Goal: Task Accomplishment & Management: Manage account settings

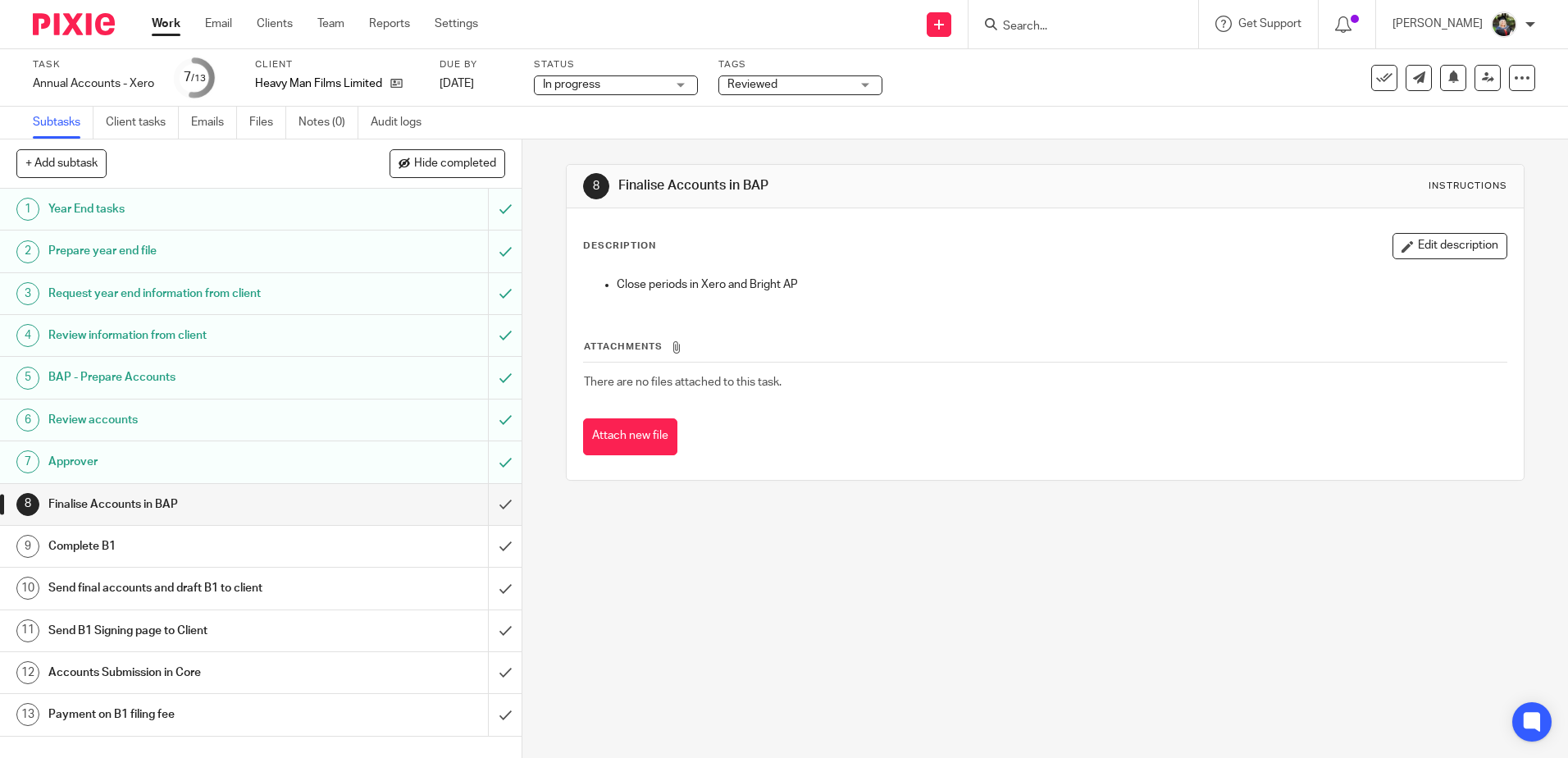
click at [299, 328] on h1 "Approver" at bounding box center [190, 462] width 282 height 25
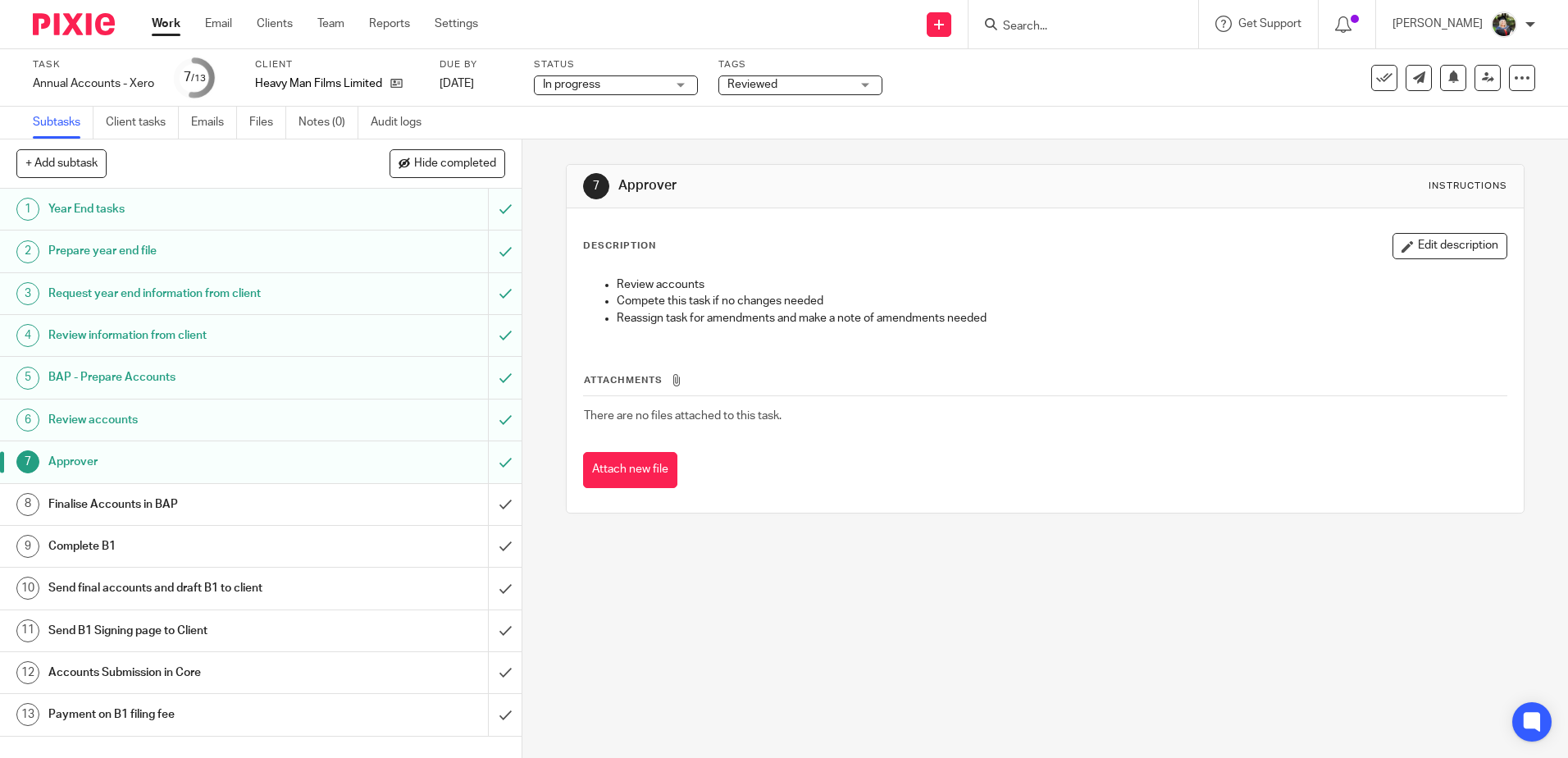
click at [272, 496] on h1 "Finalise Accounts in BAP" at bounding box center [190, 504] width 282 height 25
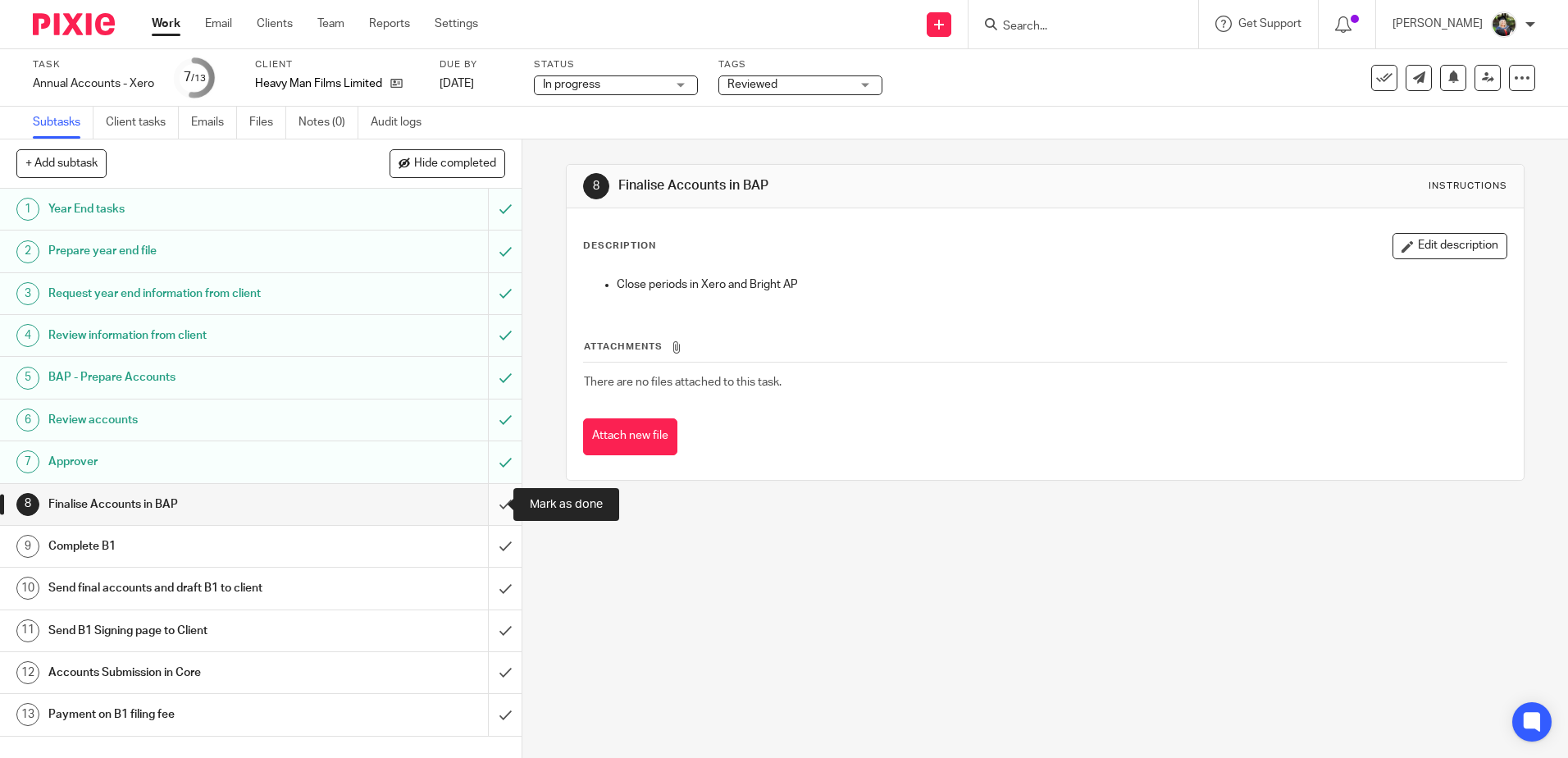
click at [479, 506] on input "submit" at bounding box center [260, 504] width 522 height 41
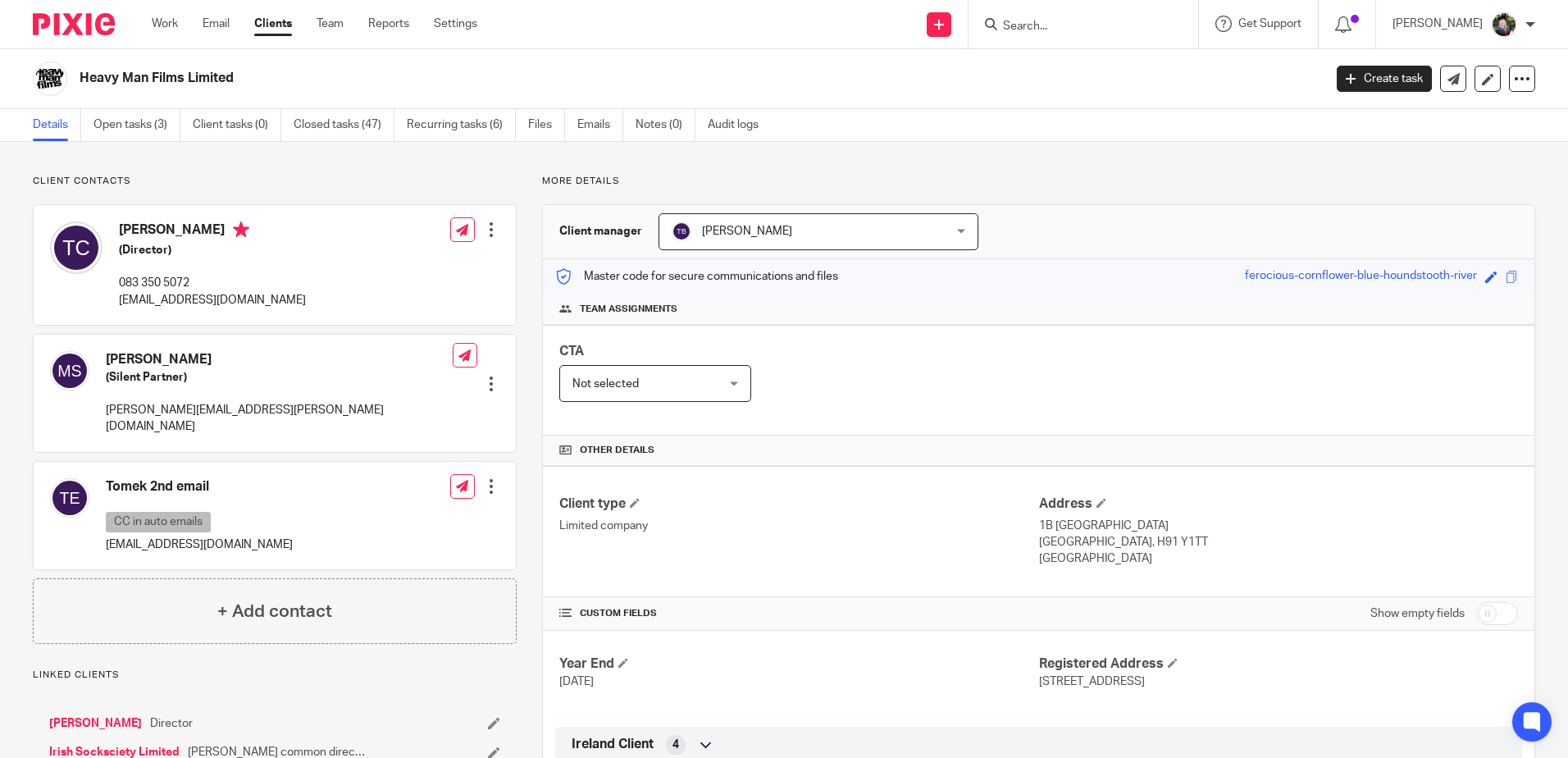
click at [490, 230] on div at bounding box center [491, 229] width 16 height 16
click at [401, 264] on link "Edit contact" at bounding box center [414, 266] width 157 height 24
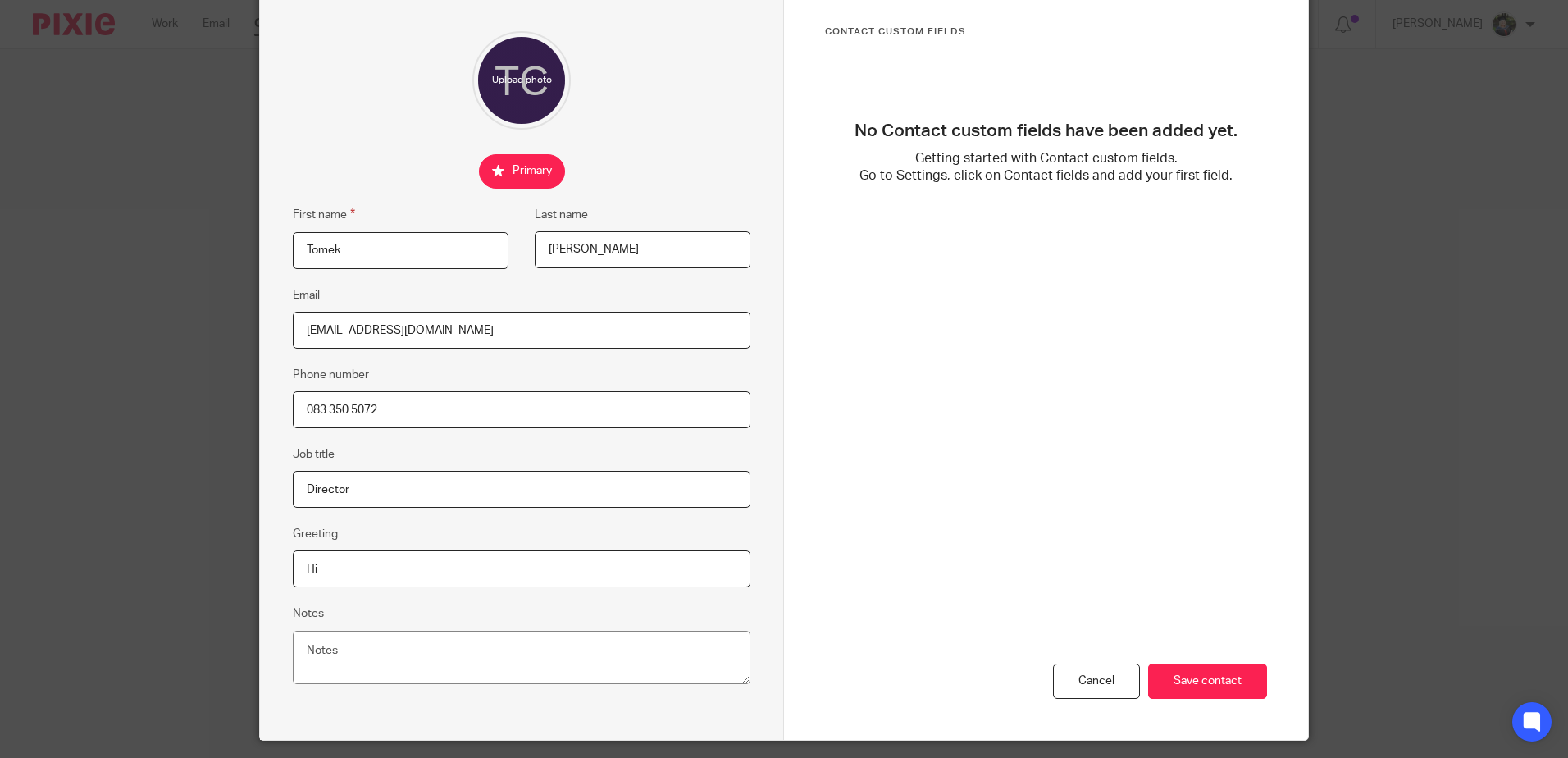
scroll to position [171, 0]
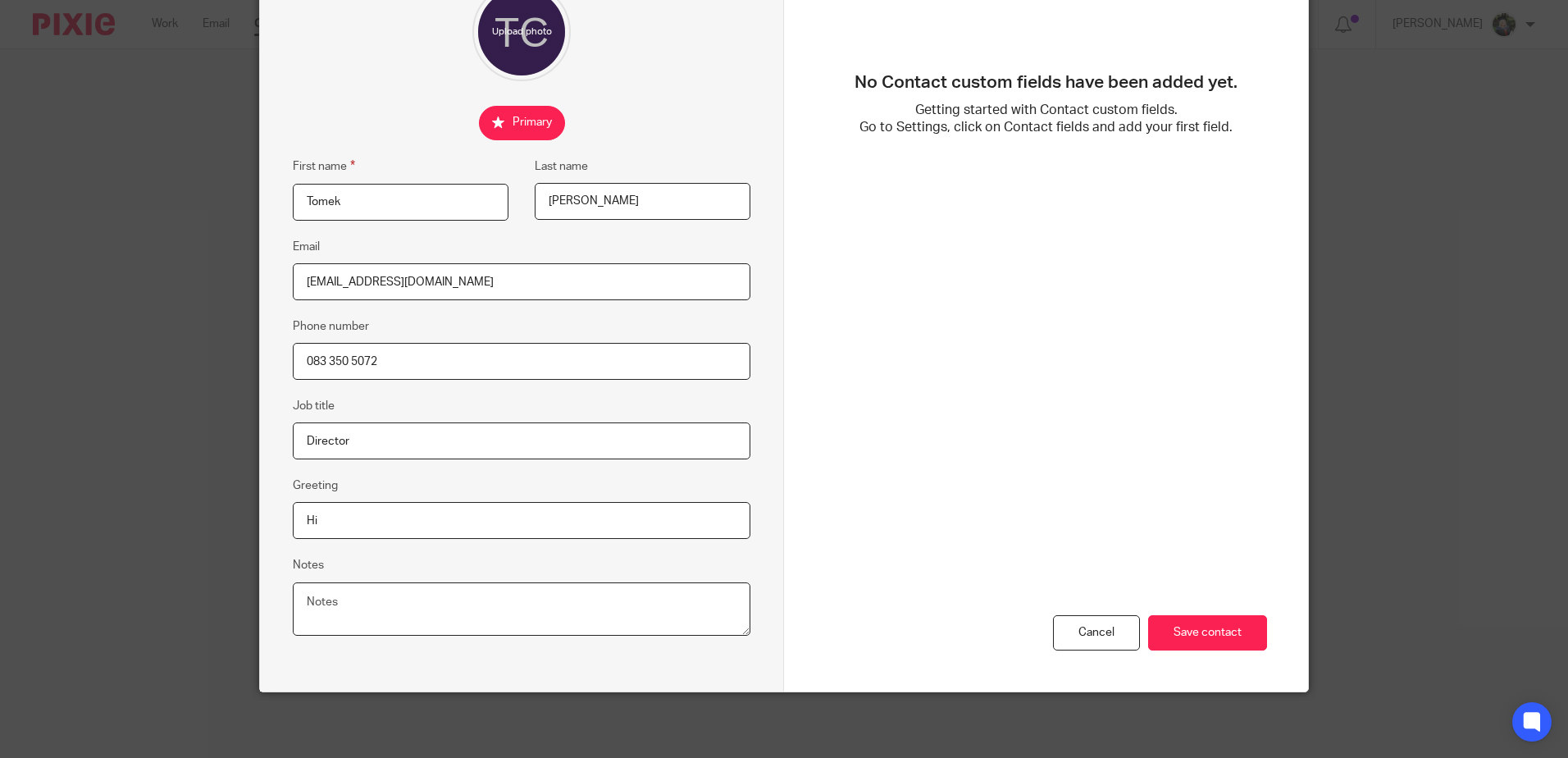
click at [440, 589] on textarea "Notes" at bounding box center [522, 609] width 458 height 55
click at [422, 601] on textarea "PPSN:" at bounding box center [522, 609] width 458 height 55
paste textarea "1253851A"
type textarea "PPSN: 1253851A"
click at [1199, 625] on input "Save contact" at bounding box center [1207, 633] width 119 height 35
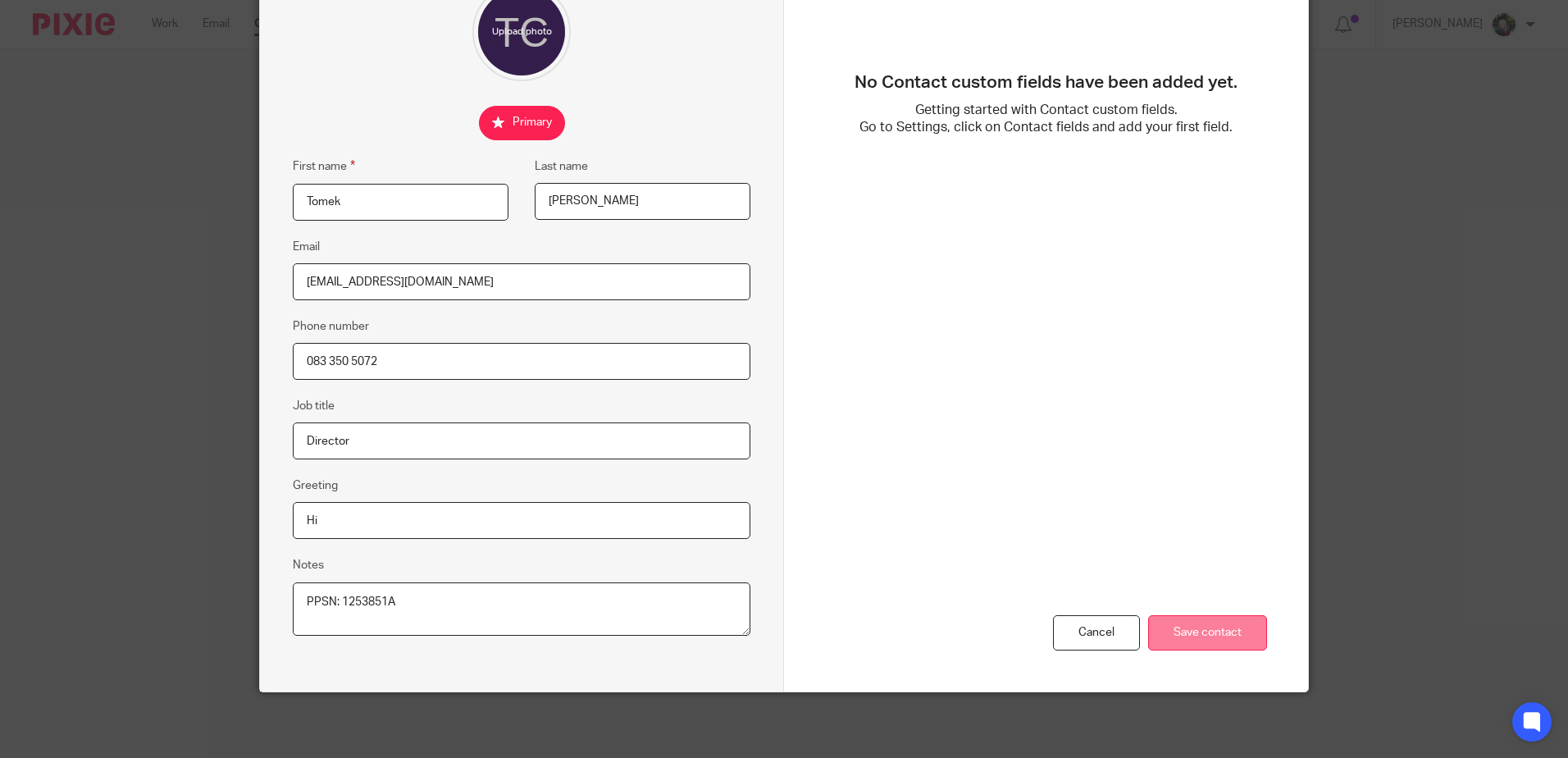
click at [1240, 633] on input "Save contact" at bounding box center [1207, 633] width 119 height 35
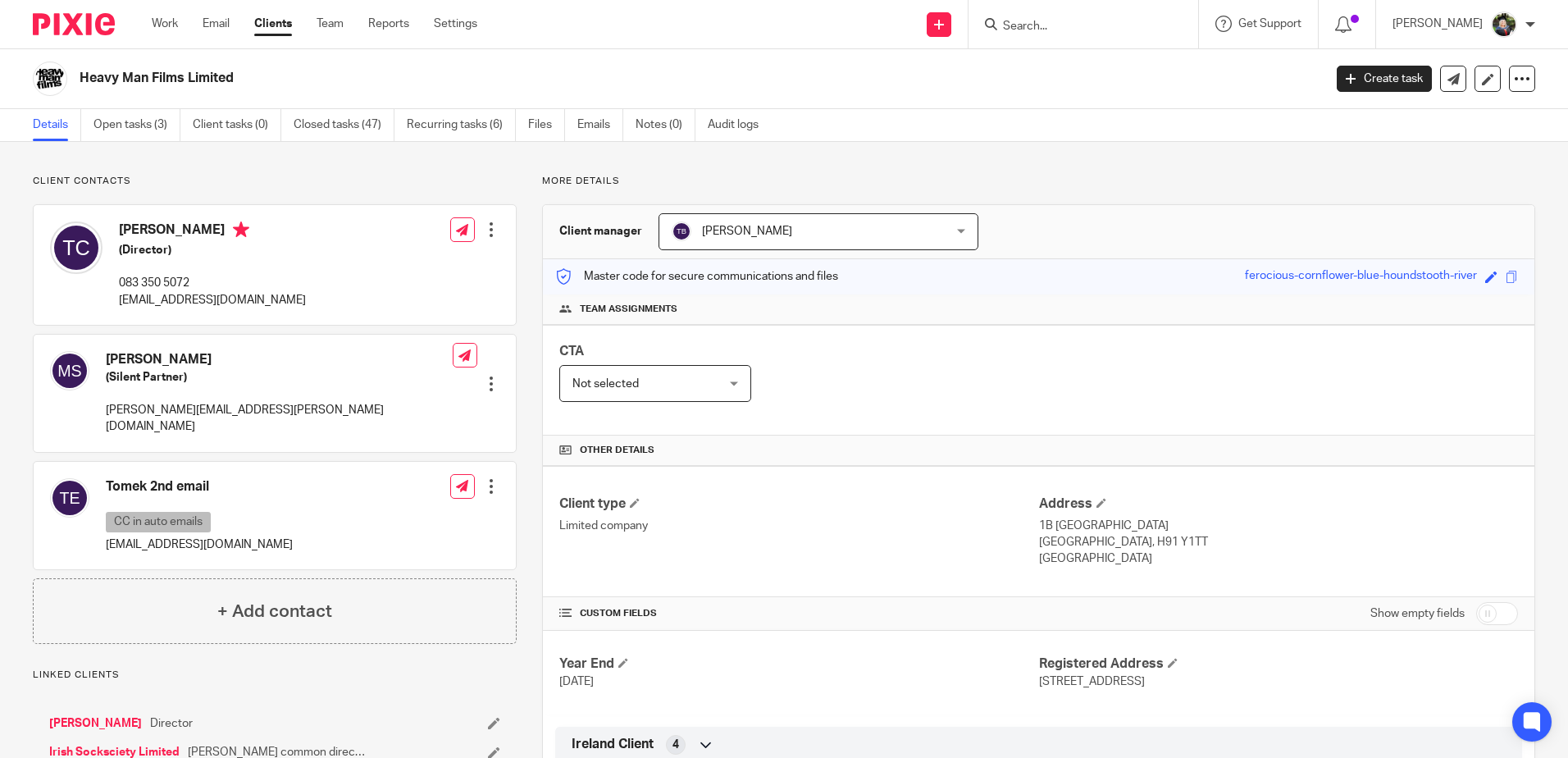
drag, startPoint x: 128, startPoint y: 126, endPoint x: 144, endPoint y: 161, distance: 38.5
click at [129, 126] on link "Open tasks (3)" at bounding box center [137, 124] width 87 height 32
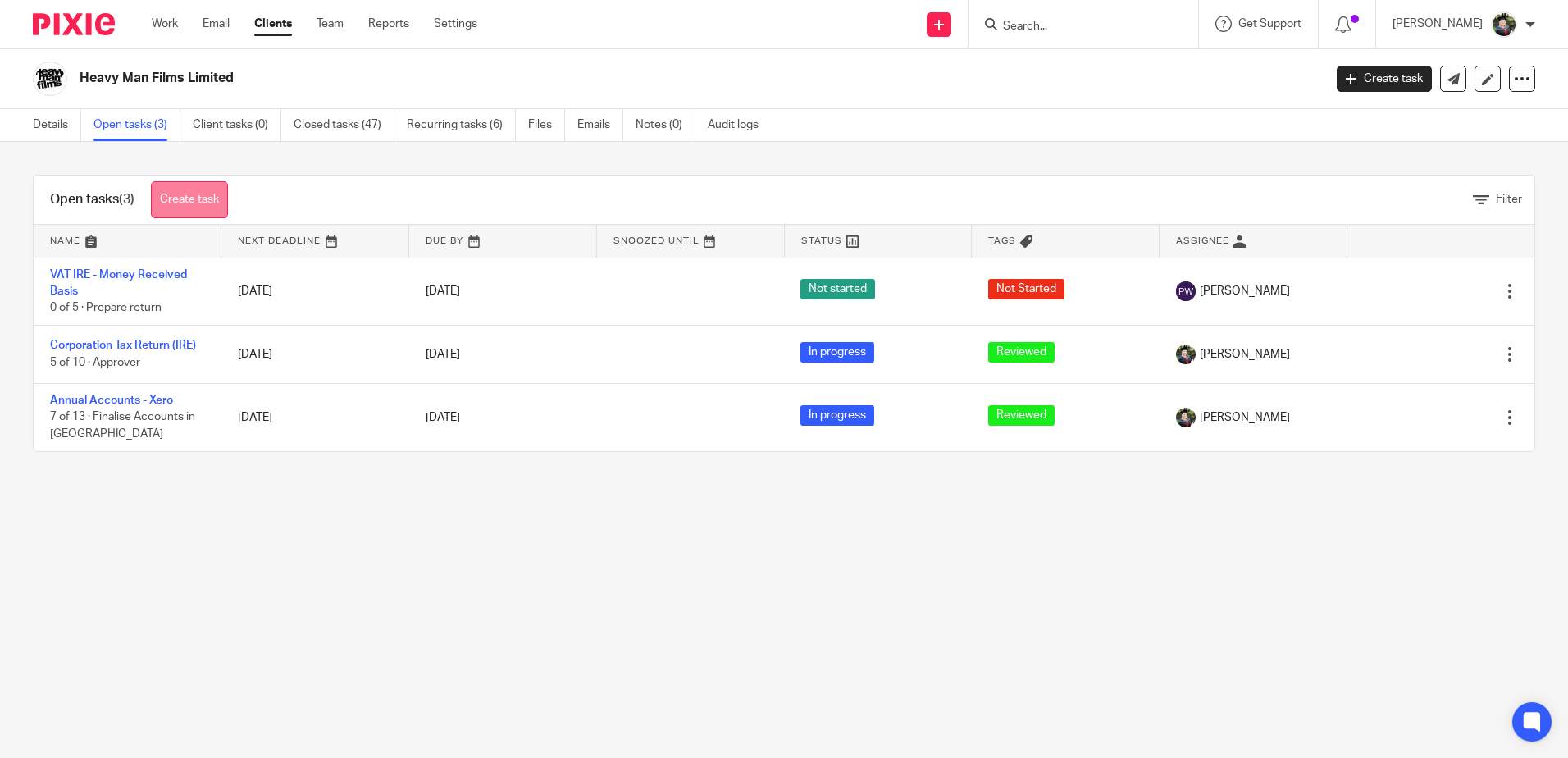
click at [221, 201] on link "Create task" at bounding box center [190, 199] width 78 height 37
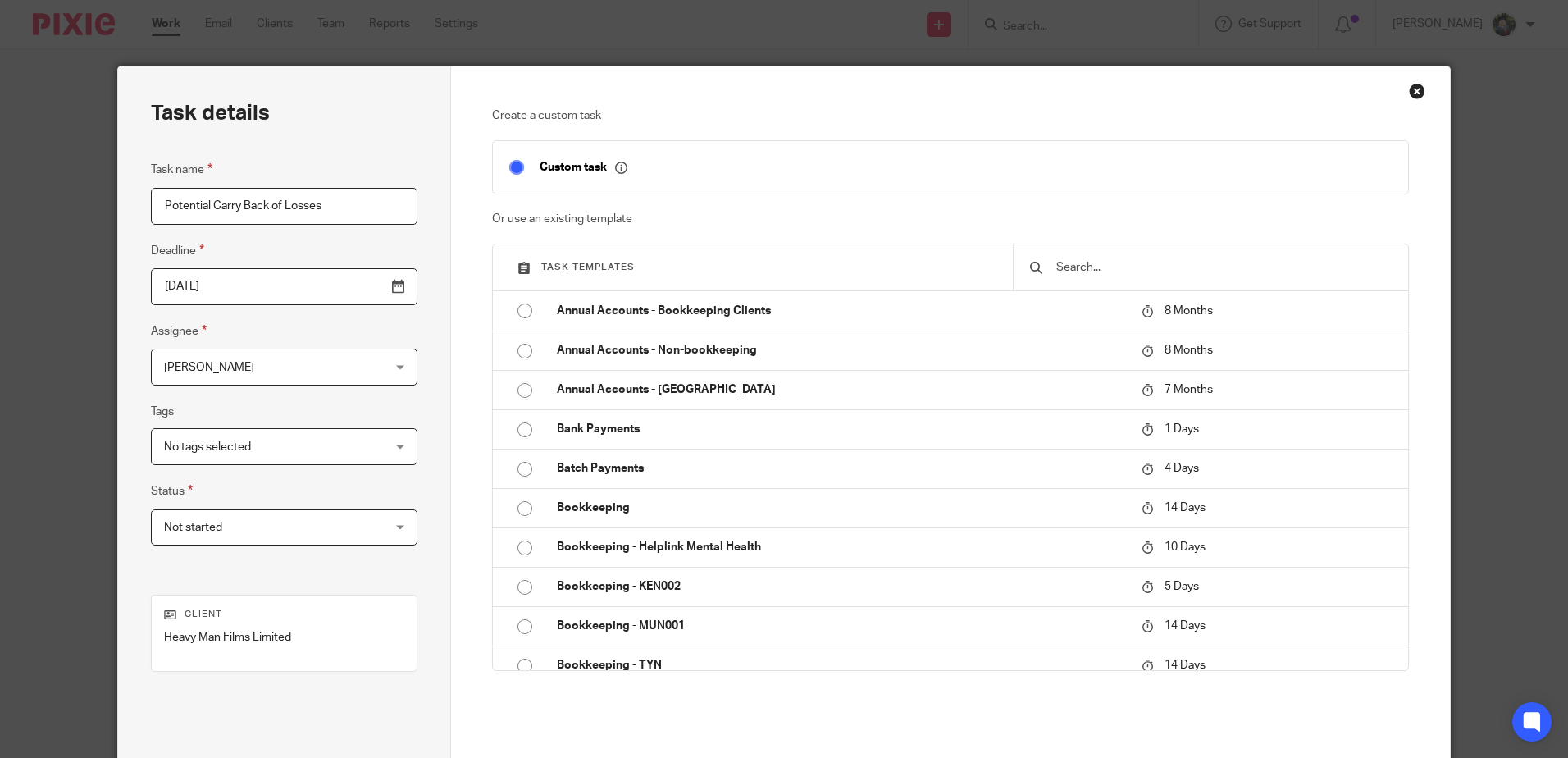
type input "Potential Carry Back of Losses"
click at [296, 277] on input "[DATE]" at bounding box center [284, 286] width 266 height 37
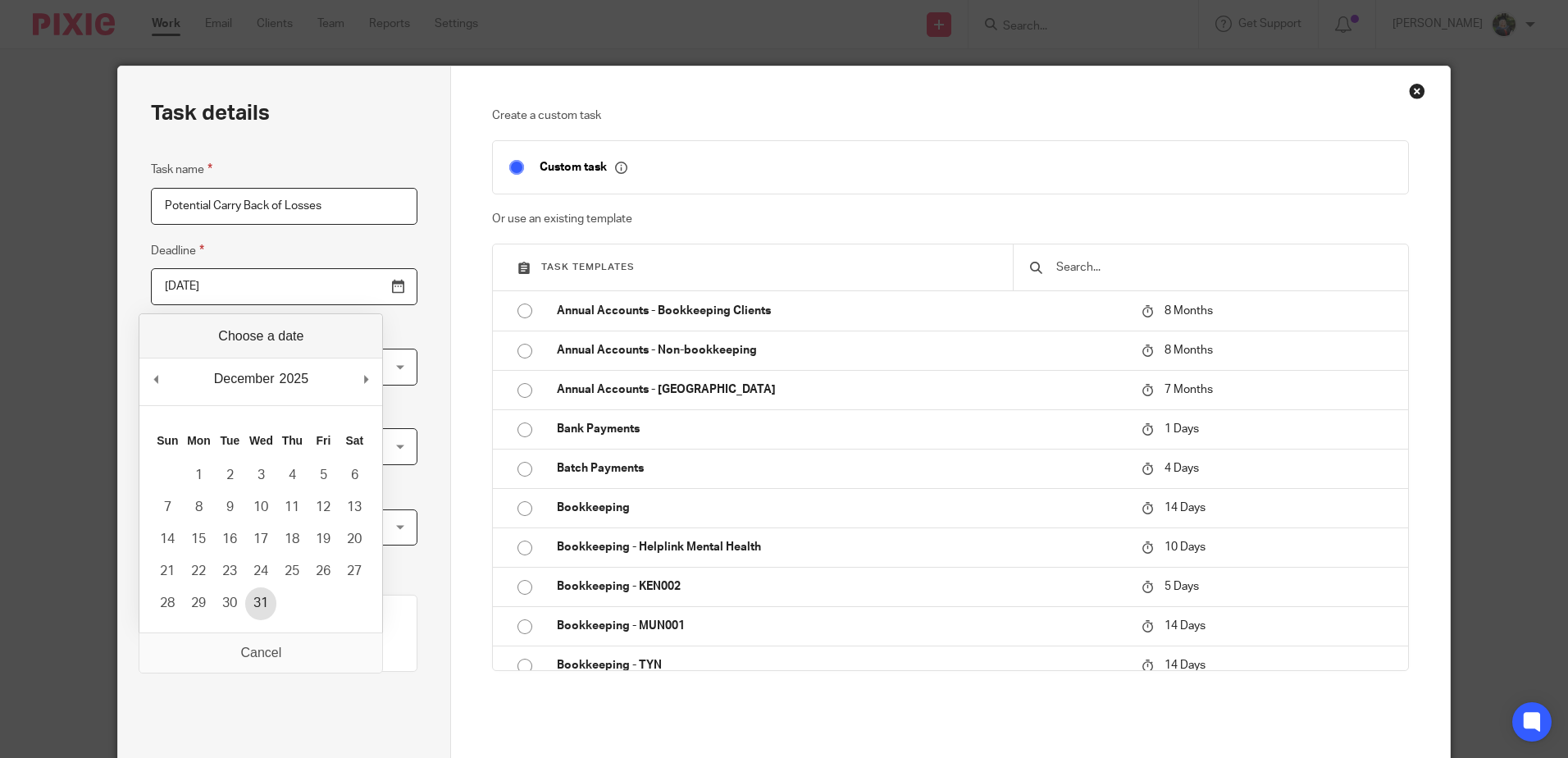
type input "[DATE]"
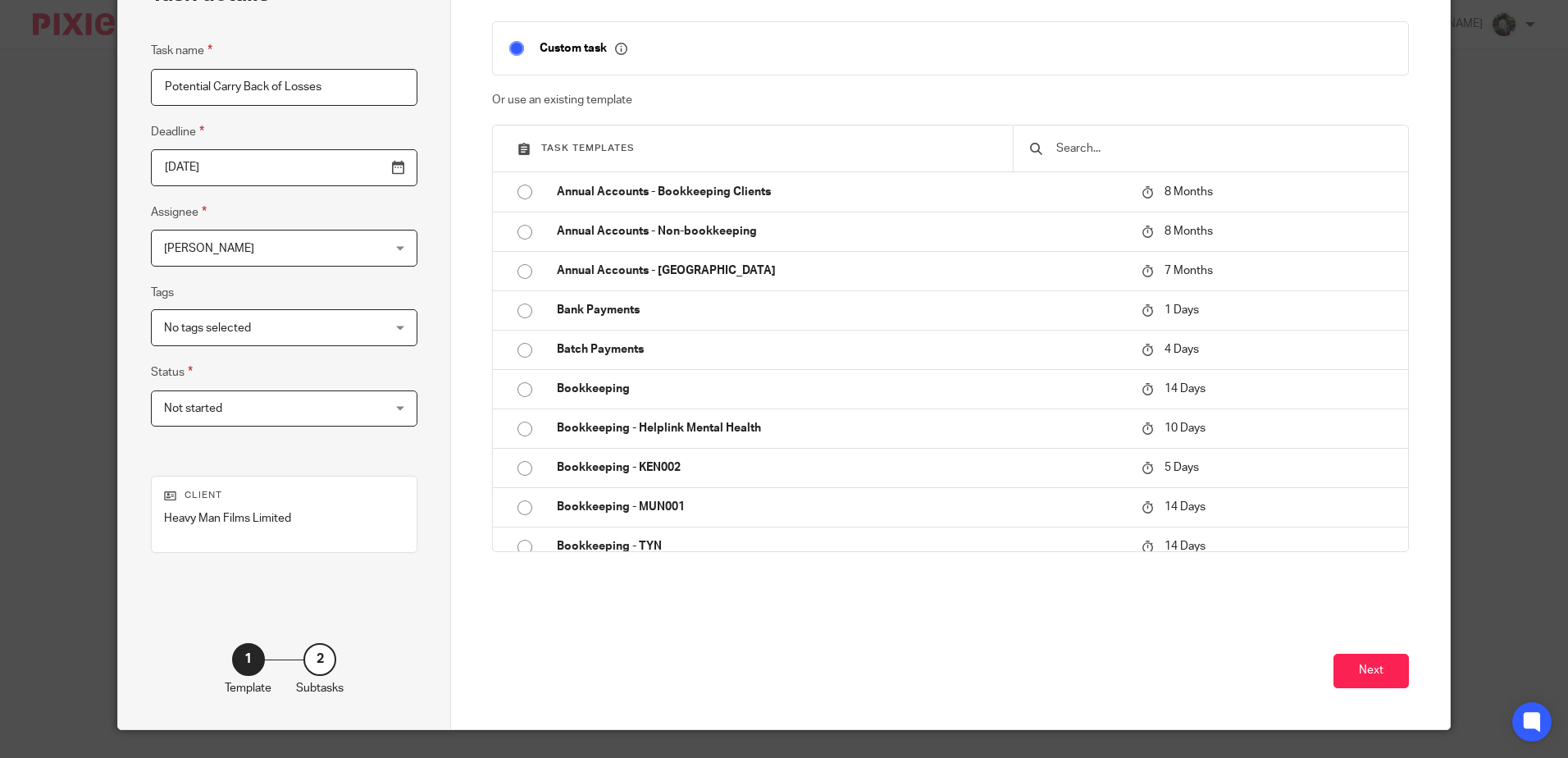
scroll to position [157, 0]
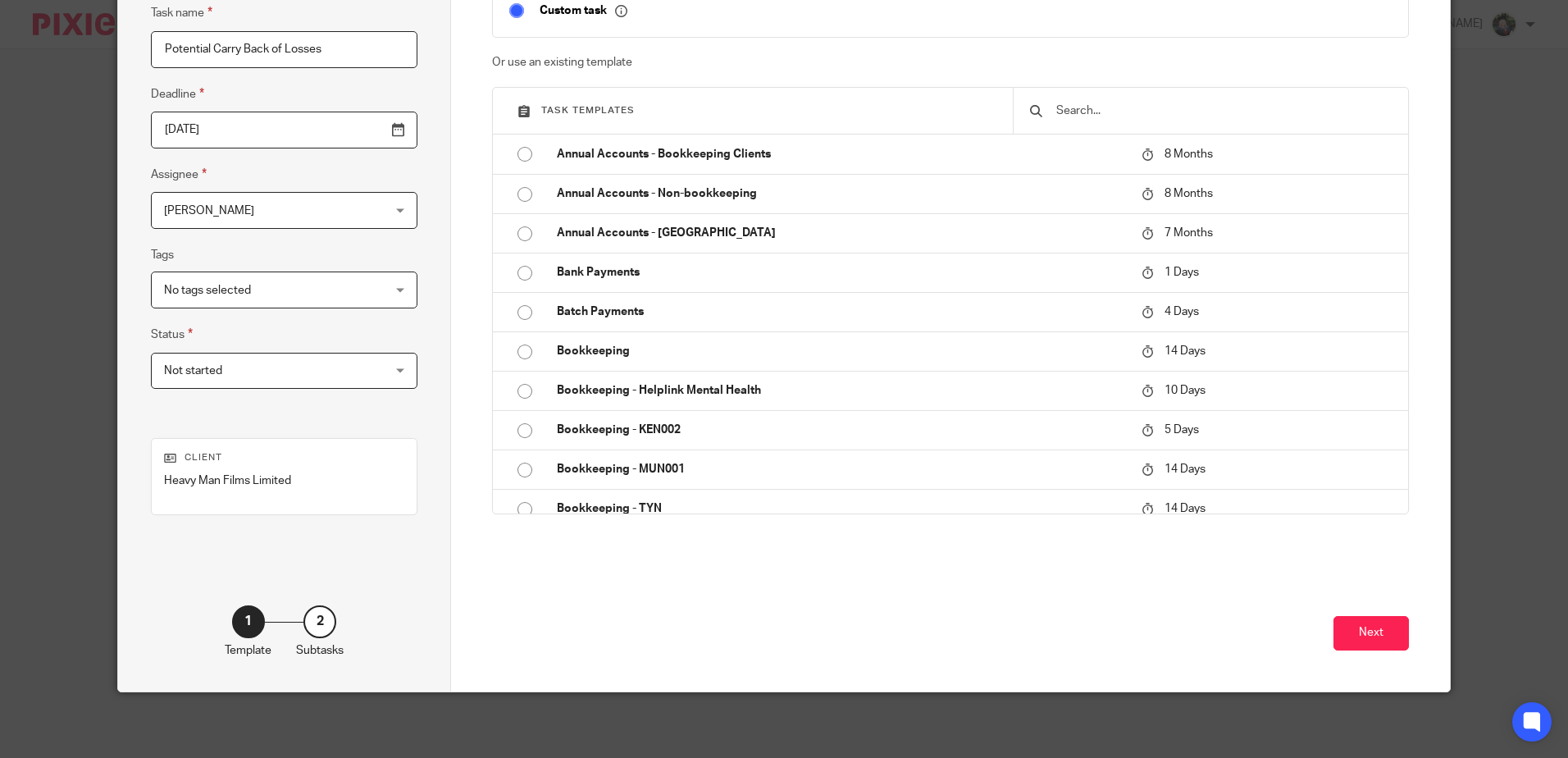
click at [277, 200] on span "[PERSON_NAME]" at bounding box center [264, 210] width 202 height 34
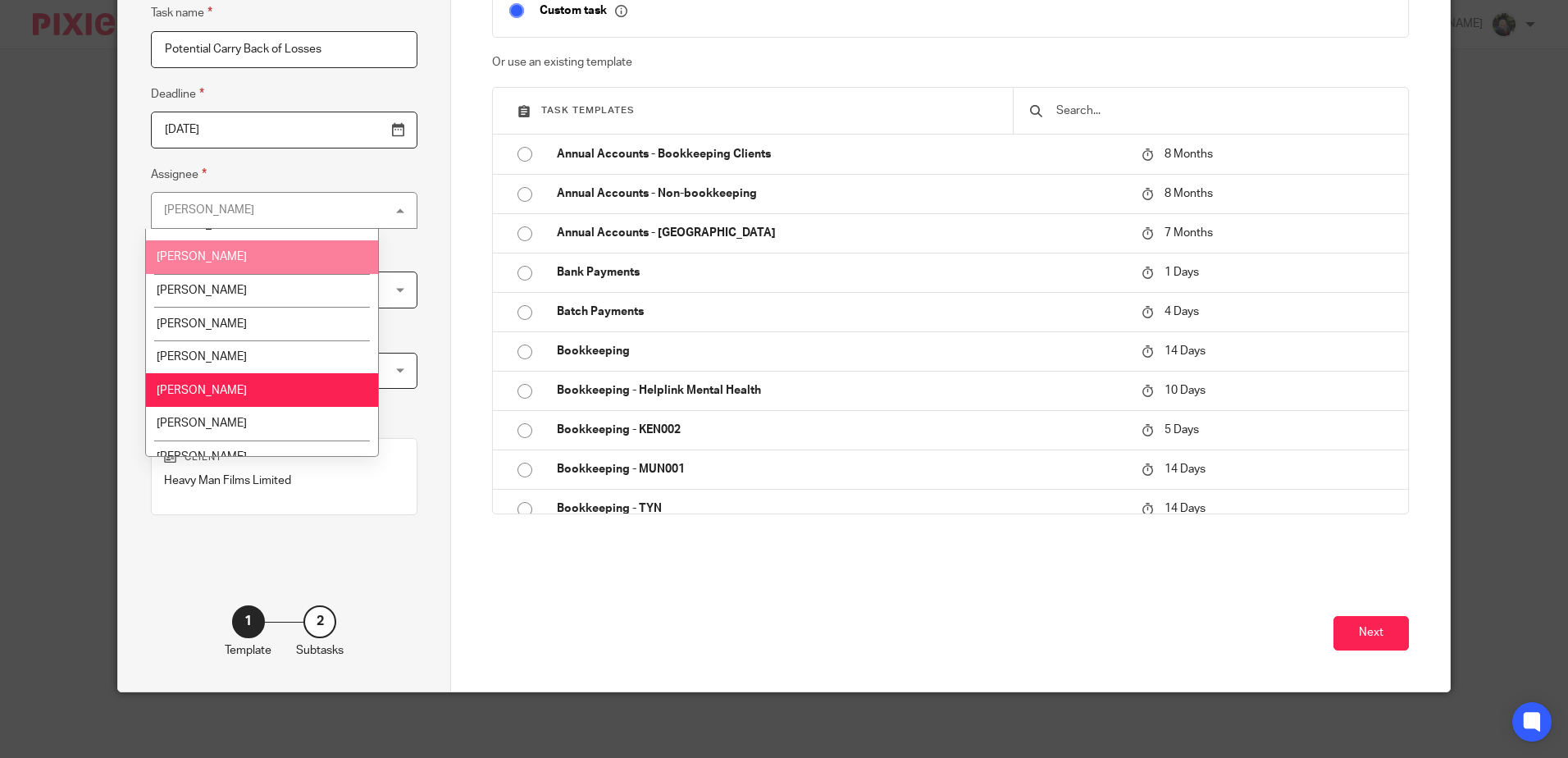
scroll to position [82, 0]
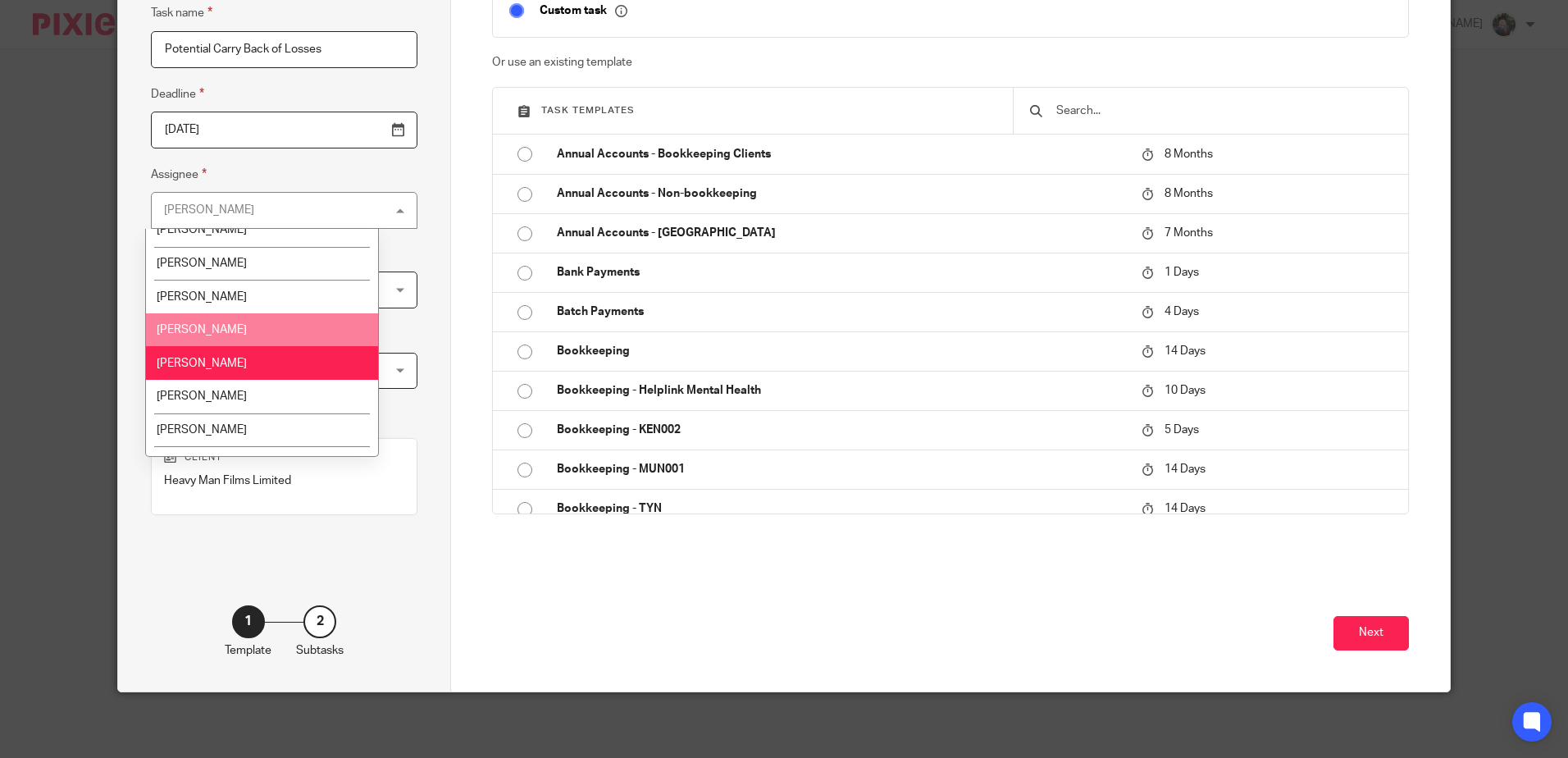
click at [235, 324] on li "Helen Gaffney" at bounding box center [262, 329] width 232 height 33
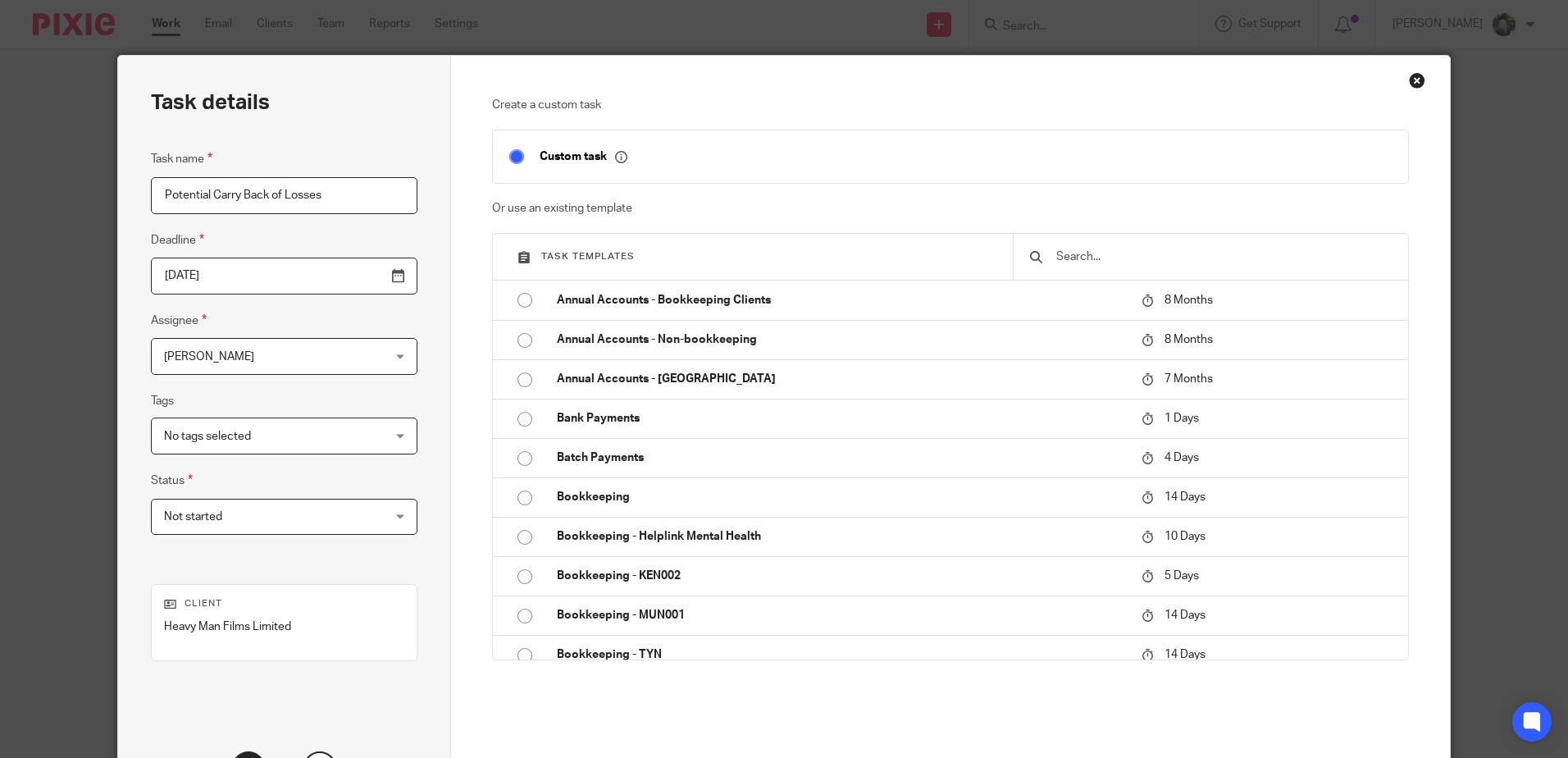
scroll to position [0, 0]
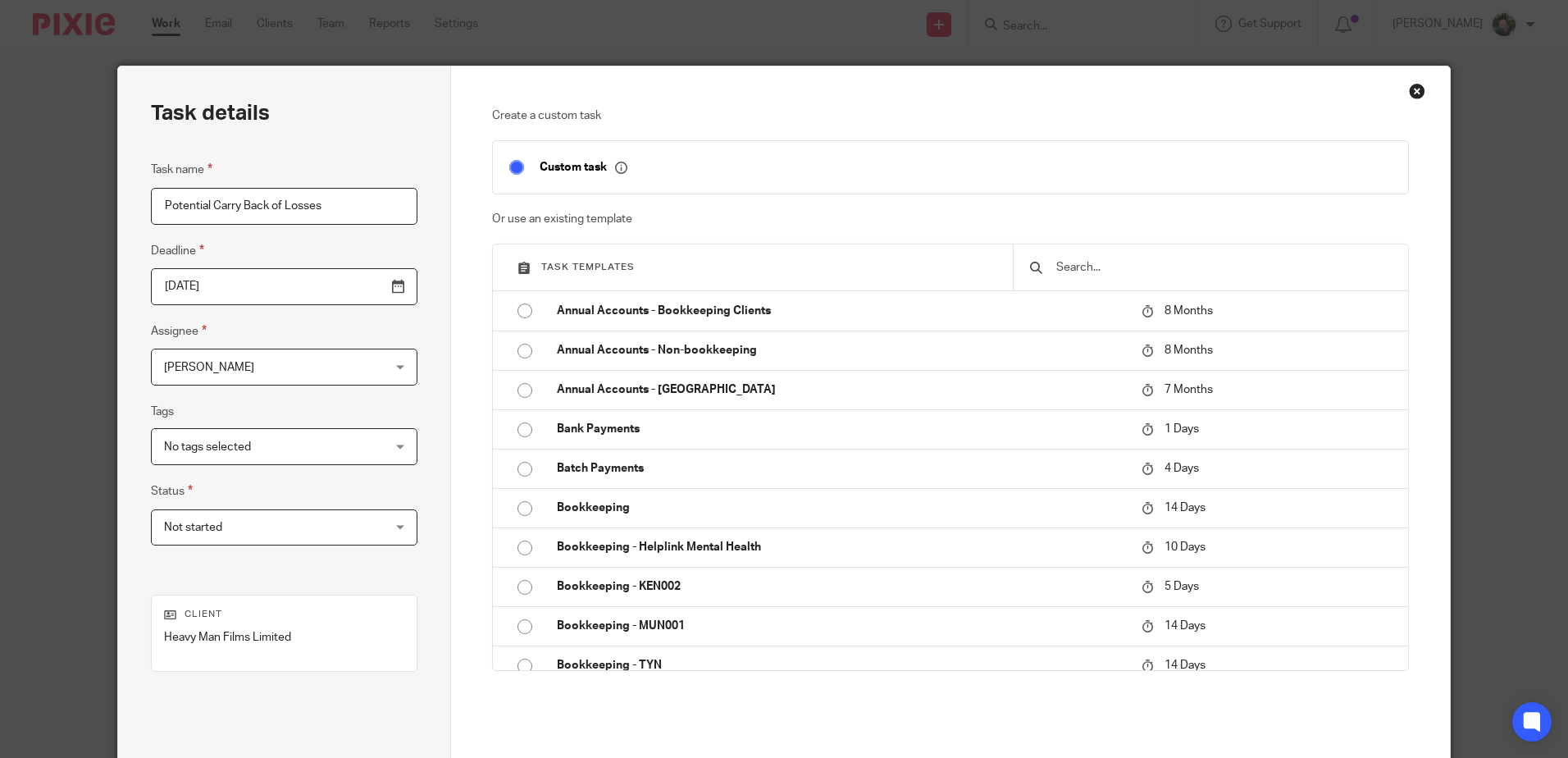
click at [280, 203] on input "Potential Carry Back of Losses" at bounding box center [284, 206] width 266 height 37
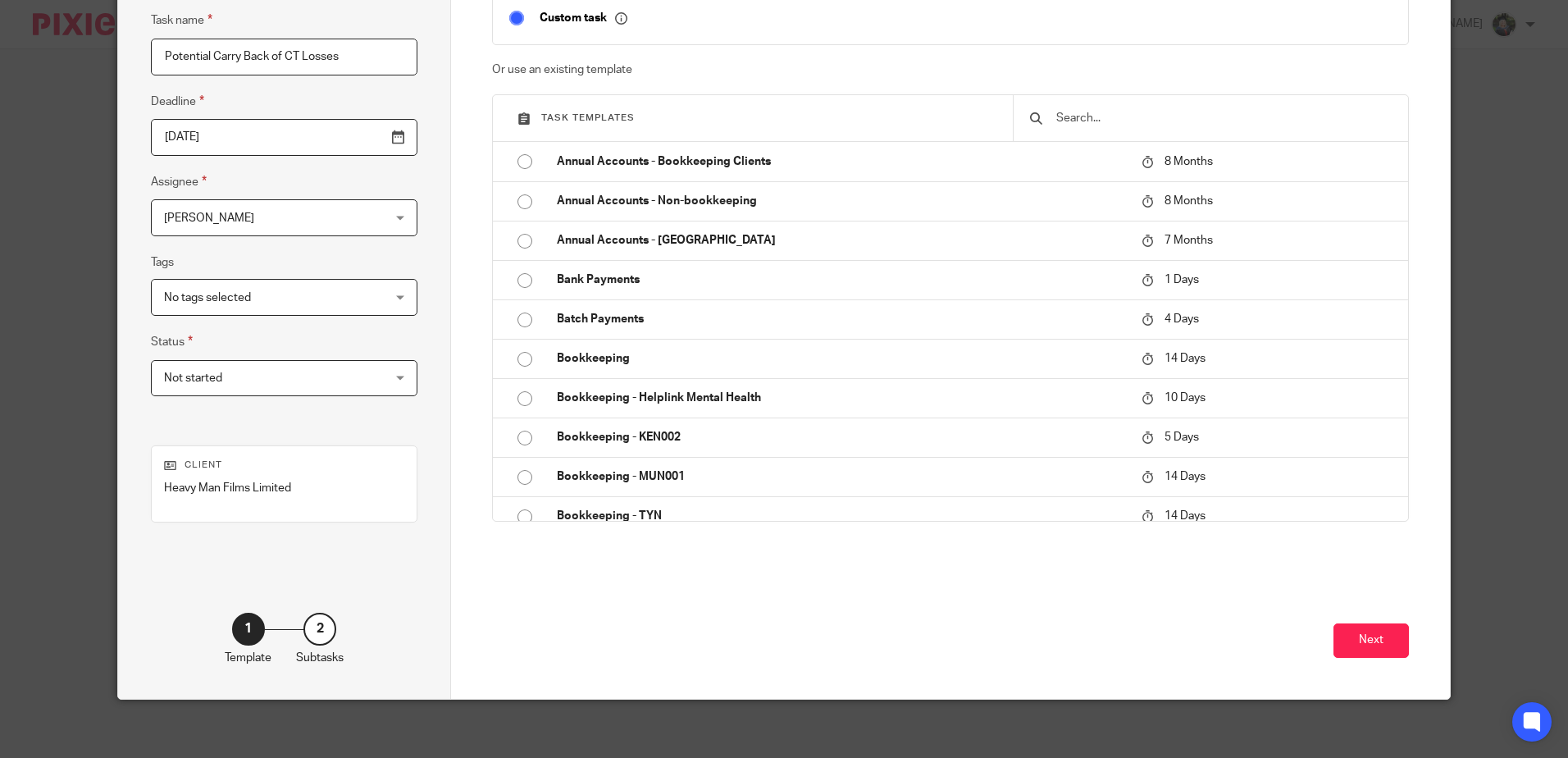
scroll to position [157, 0]
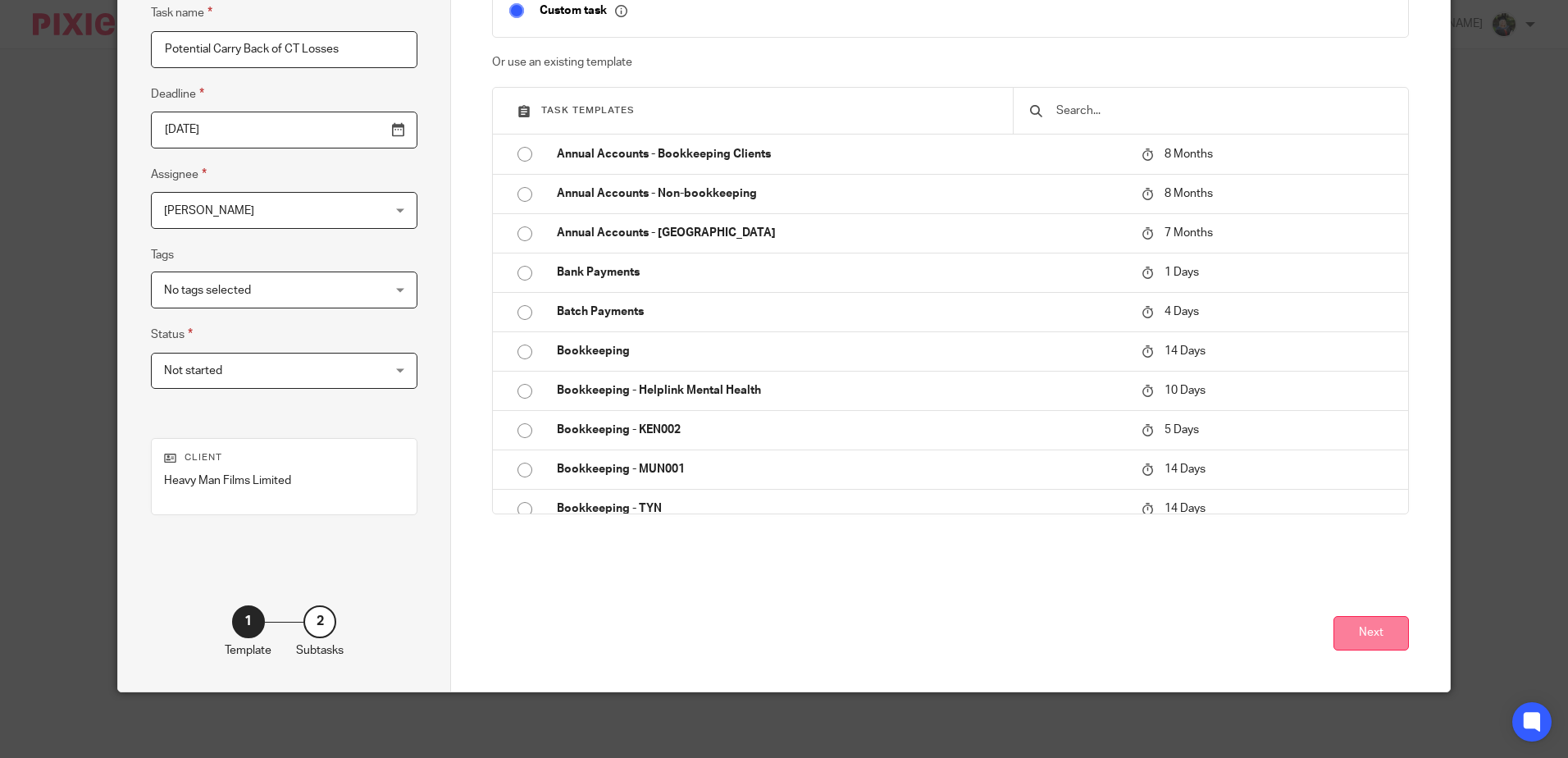
type input "Potential Carry Back of CT Losses"
click at [1361, 634] on button "Next" at bounding box center [1371, 633] width 76 height 35
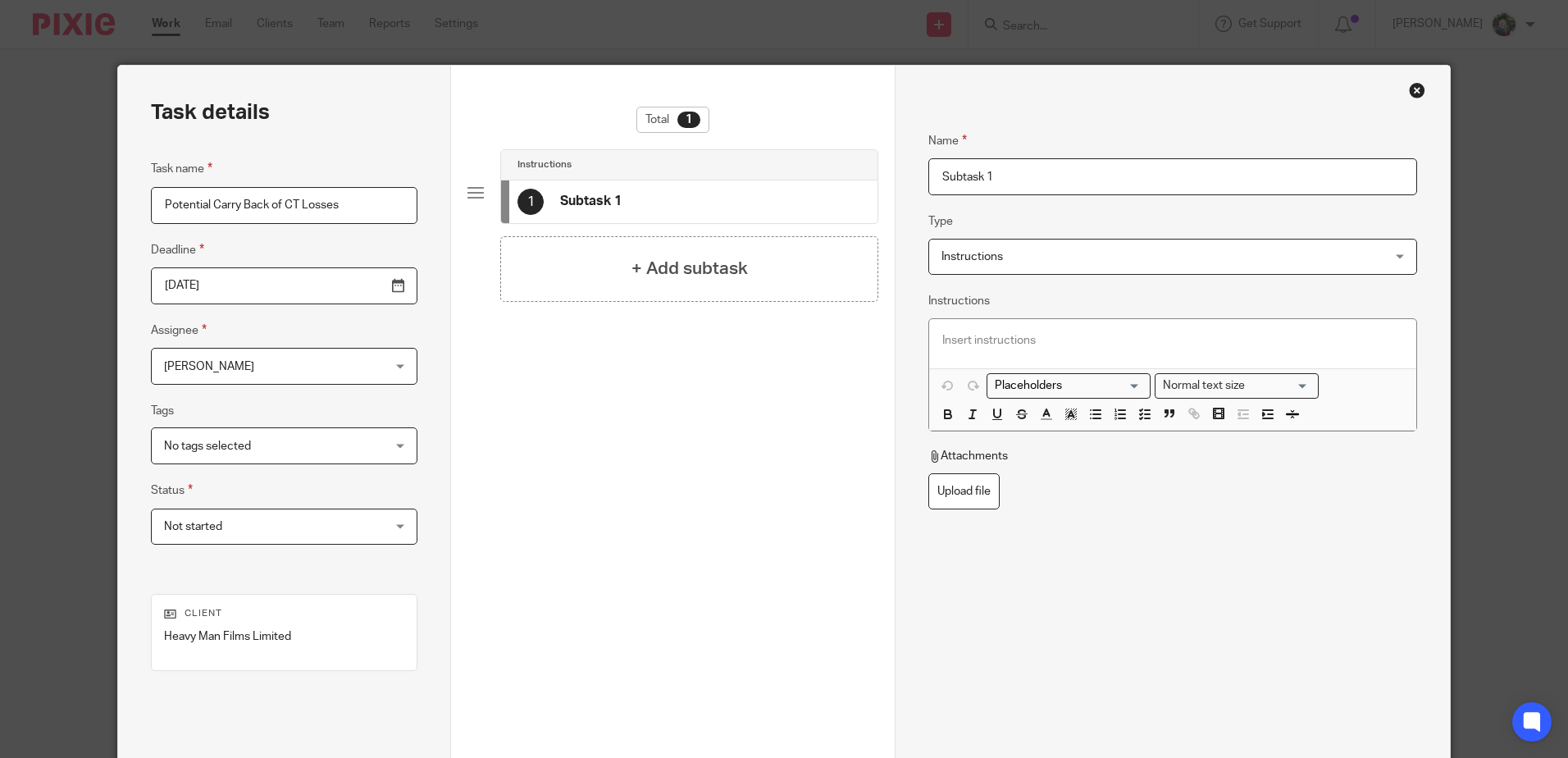
scroll to position [0, 0]
click at [1046, 347] on p at bounding box center [1172, 341] width 460 height 16
click at [959, 340] on p "Tomek had losses in 2024" at bounding box center [1172, 341] width 460 height 16
click at [1175, 345] on p "Heavy Man had losses in 2024" at bounding box center [1172, 341] width 460 height 16
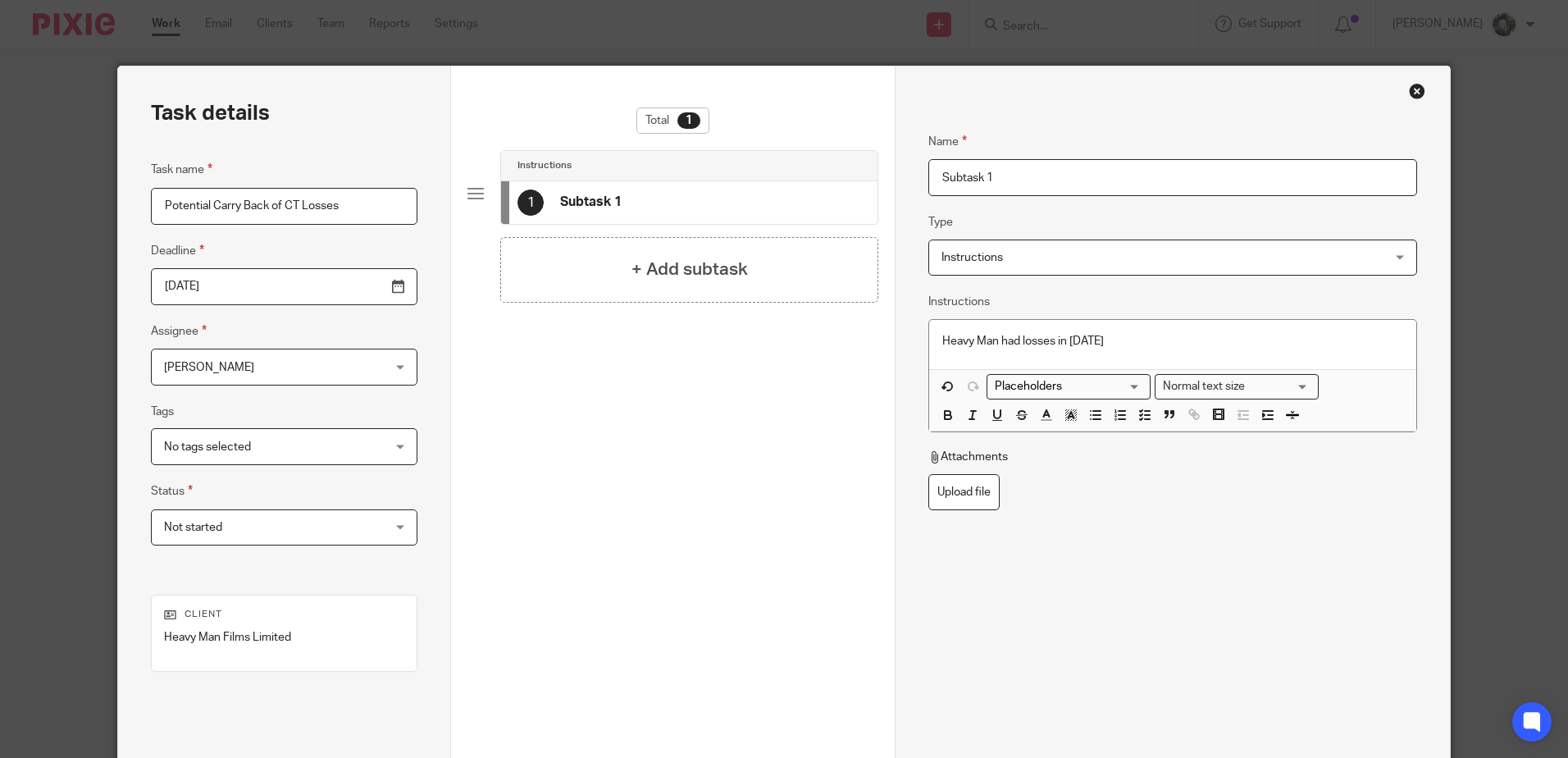
drag, startPoint x: 1038, startPoint y: 185, endPoint x: 873, endPoint y: 202, distance: 165.9
click at [873, 199] on div "Task details Task name Potential Carry Back of CT Losses Deadline 2025-12-31 As…" at bounding box center [783, 457] width 1332 height 782
type input "Note from JD"
click at [1131, 346] on p "Heavy Man had losses in 2024" at bounding box center [1172, 341] width 460 height 16
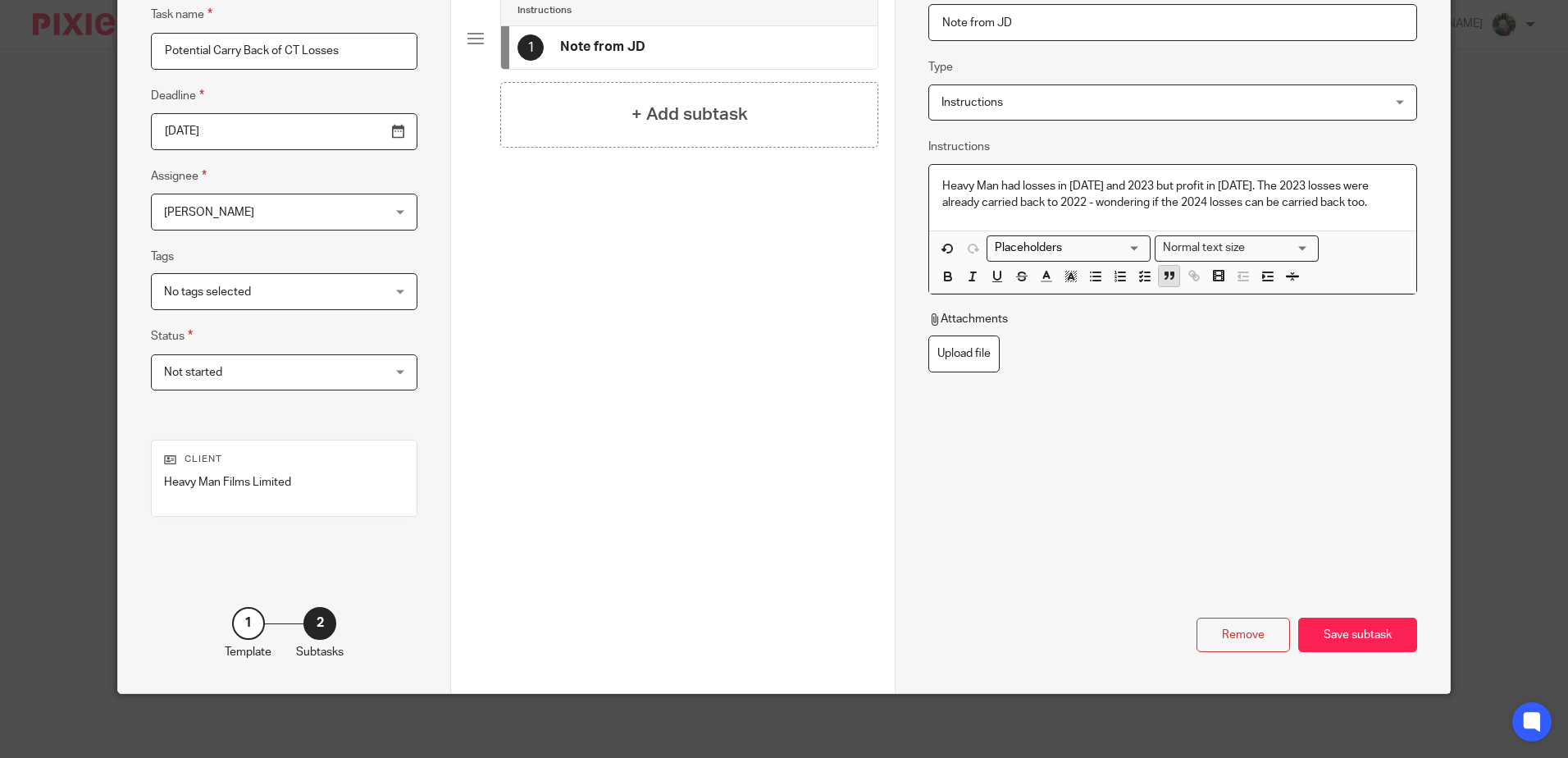
scroll to position [157, 0]
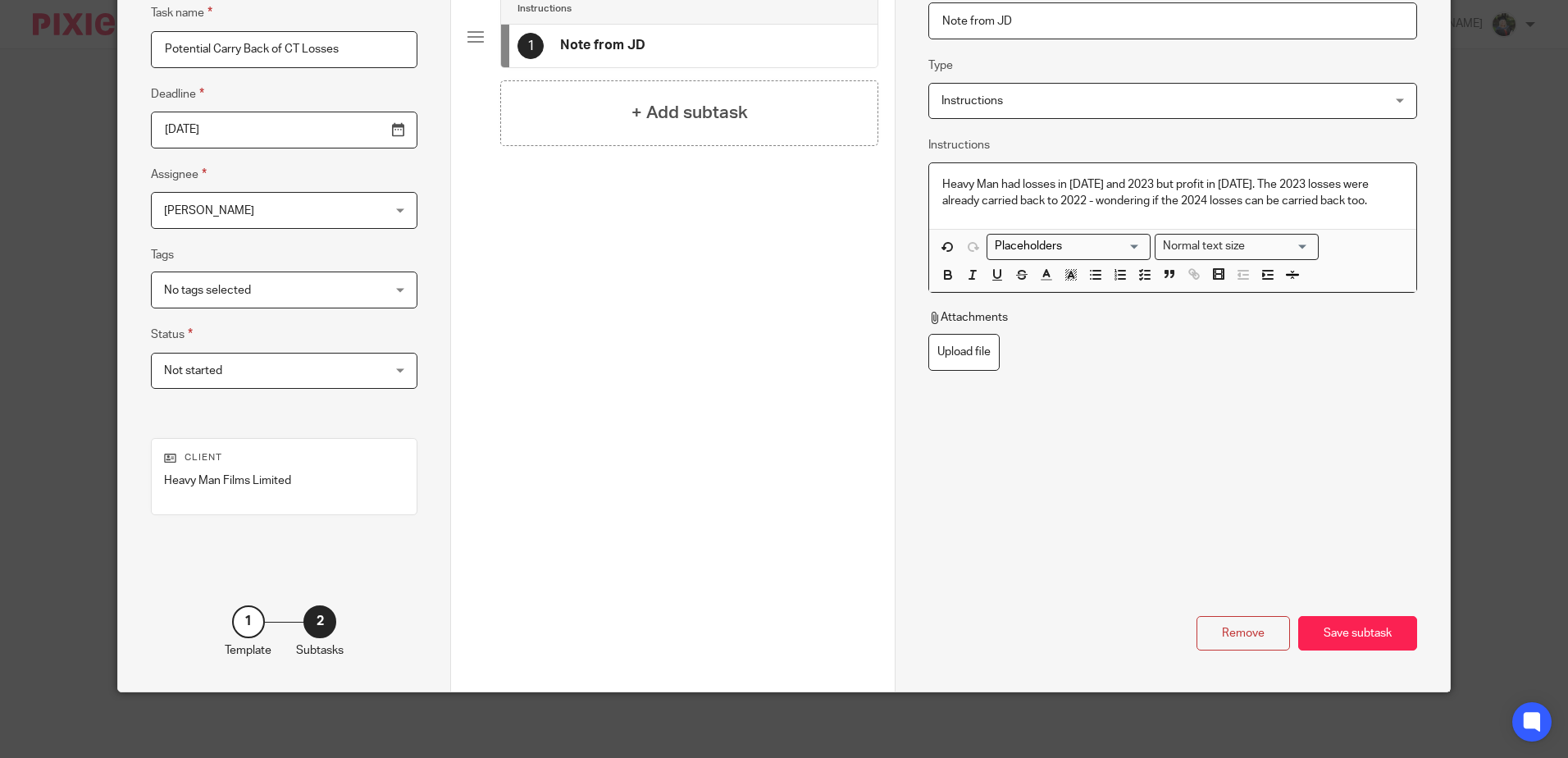
click at [1087, 205] on p "Heavy Man had losses in 2024 and 2023 but profit in 2022. The 2023 losses were …" at bounding box center [1172, 192] width 460 height 33
click at [1086, 205] on p "Heavy Man had losses in 2024 and 2023 but profit in 2022. The 2023 losses were …" at bounding box center [1172, 192] width 460 height 33
click at [1372, 214] on div "Heavy Man had losses in 2024 and 2023 but profit in 2022. The 2023 losses were …" at bounding box center [1173, 196] width 486 height 66
click at [1259, 194] on p "Heavy Man had losses in 2024 and 2023 but profit in 2022. The 2023 losses were …" at bounding box center [1172, 192] width 460 height 33
click at [1333, 202] on p "Heavy Man had losses in 2024 and 2023 but profit in 2022. The 2023 losses were …" at bounding box center [1172, 192] width 460 height 33
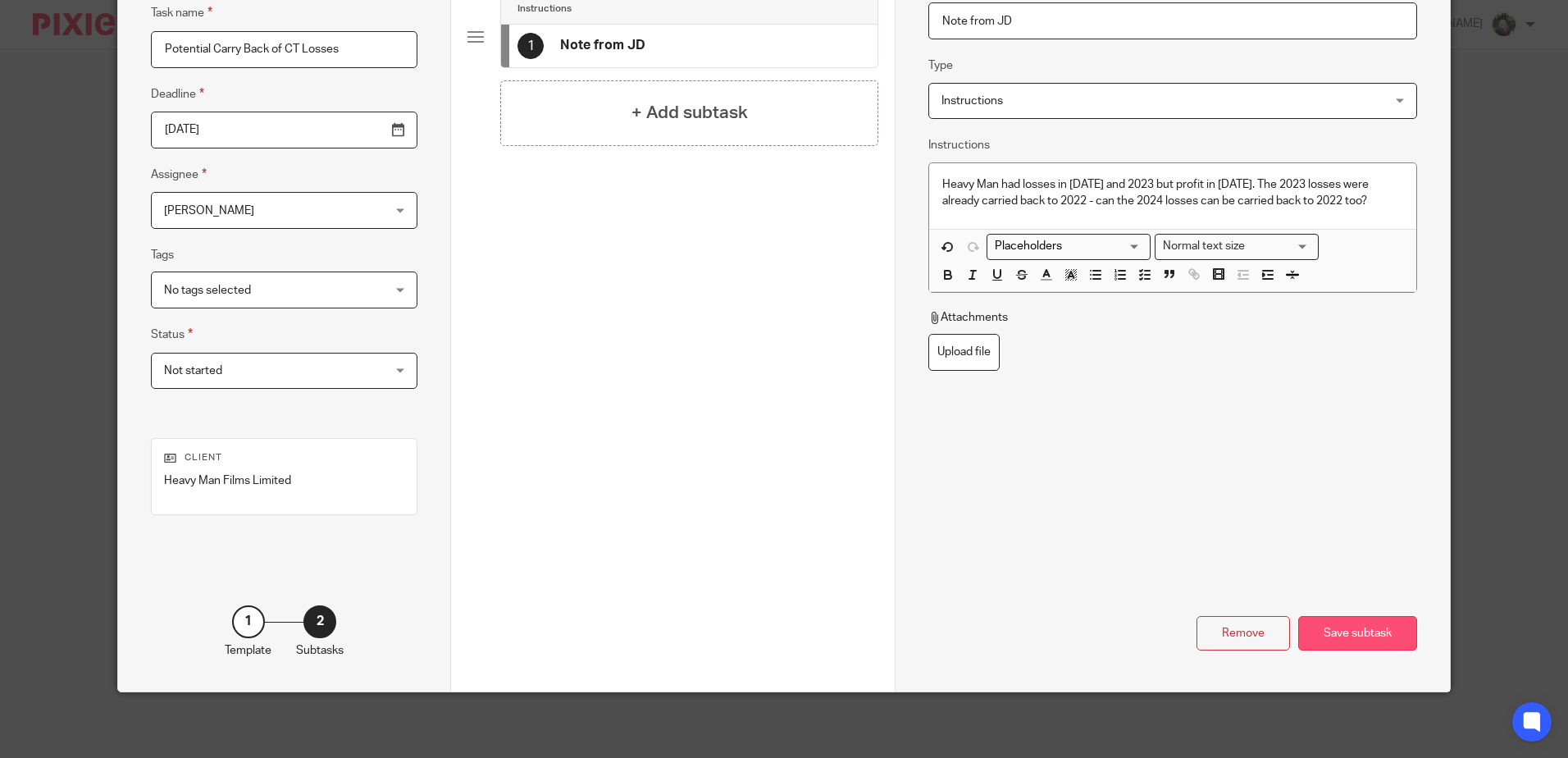
click at [1348, 633] on div "Save subtask" at bounding box center [1357, 633] width 119 height 35
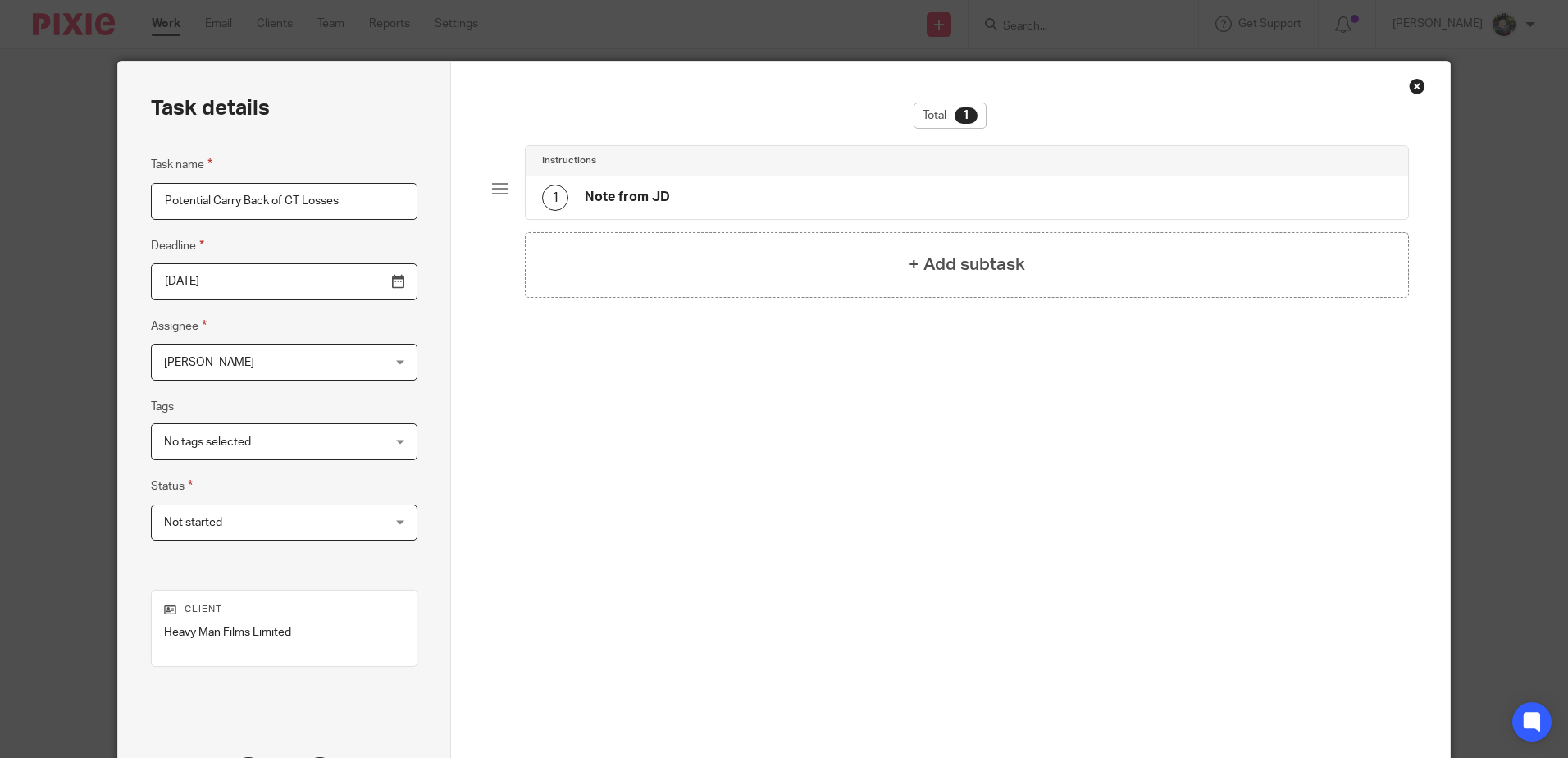
scroll to position [0, 0]
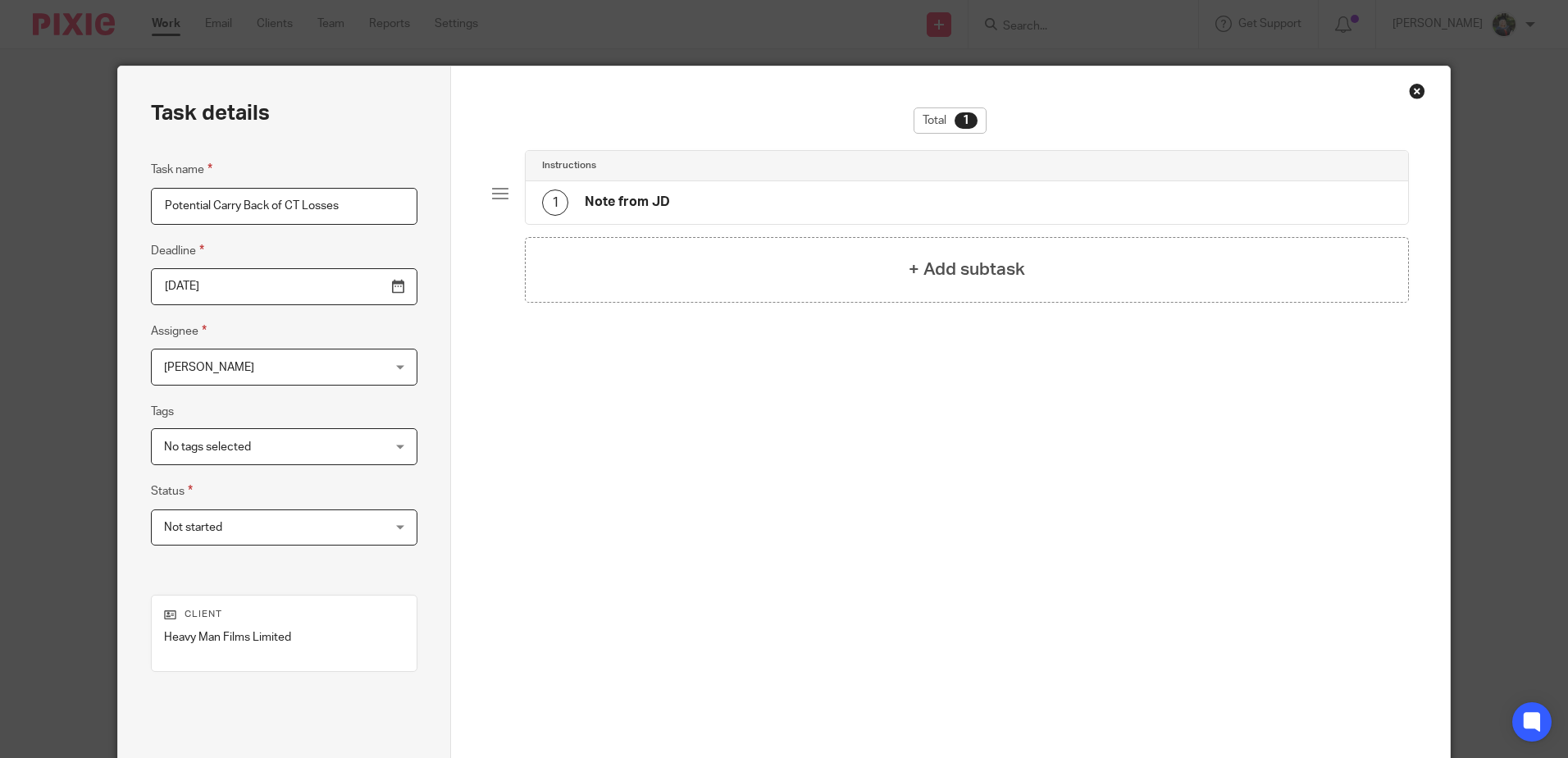
click at [999, 203] on div "1 Note from JD" at bounding box center [966, 202] width 882 height 43
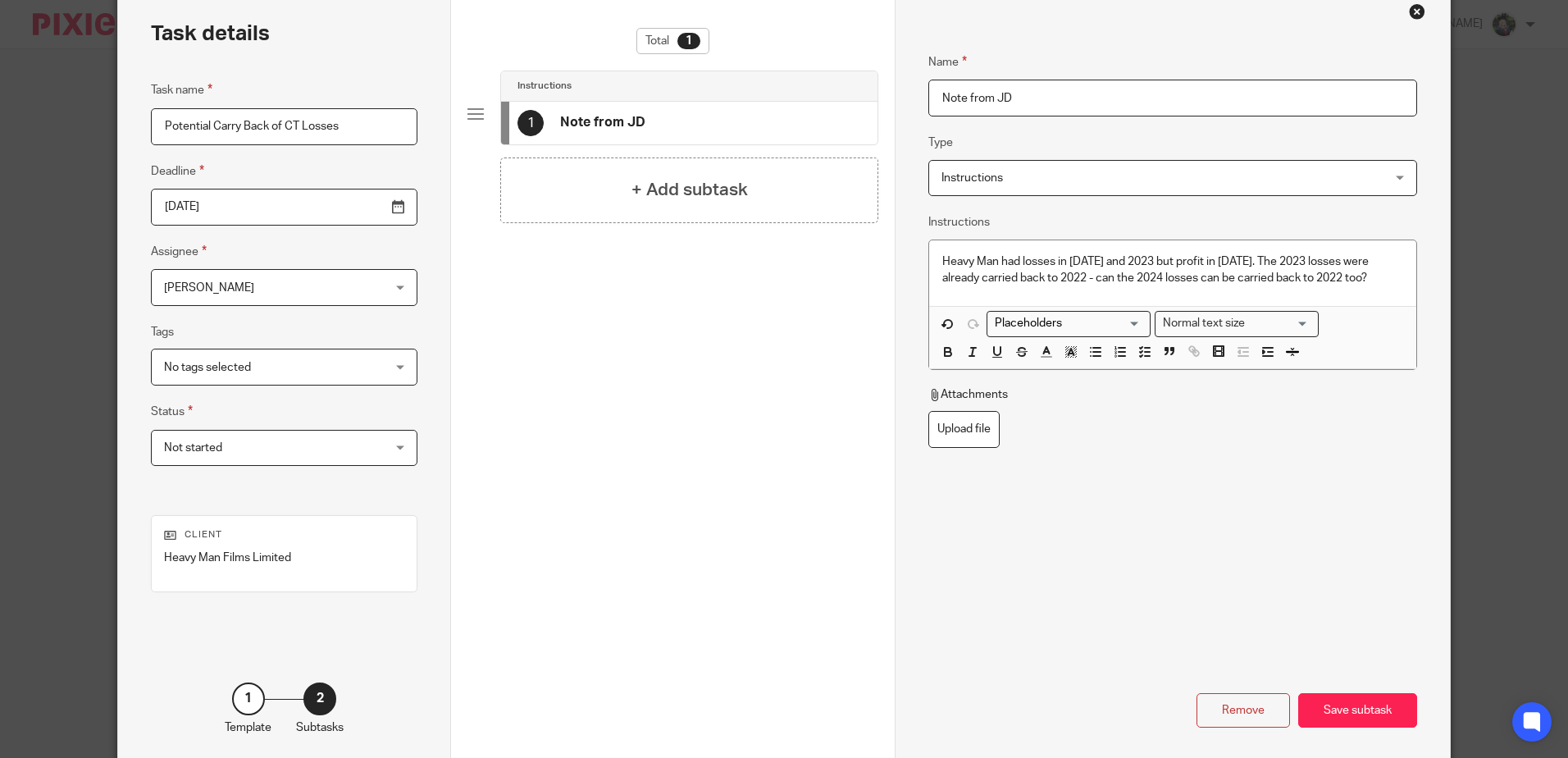
scroll to position [157, 0]
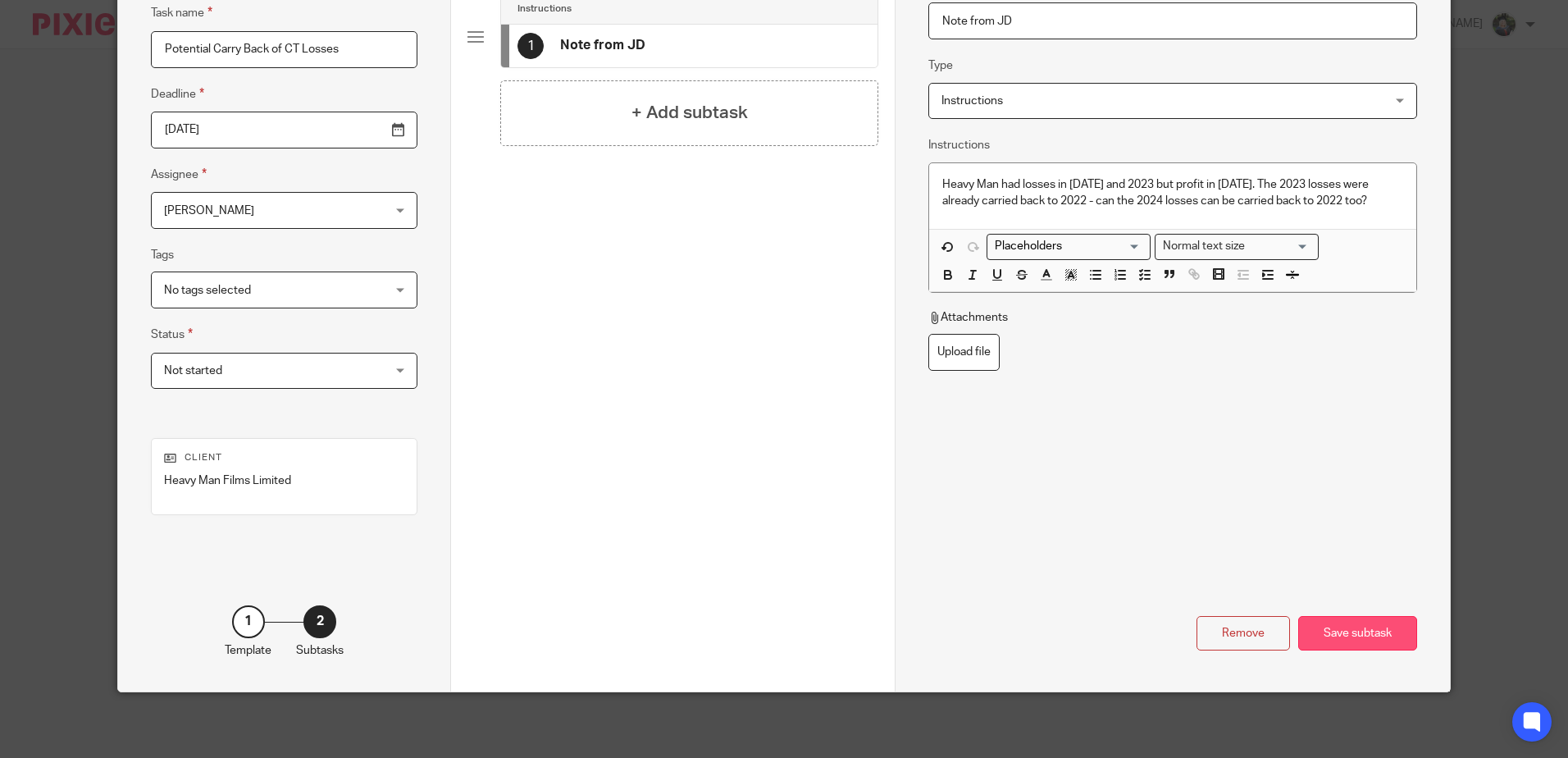
click at [1338, 641] on div "Save subtask" at bounding box center [1357, 633] width 119 height 35
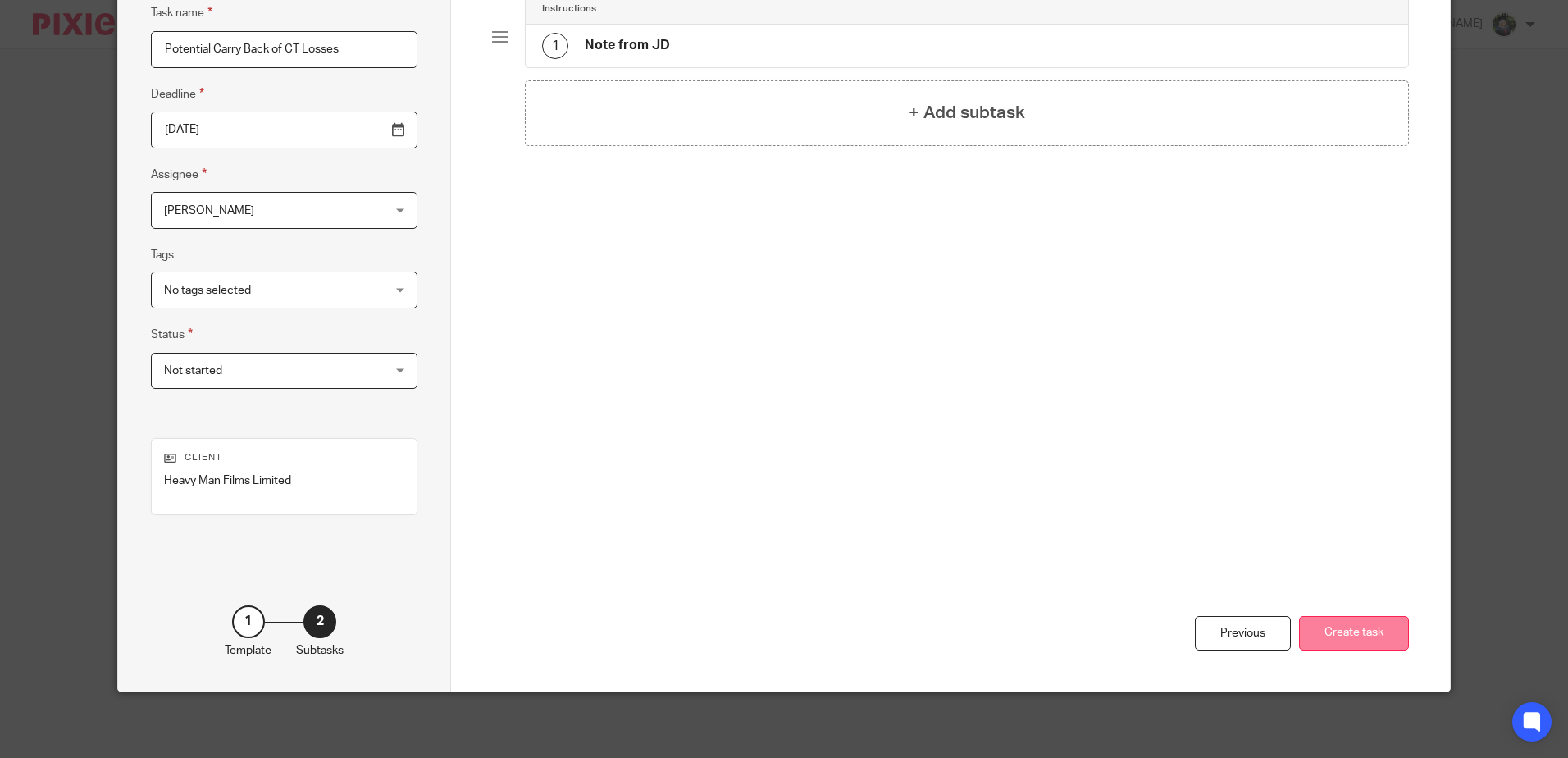
click at [1366, 641] on button "Create task" at bounding box center [1354, 633] width 110 height 35
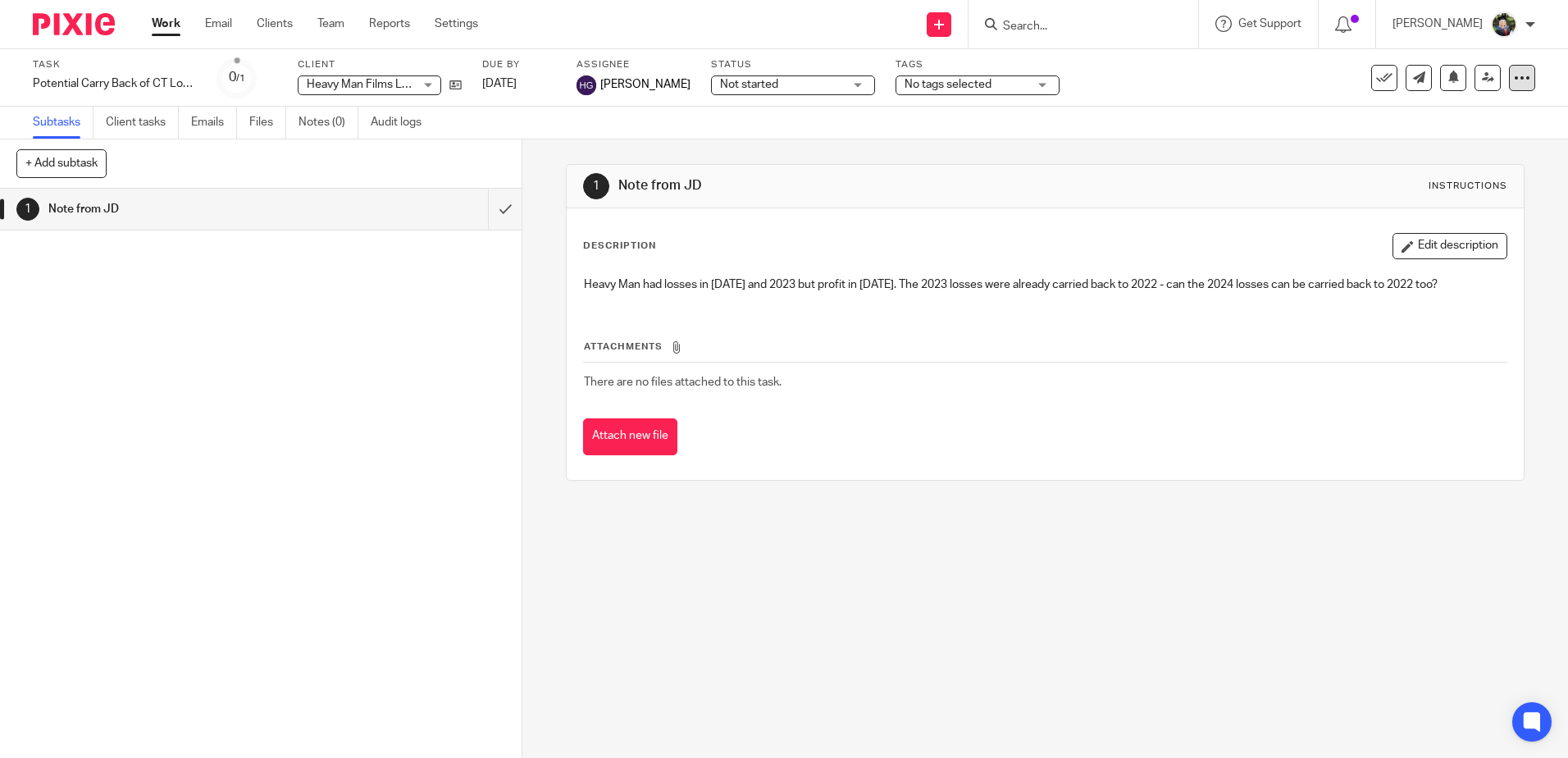
click at [1514, 78] on icon at bounding box center [1522, 78] width 16 height 16
click at [1416, 235] on span "Delete" at bounding box center [1412, 238] width 34 height 11
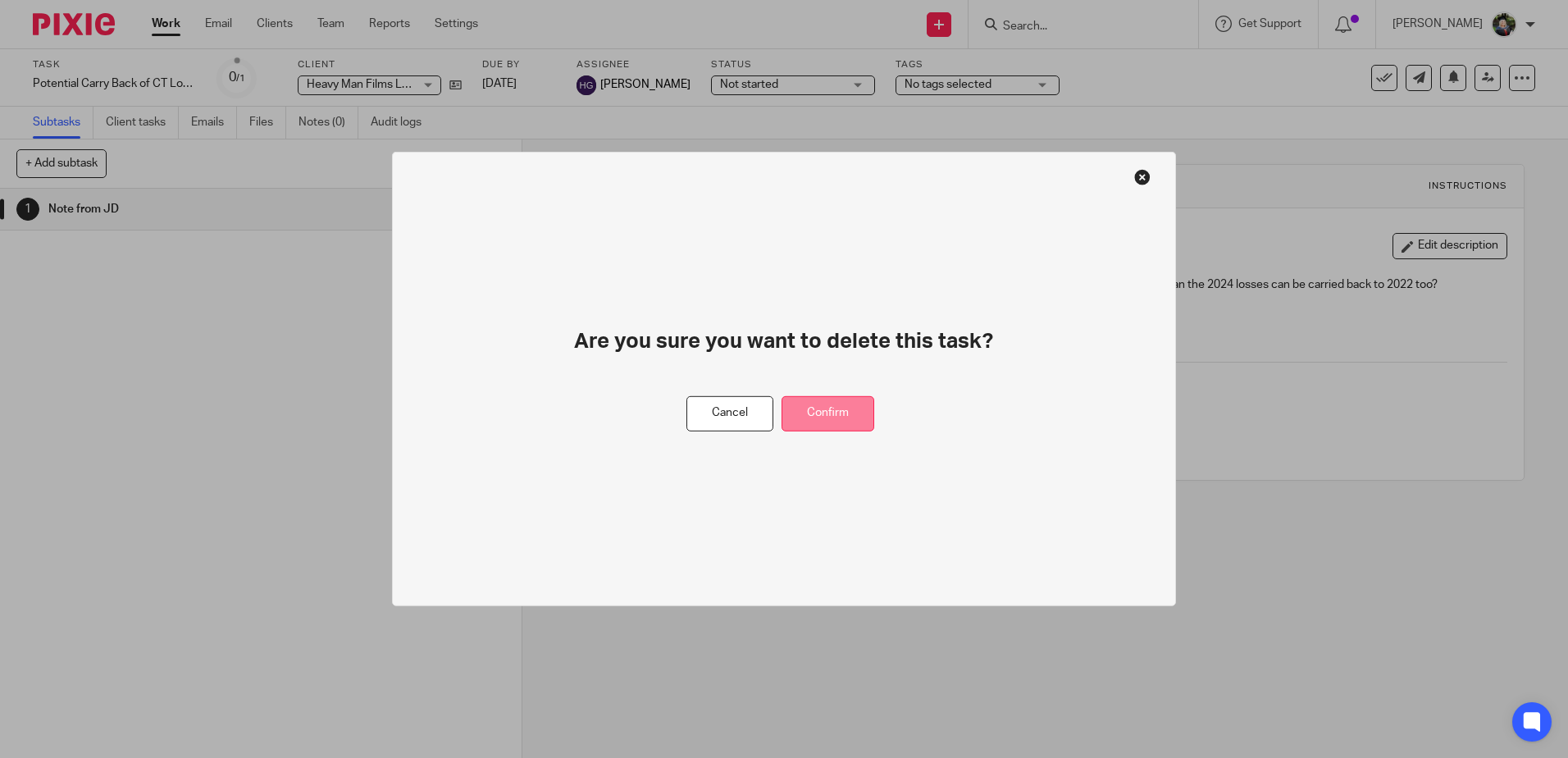
click at [852, 404] on button "Confirm" at bounding box center [828, 413] width 93 height 35
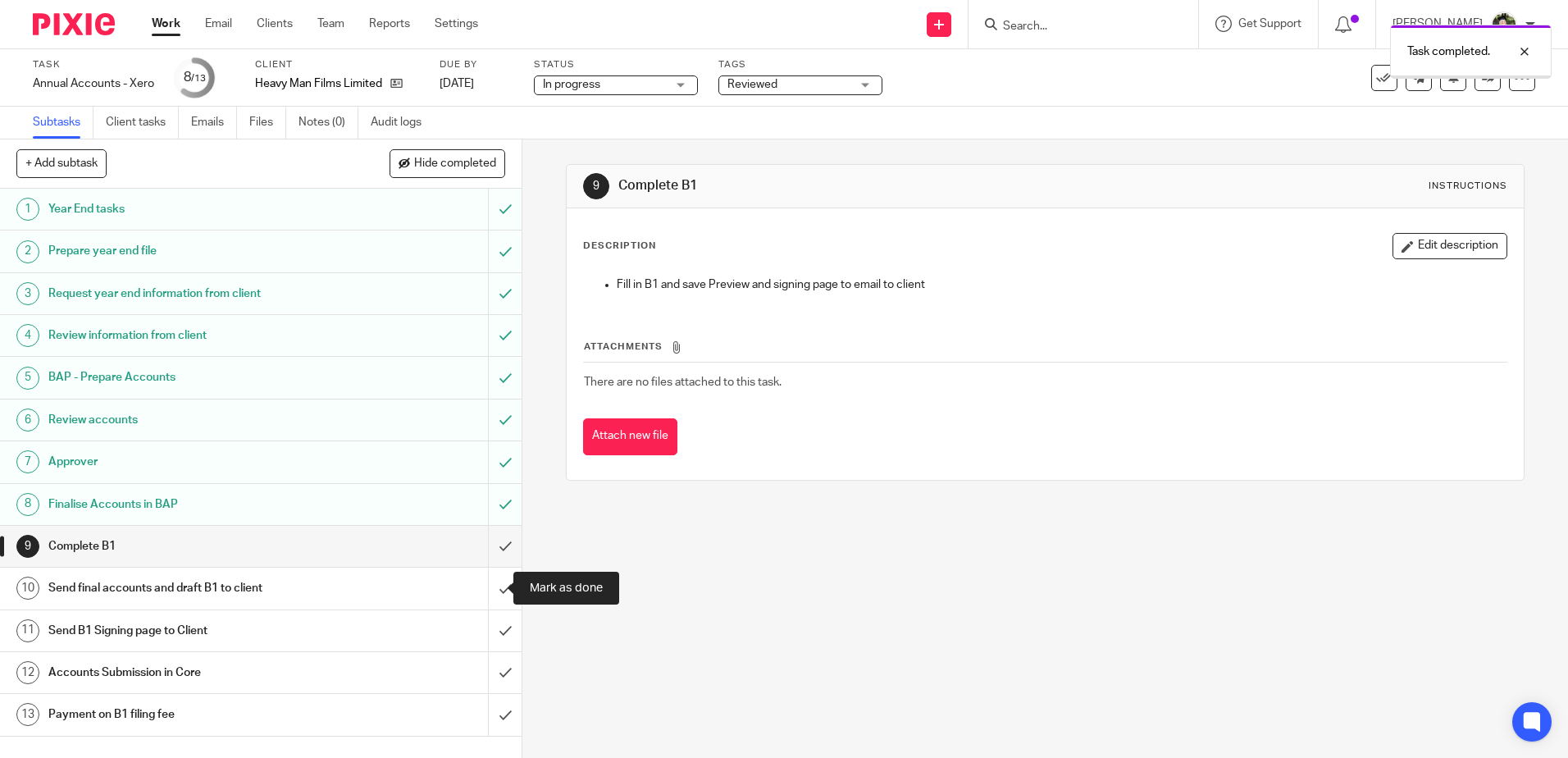
click at [490, 576] on input "submit" at bounding box center [260, 588] width 522 height 41
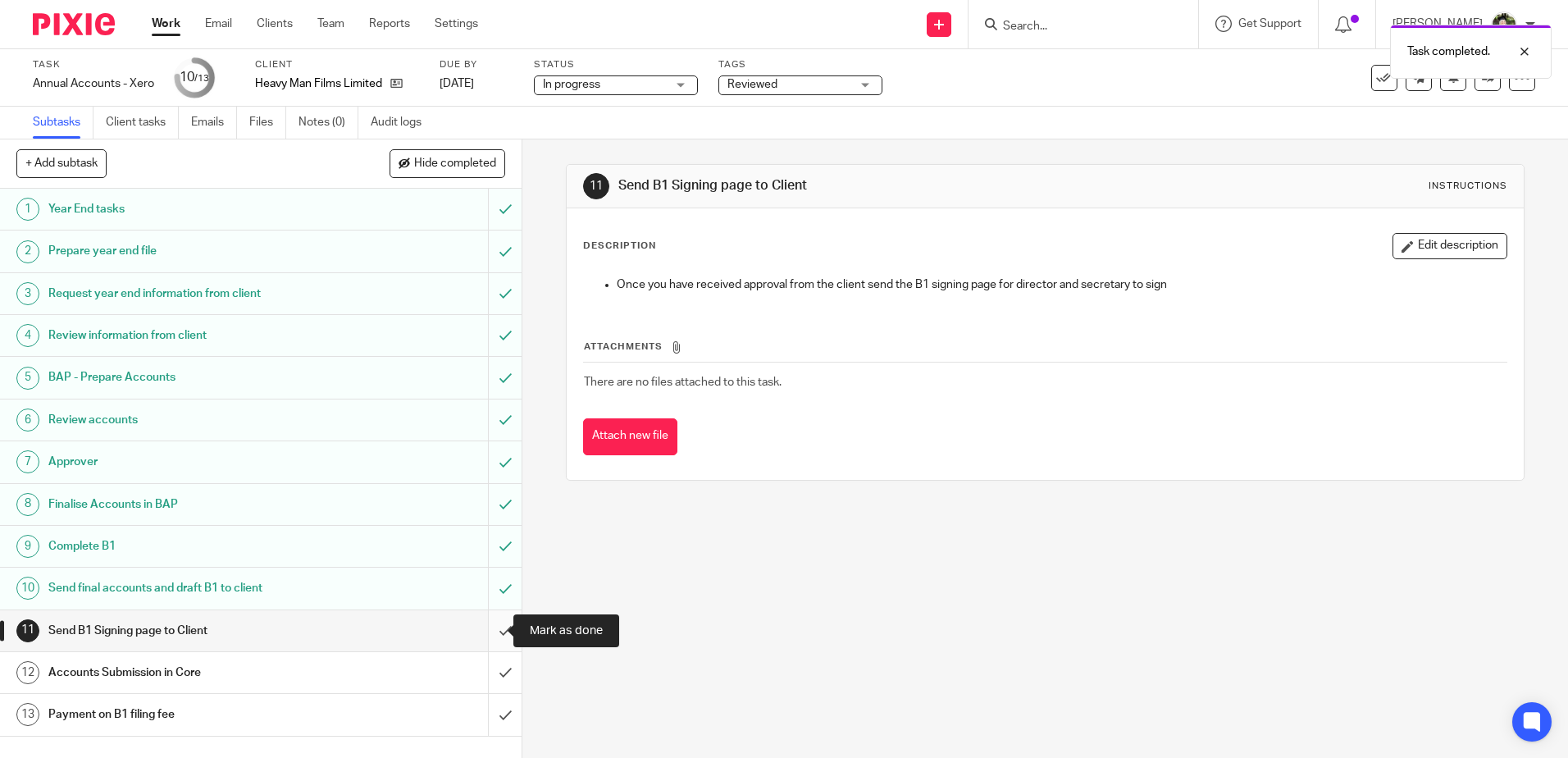
click at [485, 626] on input "submit" at bounding box center [260, 630] width 522 height 41
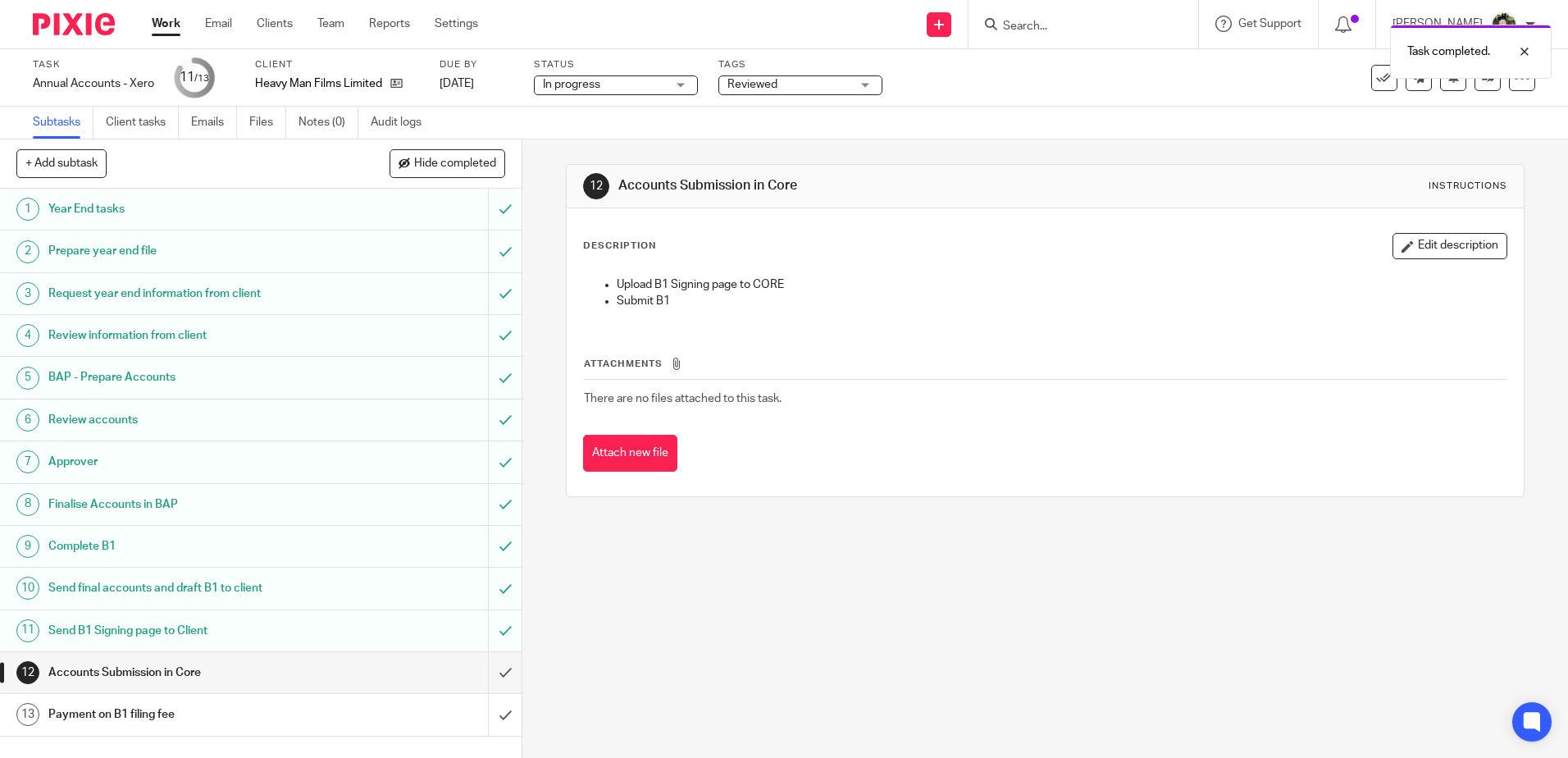
click at [806, 80] on span "Reviewed" at bounding box center [789, 85] width 123 height 17
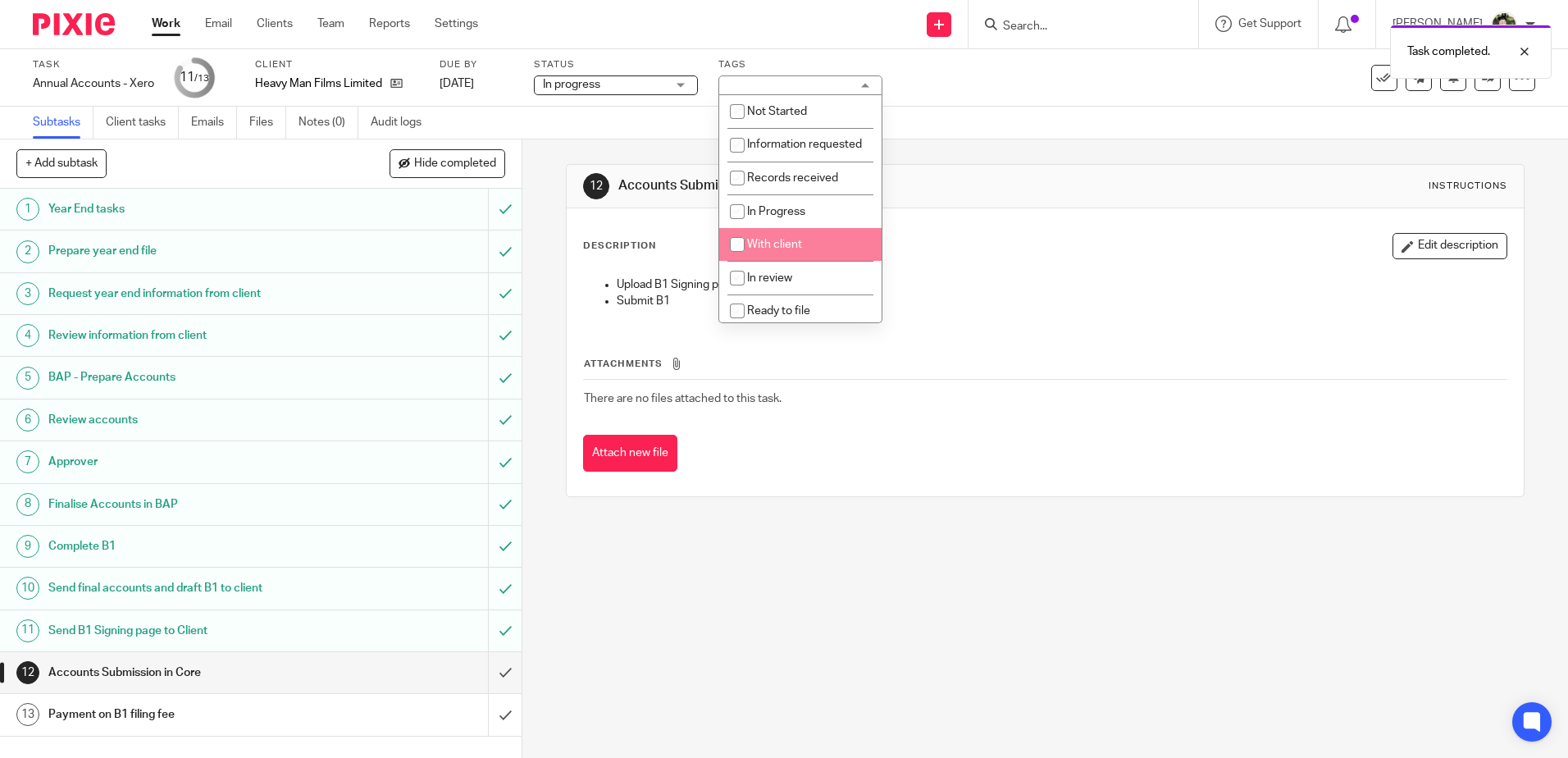
click at [791, 250] on span "With client" at bounding box center [774, 244] width 55 height 11
checkbox input "true"
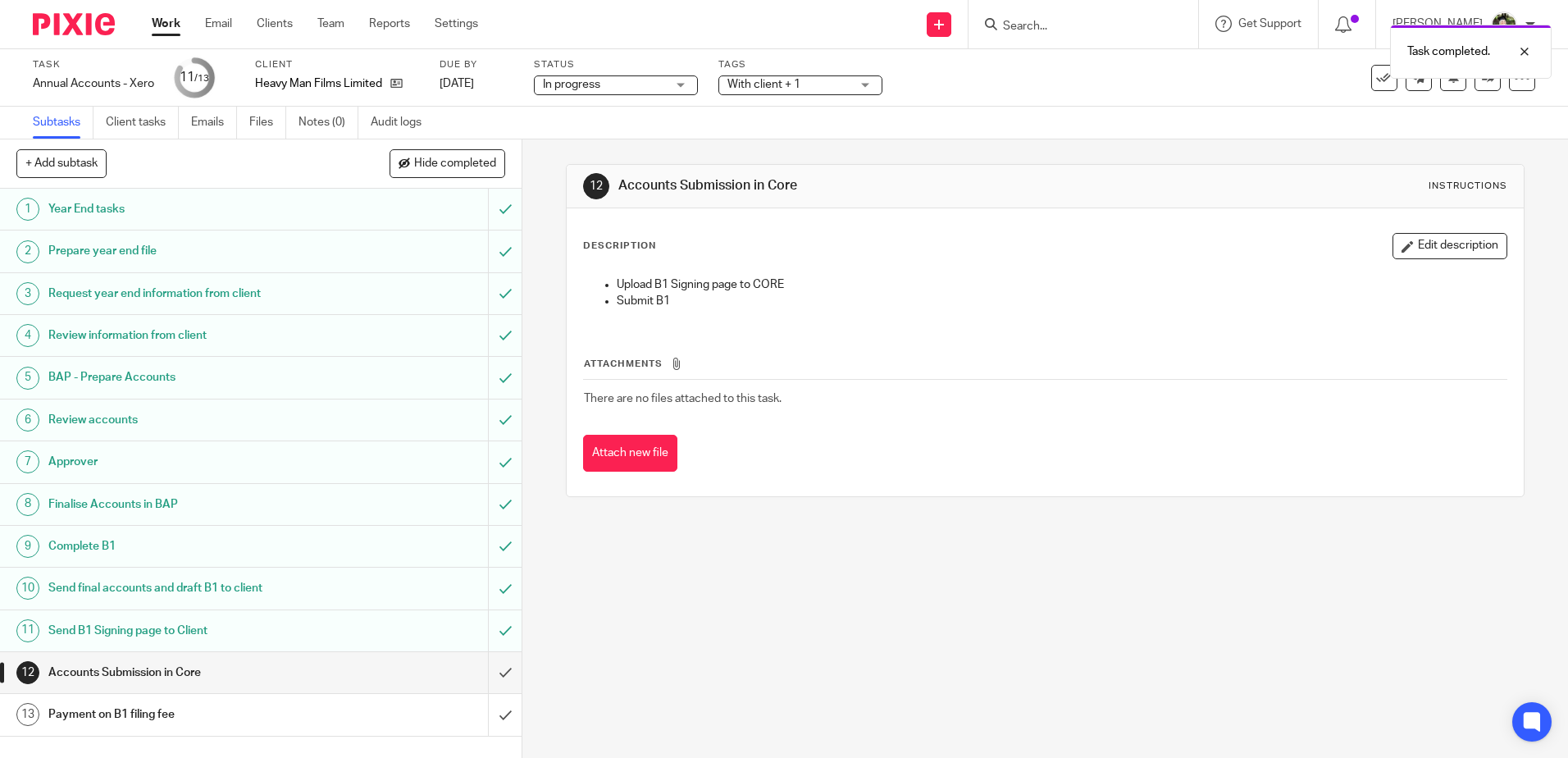
click at [621, 79] on span "In progress" at bounding box center [604, 85] width 123 height 17
click at [795, 106] on div "Subtasks Client tasks Emails Files Notes (0) Audit logs" at bounding box center [784, 123] width 1568 height 33
click at [795, 84] on span "With client + 1" at bounding box center [764, 84] width 73 height 11
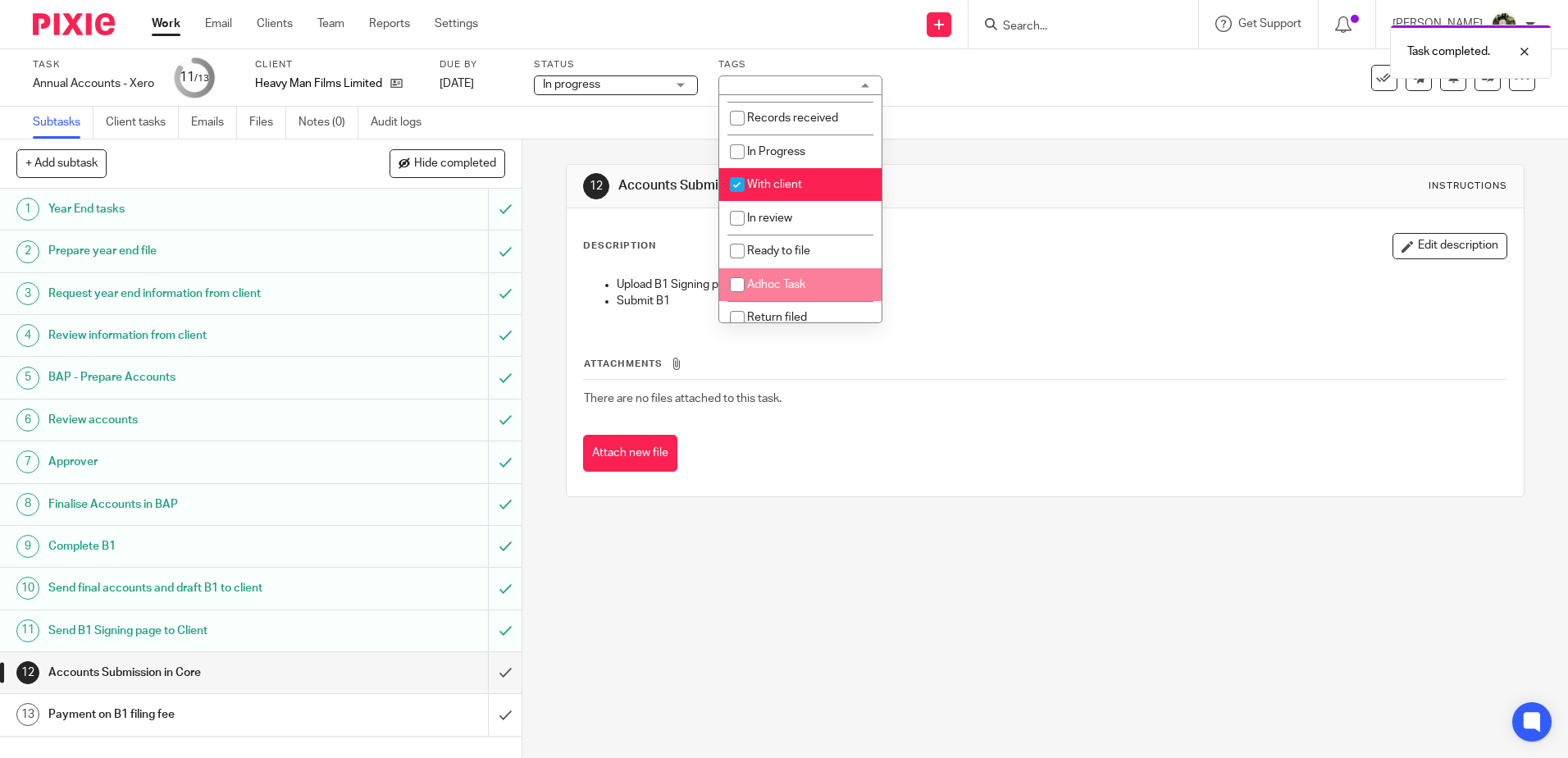
scroll to position [123, 0]
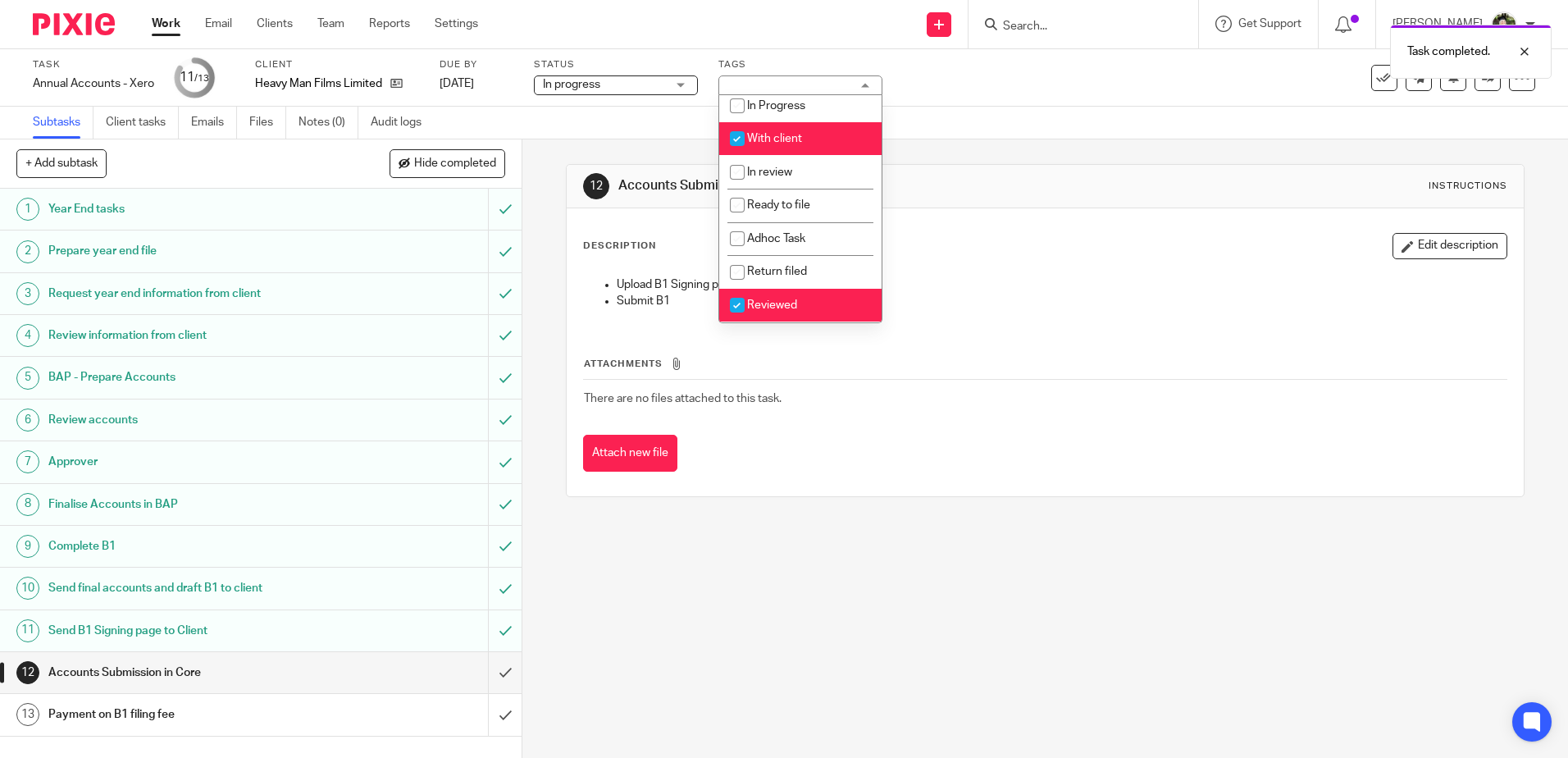
click at [788, 311] on span "Reviewed" at bounding box center [773, 305] width 50 height 11
checkbox input "false"
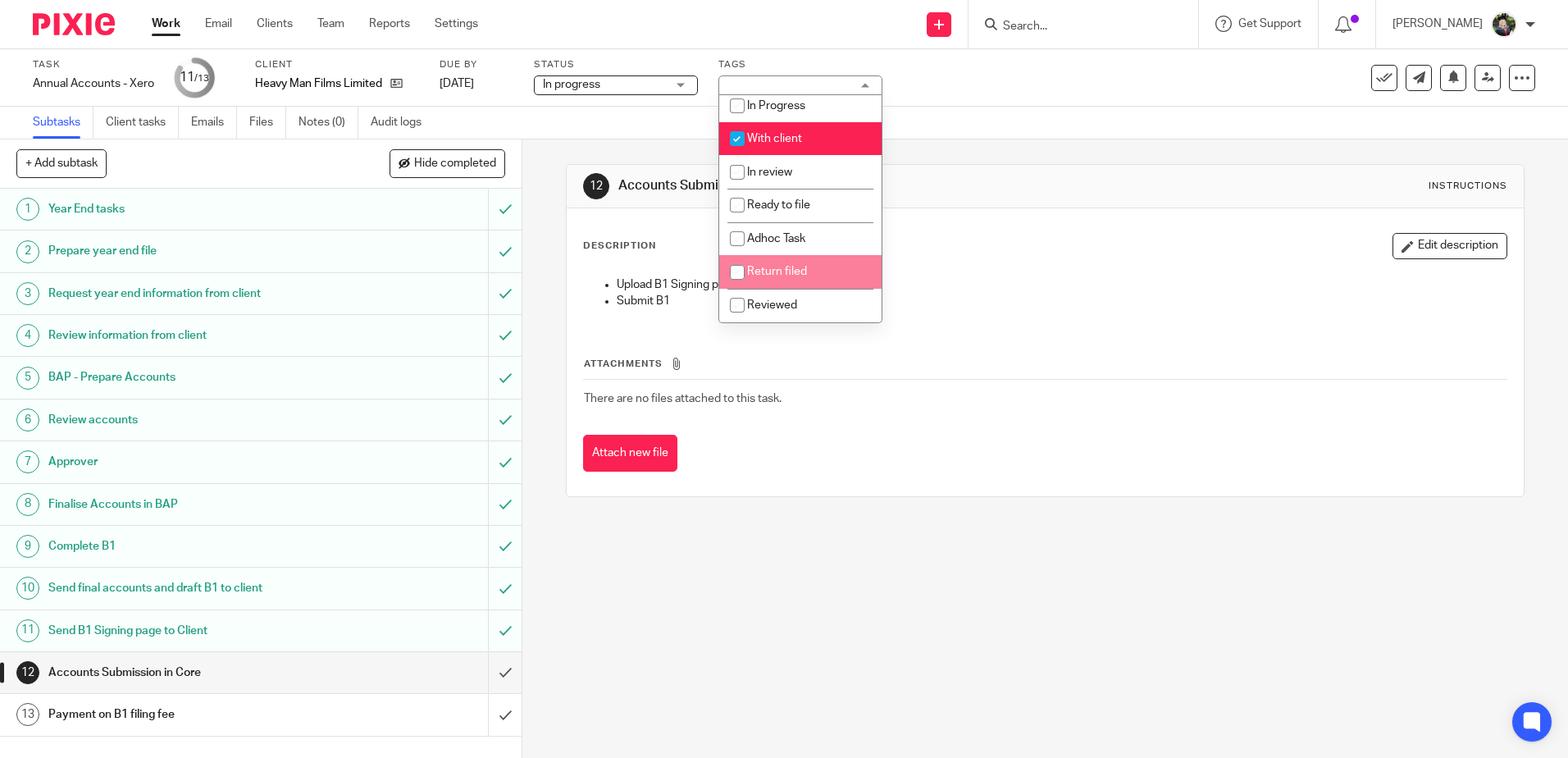
click at [1007, 227] on div "Description Edit description Upload B1 Signing page to CORE Submit B1 Attachmen…" at bounding box center [1044, 352] width 956 height 288
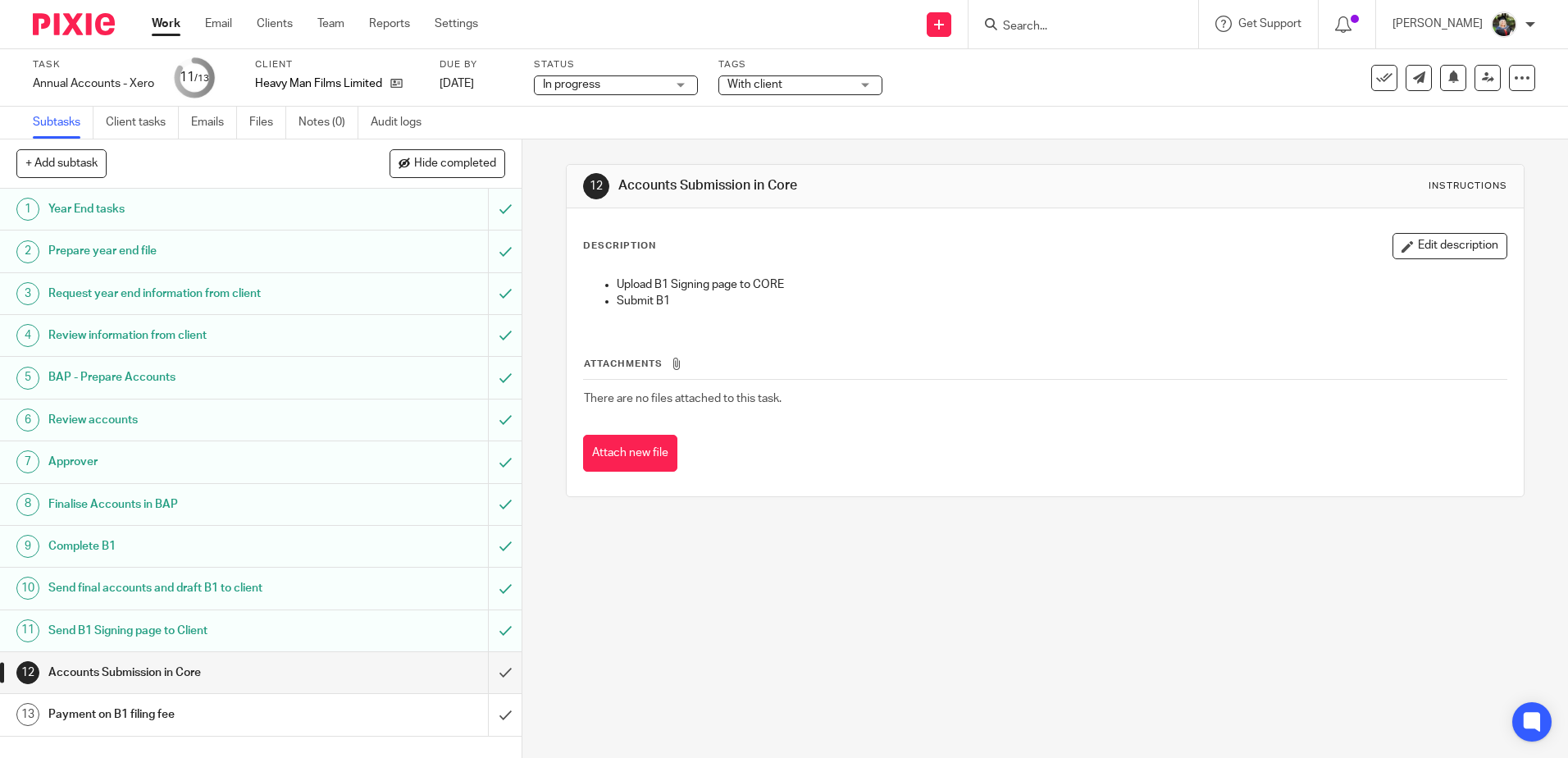
click at [170, 26] on link "Work" at bounding box center [167, 23] width 29 height 16
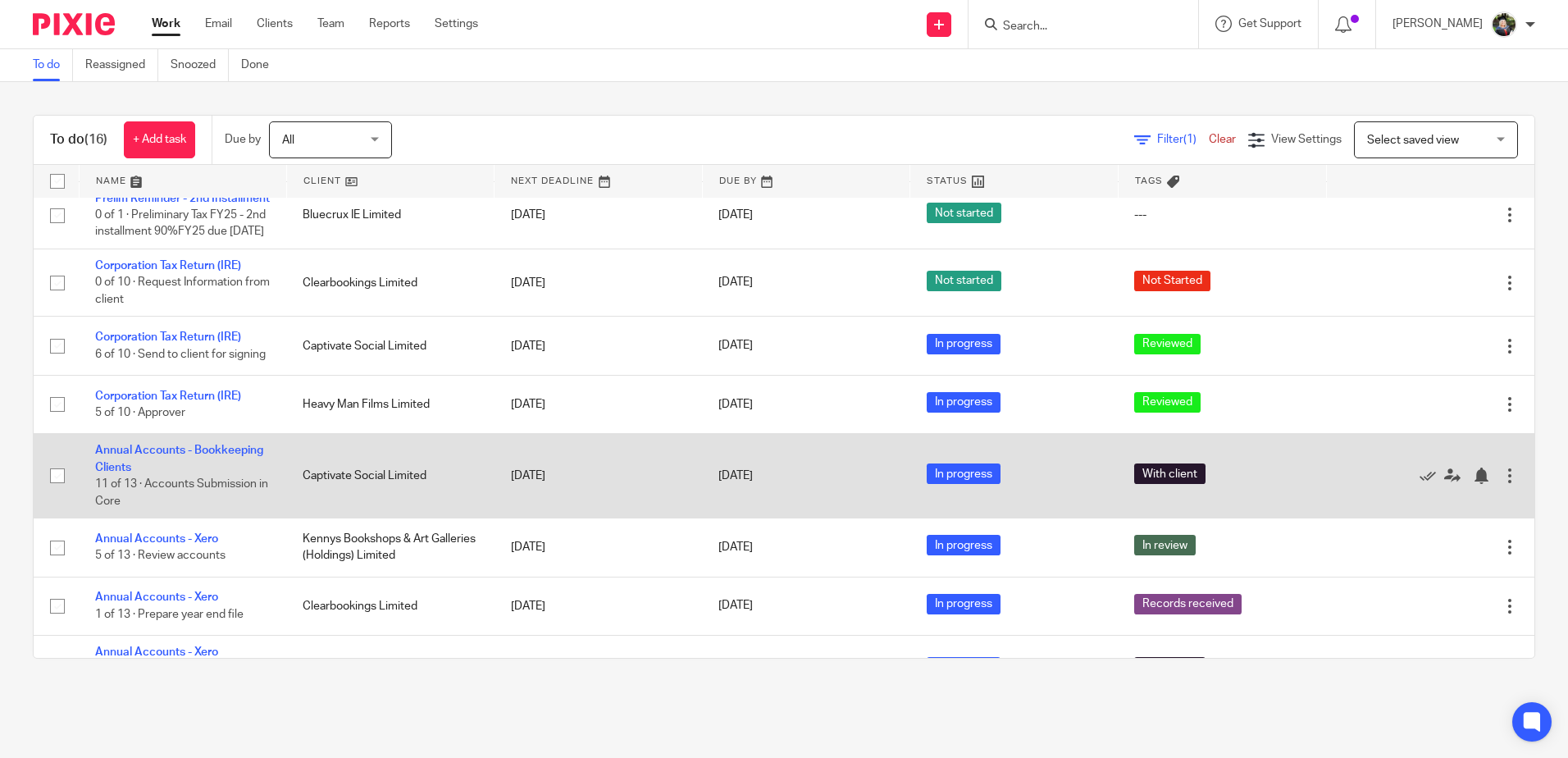
scroll to position [363, 0]
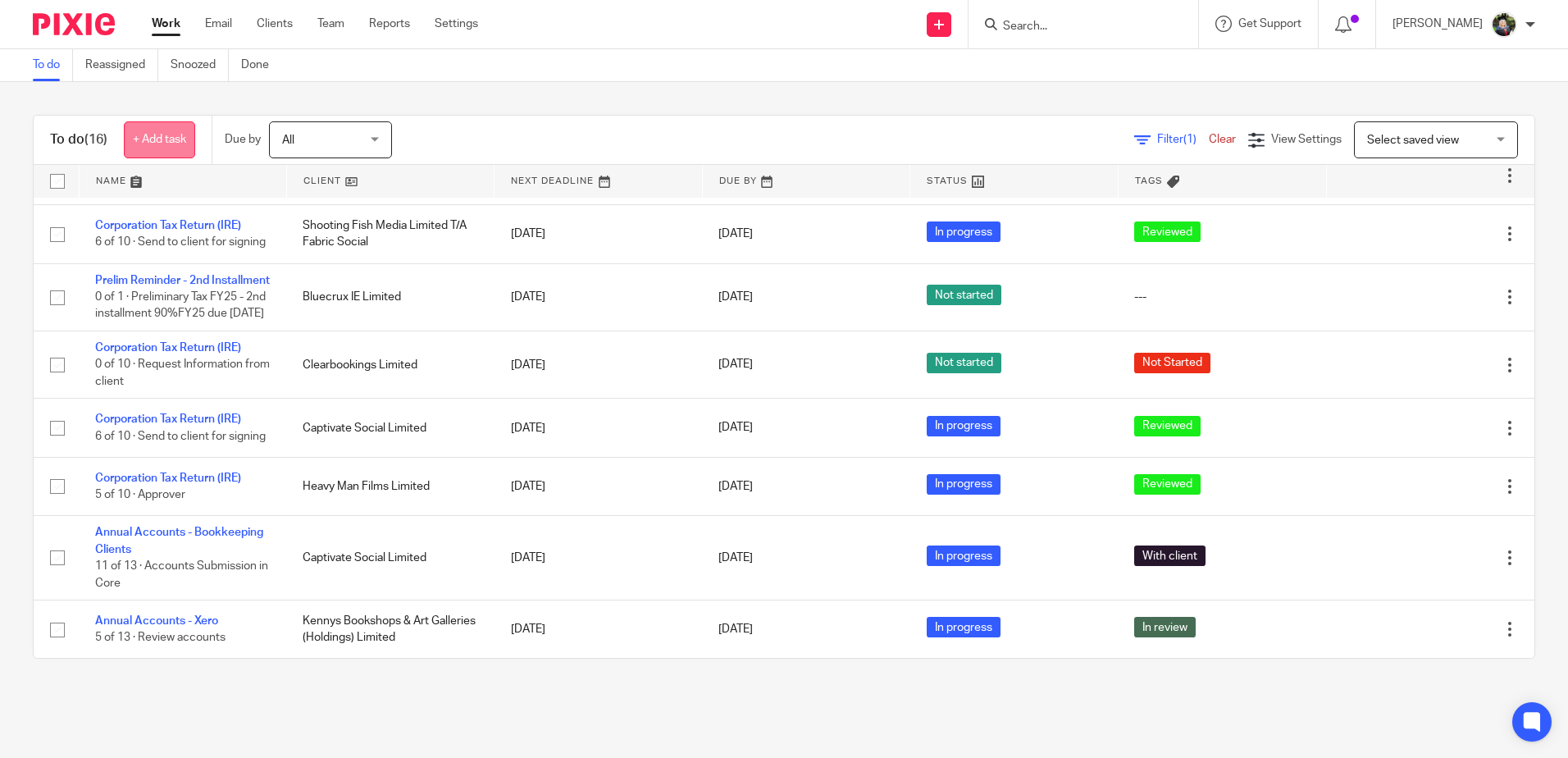
click at [177, 141] on link "+ Add task" at bounding box center [159, 140] width 72 height 37
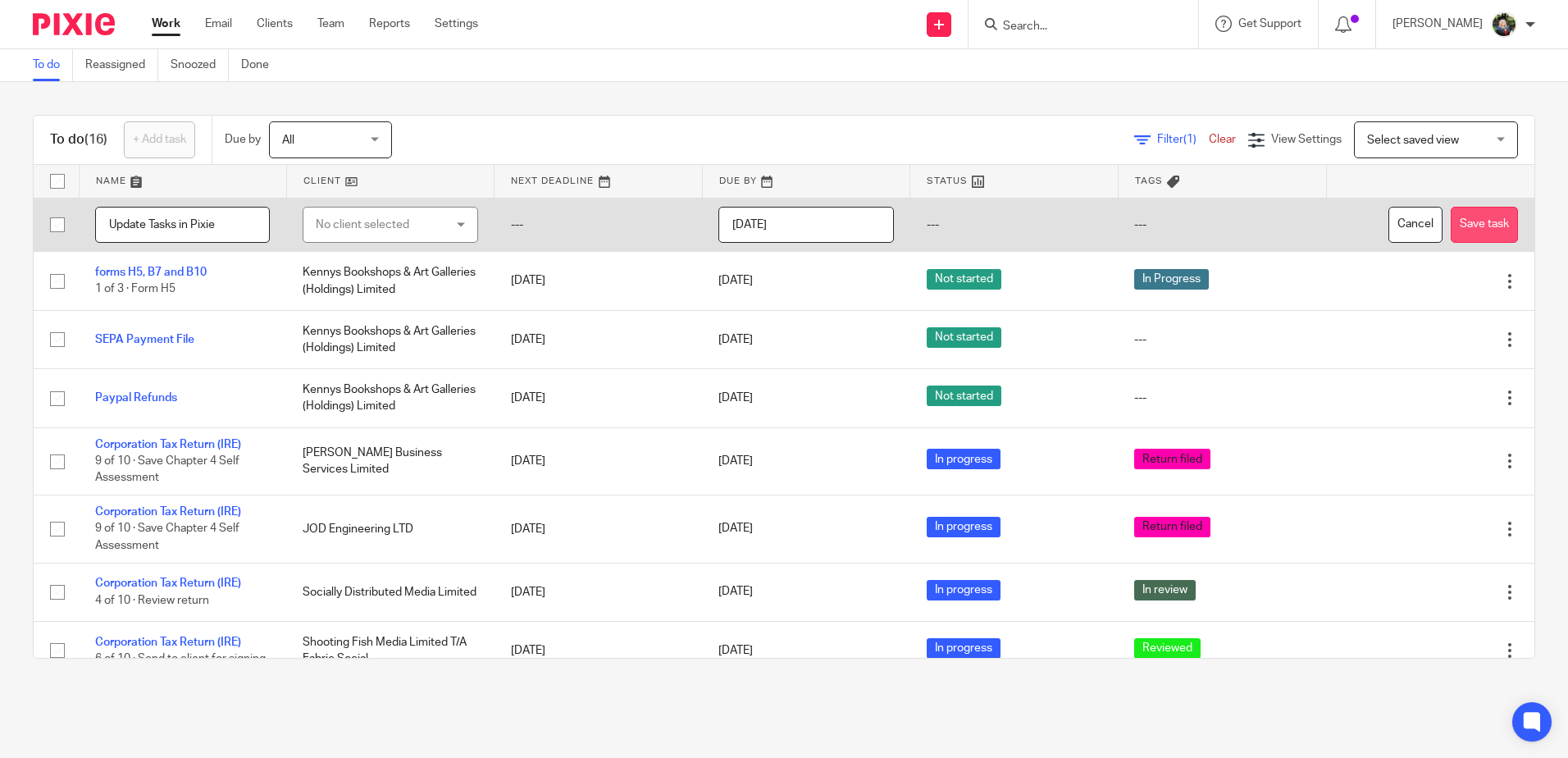
type input "Update Tasks in Pixie"
click at [1452, 237] on button "Save task" at bounding box center [1485, 225] width 67 height 37
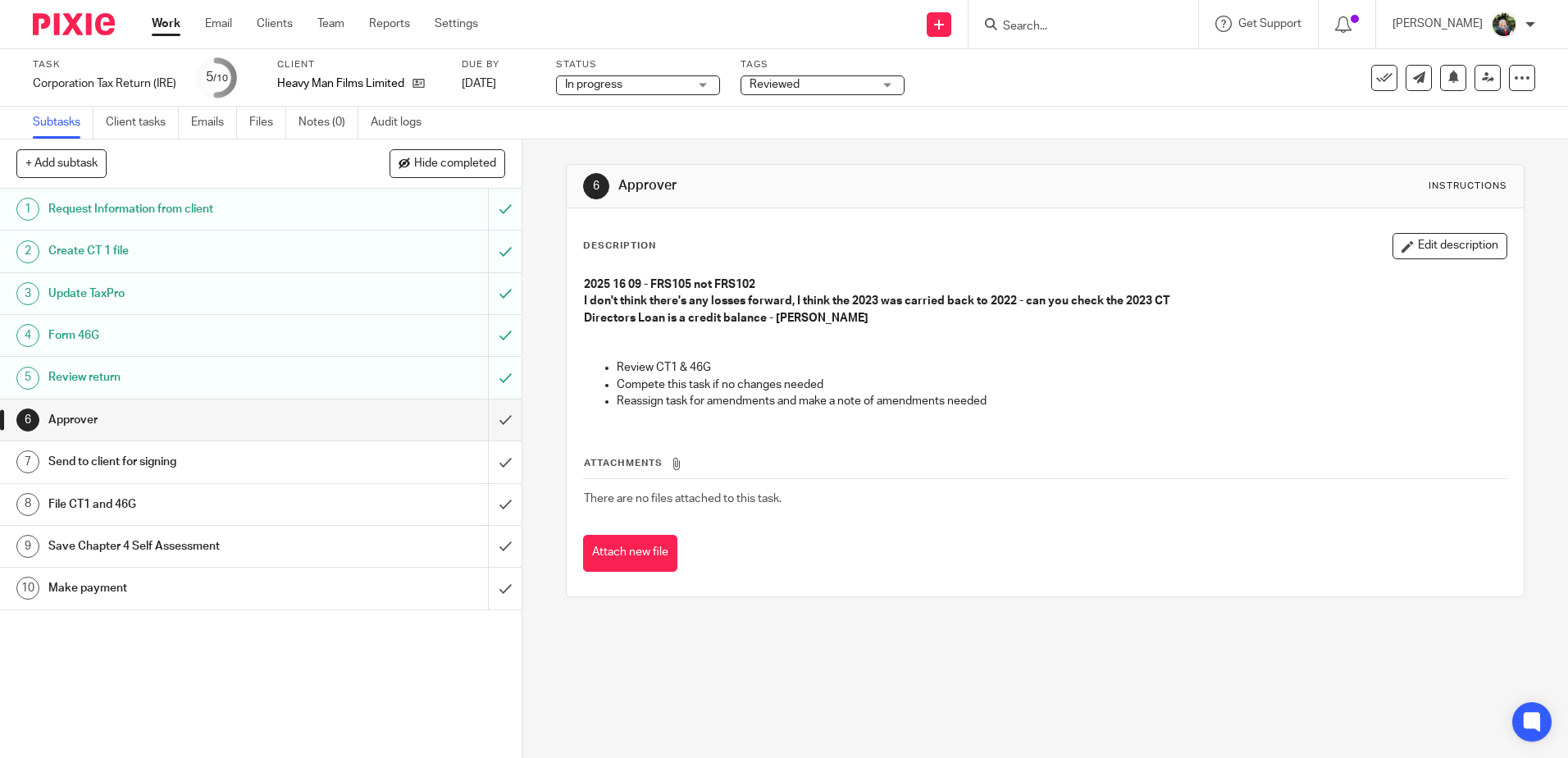
click at [1406, 229] on div "Description Edit description 2025 16 09 - FRS105 not FRS102 I don't think there…" at bounding box center [1044, 402] width 956 height 388
click at [1394, 255] on button "Edit description" at bounding box center [1450, 245] width 115 height 26
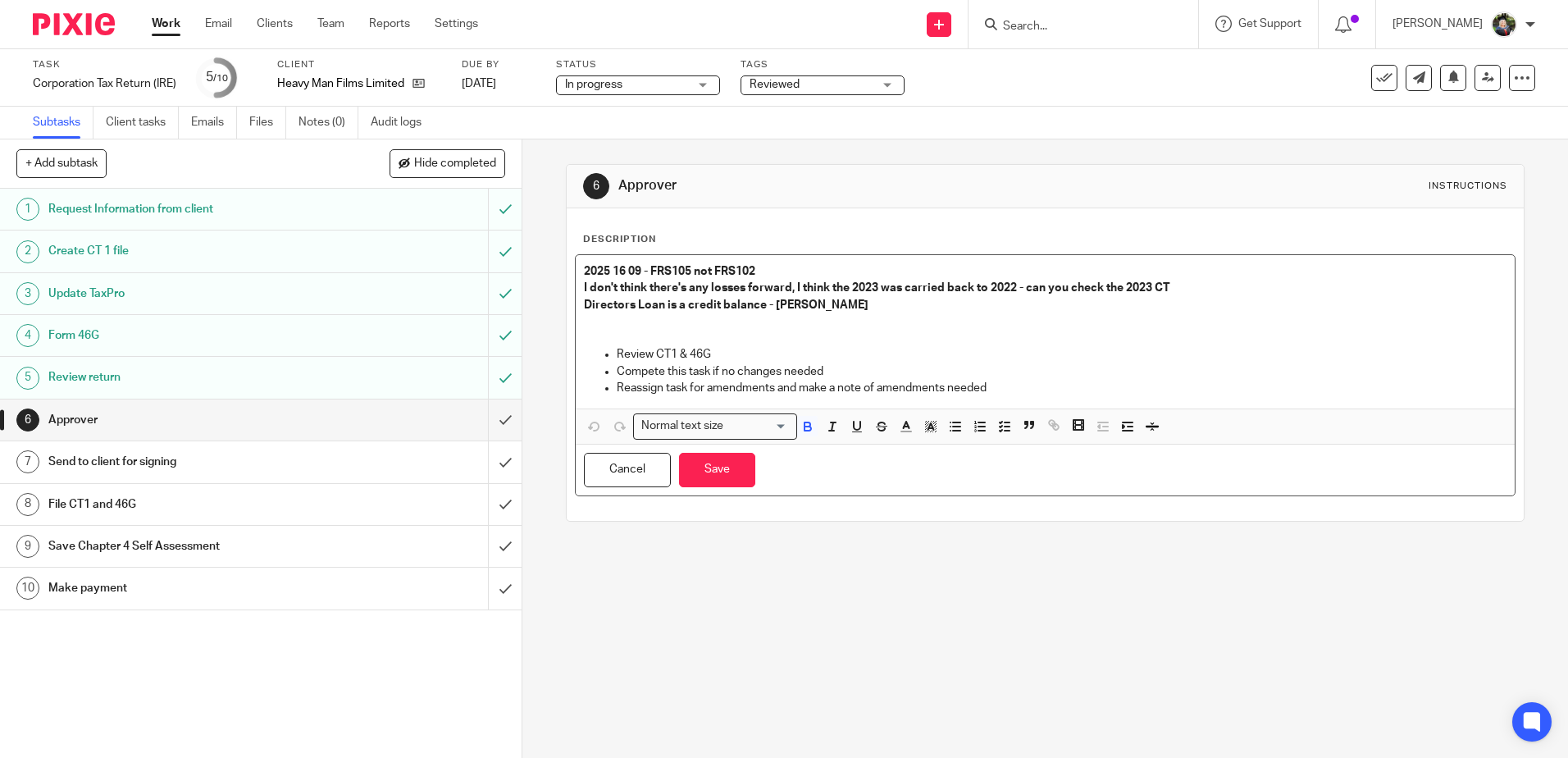
click at [896, 301] on p "Directors Loan is a credit balance - [PERSON_NAME]" at bounding box center [1044, 304] width 922 height 16
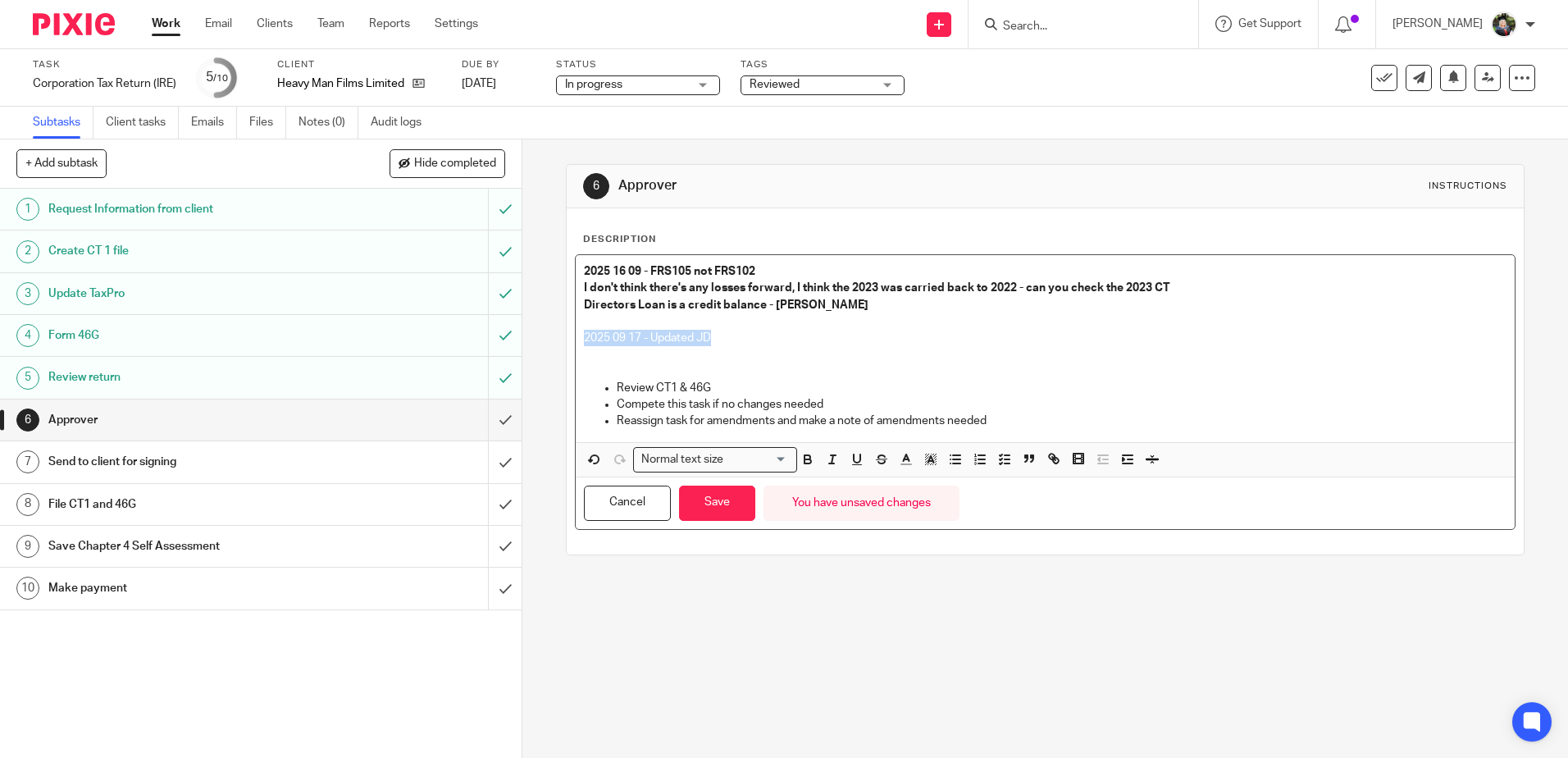
drag, startPoint x: 733, startPoint y: 336, endPoint x: 559, endPoint y: 345, distance: 174.2
click at [559, 345] on div "6 Approver Instructions Description 2025 16 09 - FRS105 not FRS102 I don't thin…" at bounding box center [1045, 449] width 1045 height 618
click at [696, 502] on button "Save" at bounding box center [717, 502] width 77 height 35
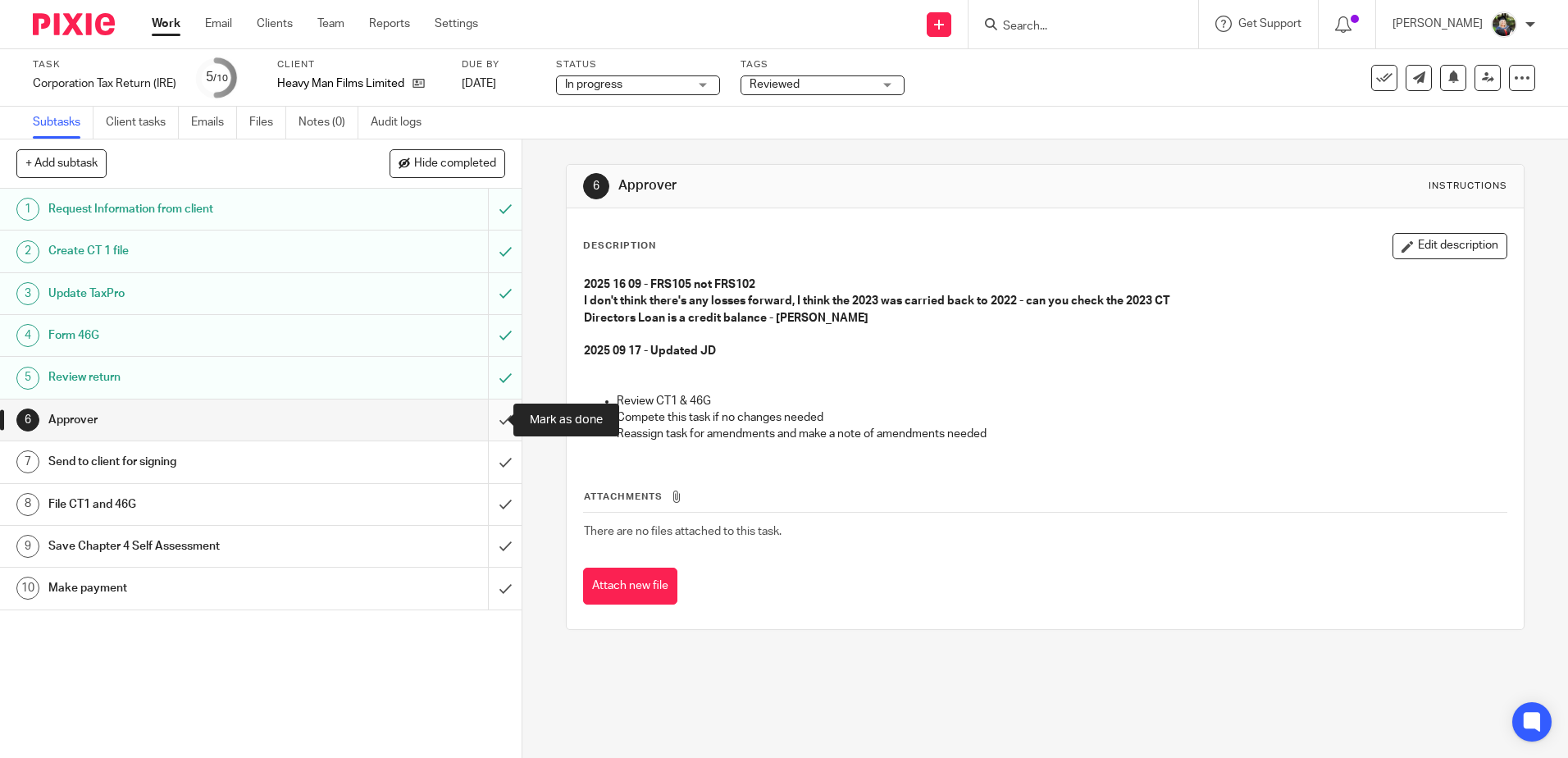
click at [482, 414] on input "submit" at bounding box center [260, 419] width 522 height 41
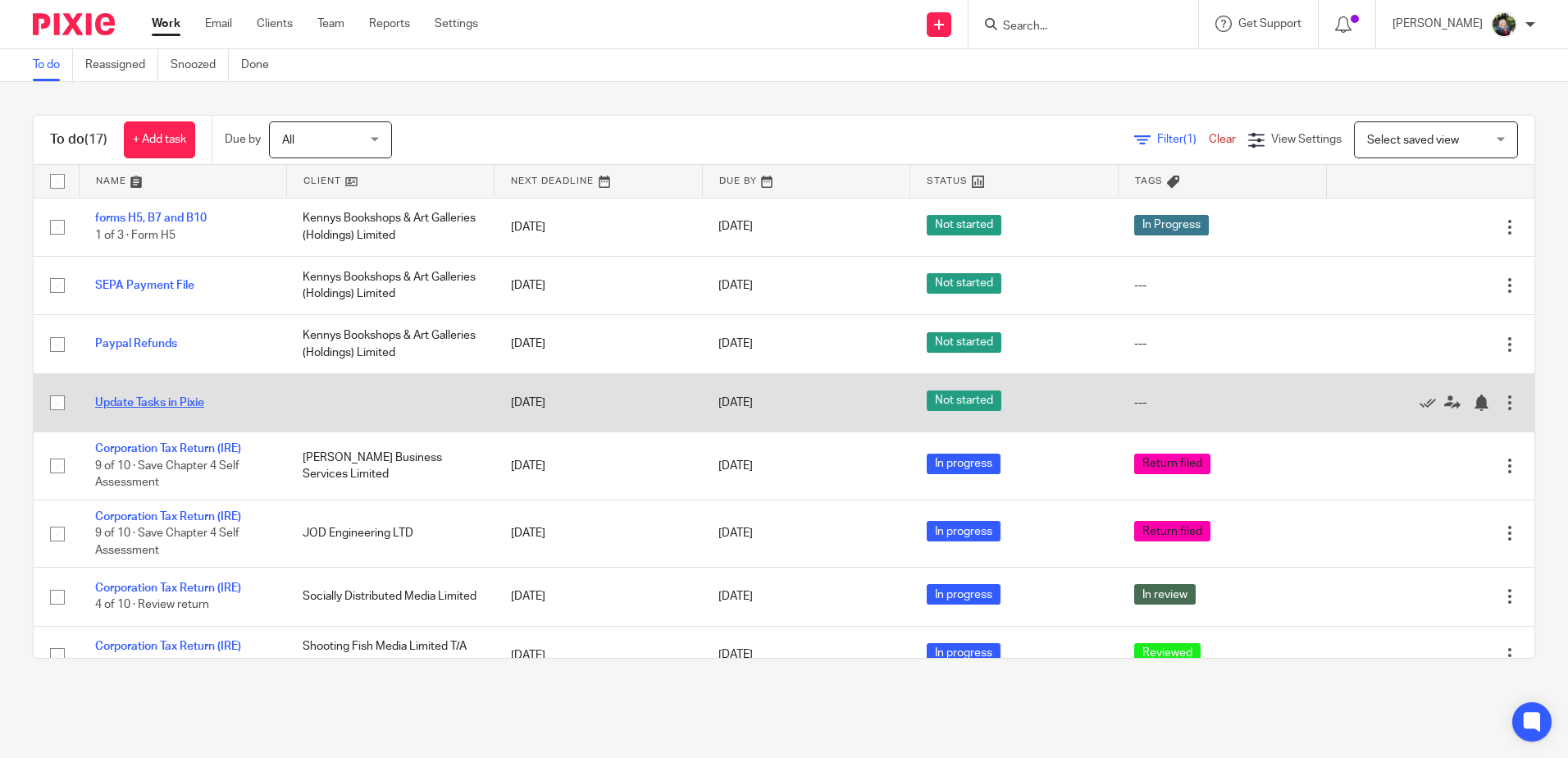
click at [177, 403] on link "Update Tasks in Pixie" at bounding box center [149, 403] width 109 height 11
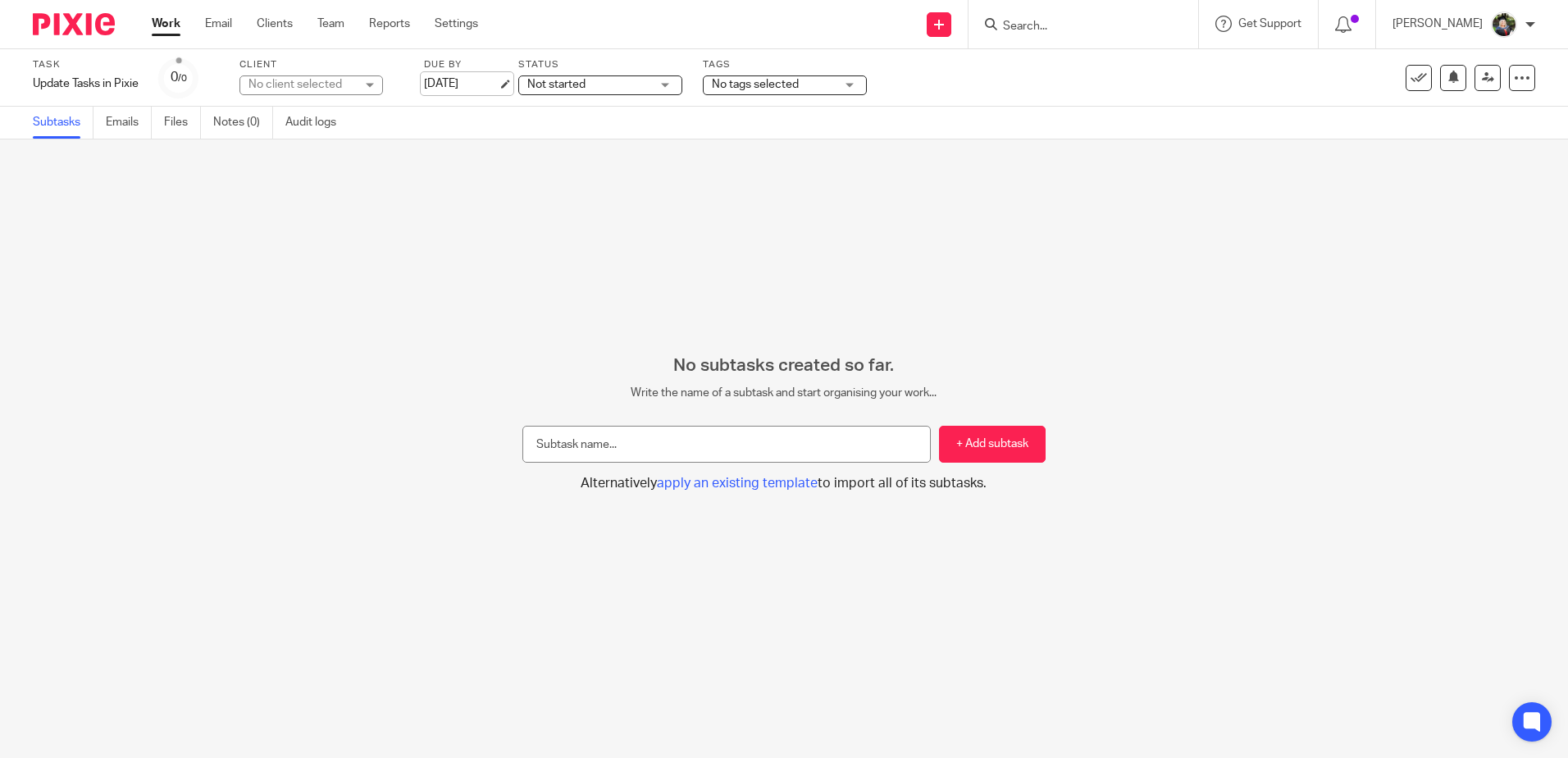
click at [478, 81] on link "[DATE]" at bounding box center [460, 84] width 74 height 17
click at [961, 444] on button "+ Add subtask" at bounding box center [992, 444] width 106 height 37
click at [1015, 450] on button "+ Add subtask" at bounding box center [992, 444] width 106 height 37
click at [788, 438] on input "text" at bounding box center [727, 444] width 409 height 37
type input "Tasks to update:"
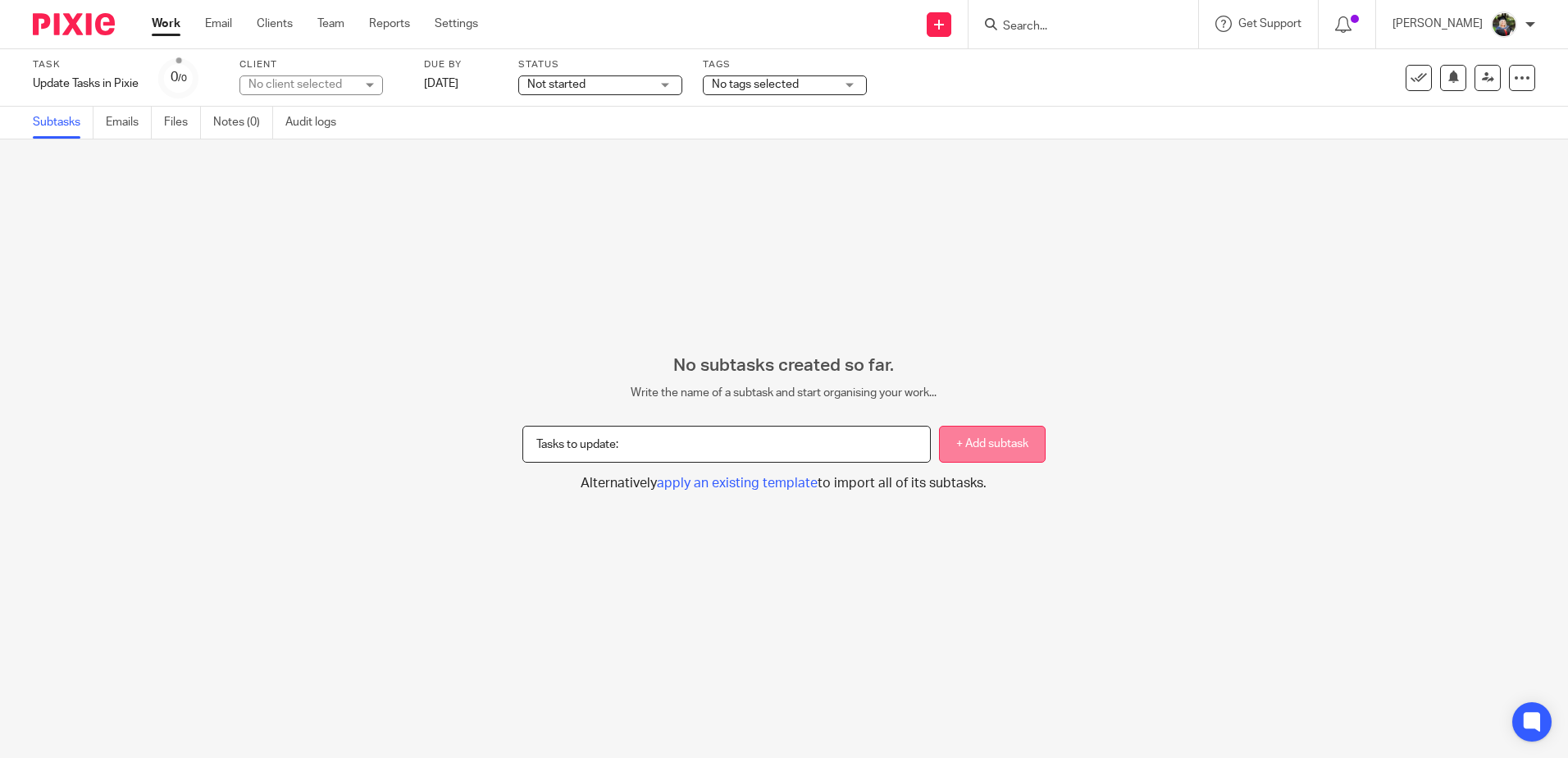
click at [987, 449] on button "+ Add subtask" at bounding box center [992, 444] width 106 height 37
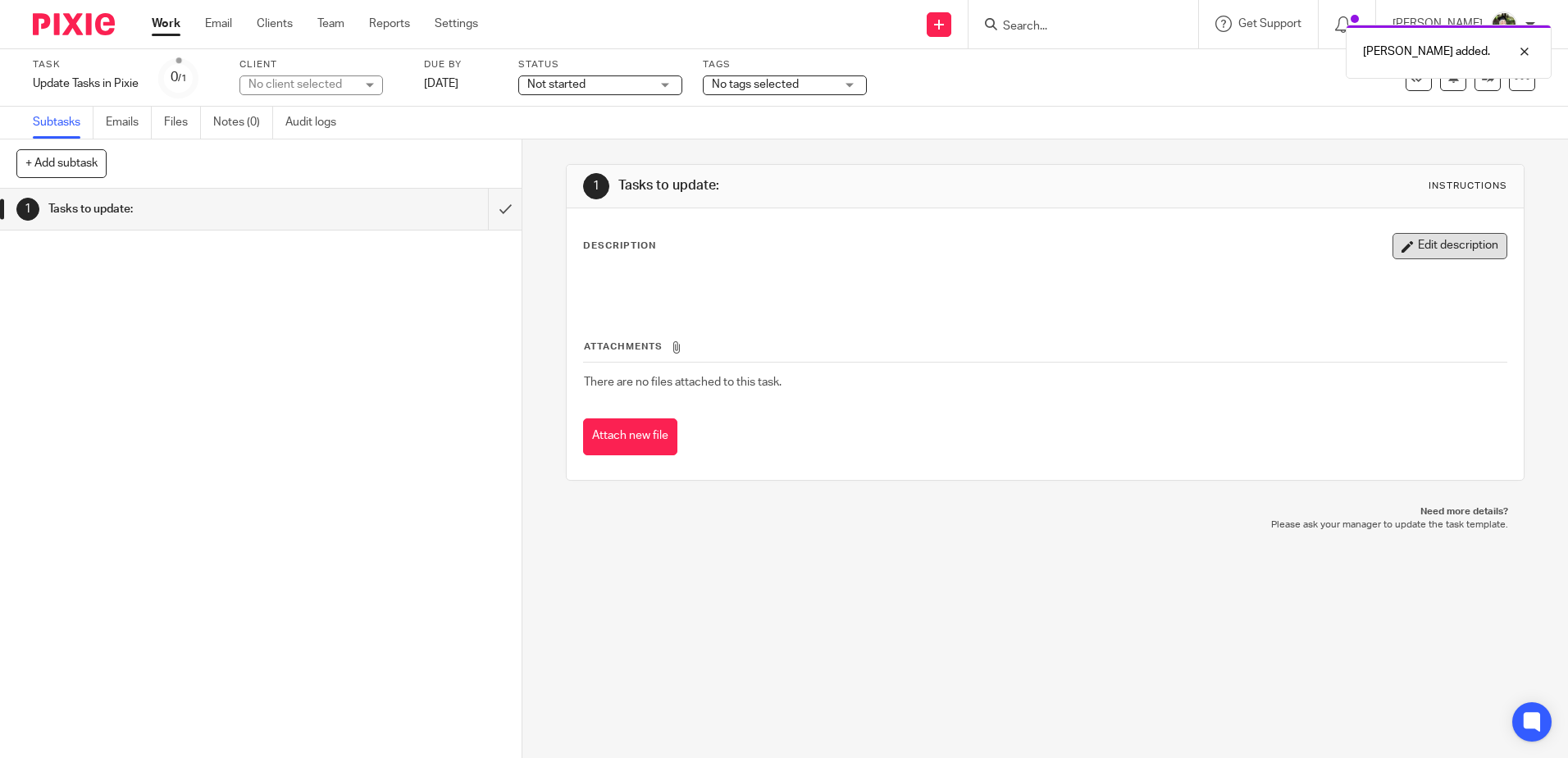
click at [1428, 252] on button "Edit description" at bounding box center [1450, 245] width 115 height 26
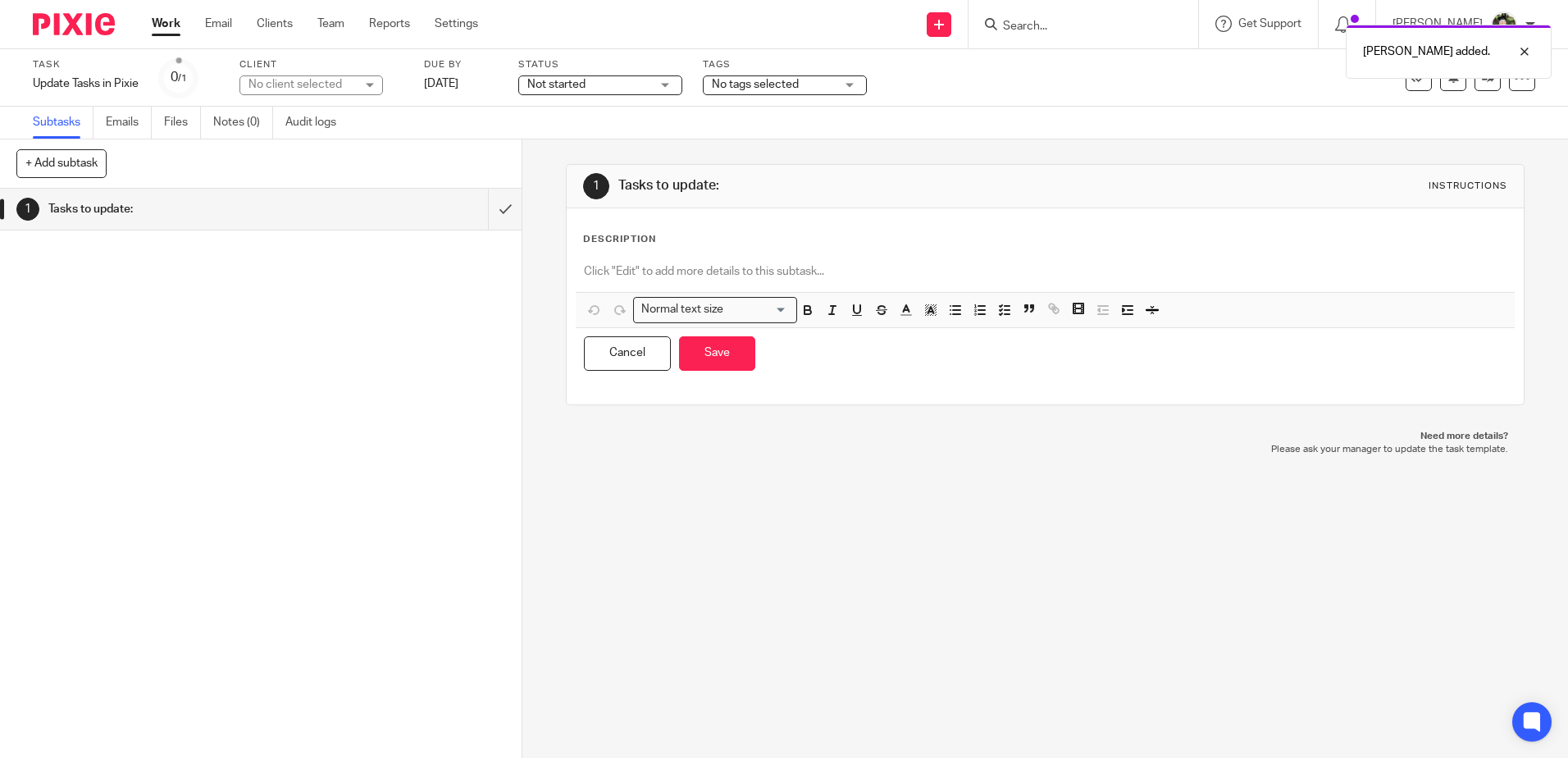
click at [653, 267] on p at bounding box center [1044, 271] width 922 height 16
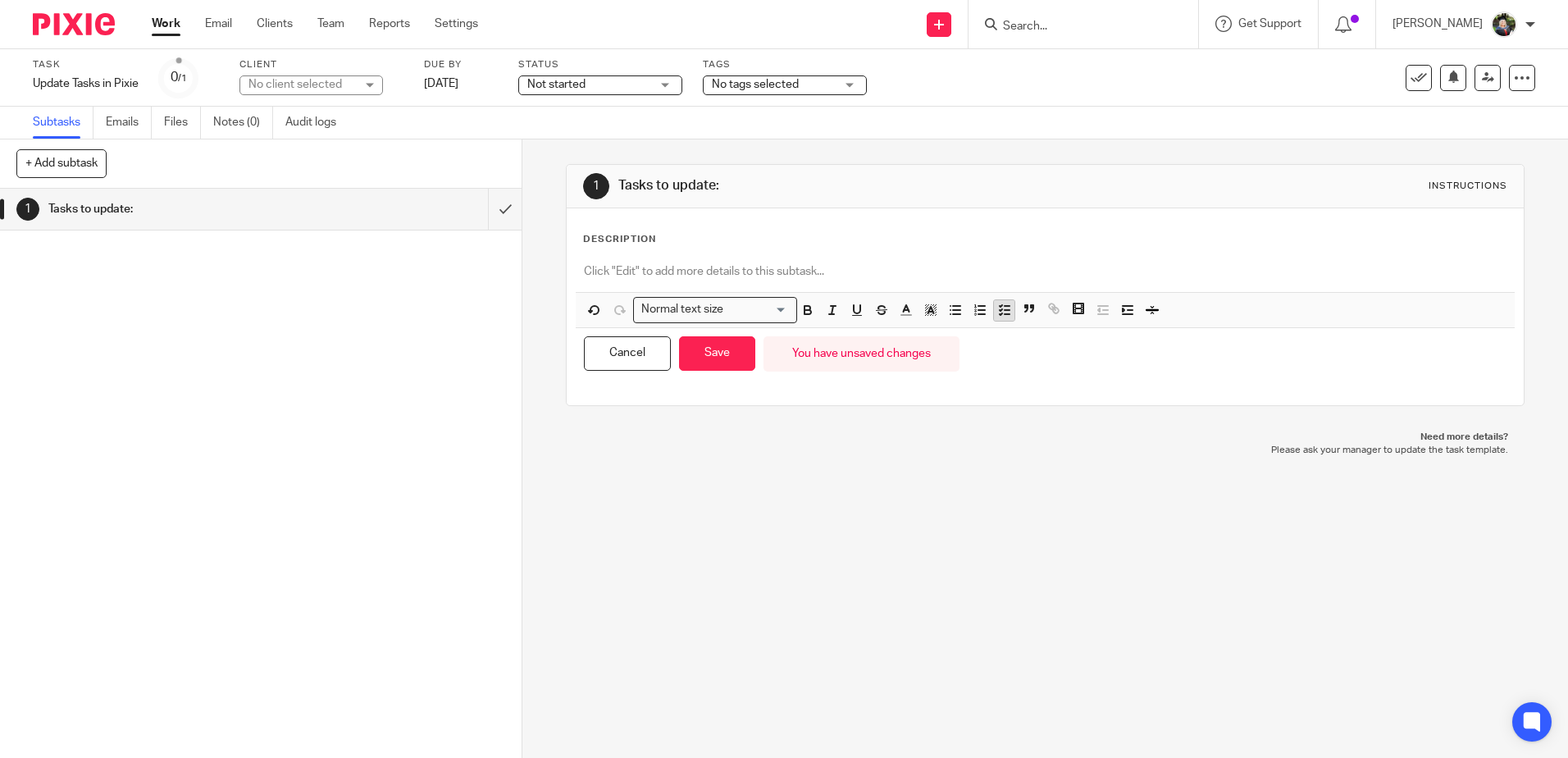
click at [999, 310] on polyline "button" at bounding box center [1000, 310] width 3 height 2
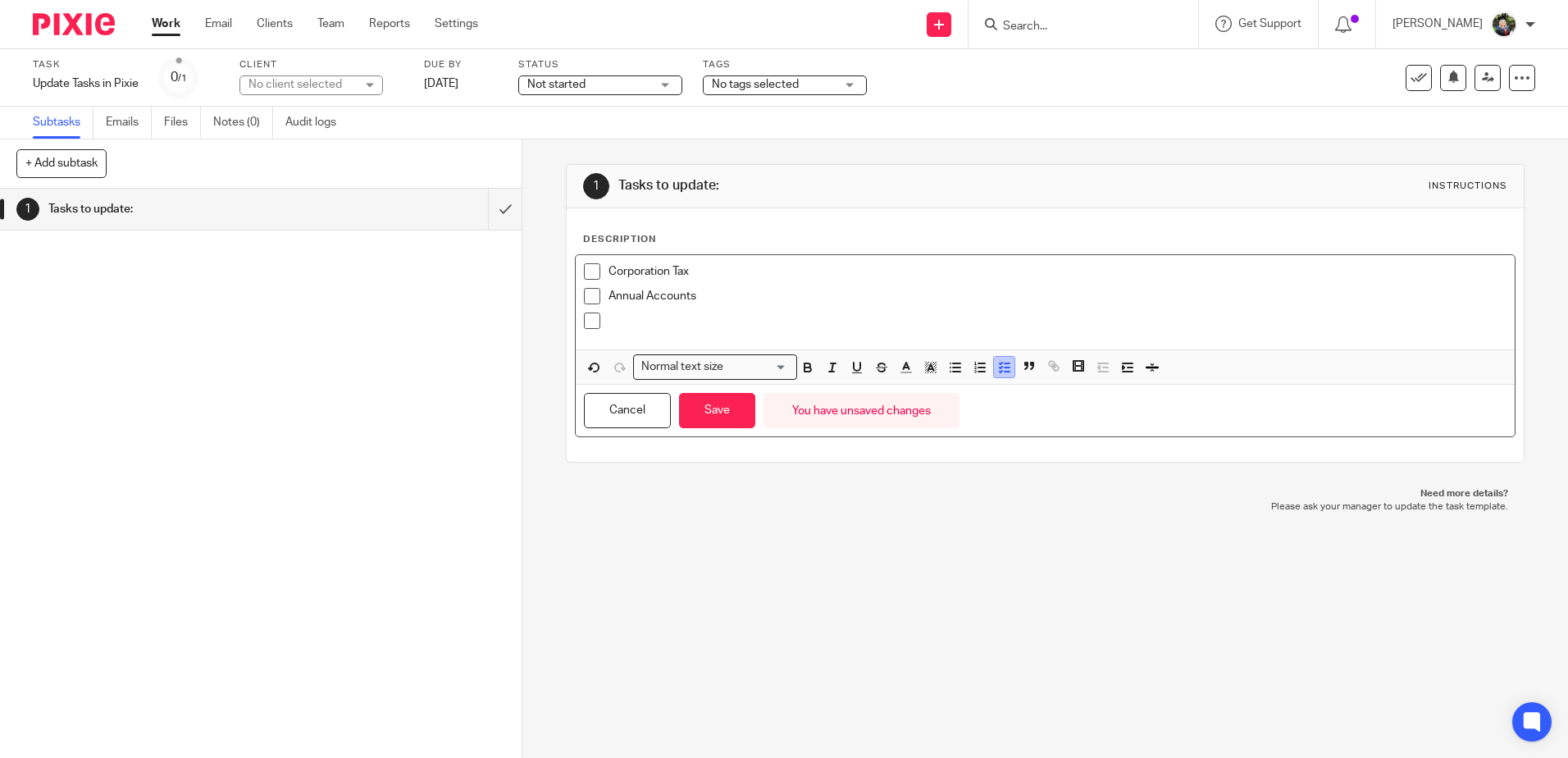
click at [997, 311] on div "Annual Accounts" at bounding box center [1057, 301] width 897 height 25
click at [957, 277] on p "Corporation Tax" at bounding box center [1057, 271] width 897 height 16
click at [920, 306] on div "Annual Accounts" at bounding box center [1057, 301] width 897 height 25
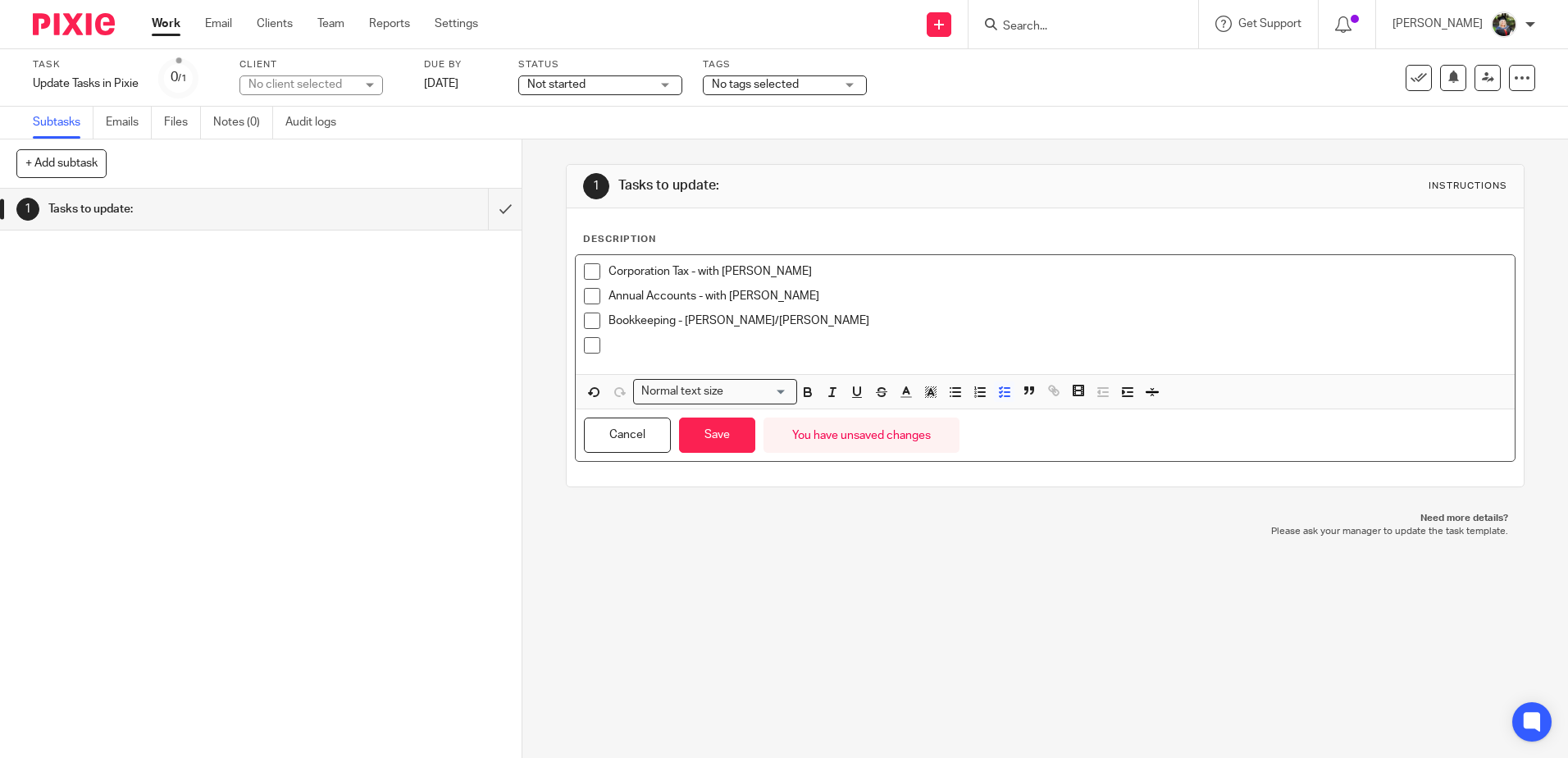
click at [682, 317] on p "Bookkeeping - Edwin/Arvinder" at bounding box center [1057, 320] width 897 height 16
click at [697, 346] on p at bounding box center [1057, 345] width 897 height 16
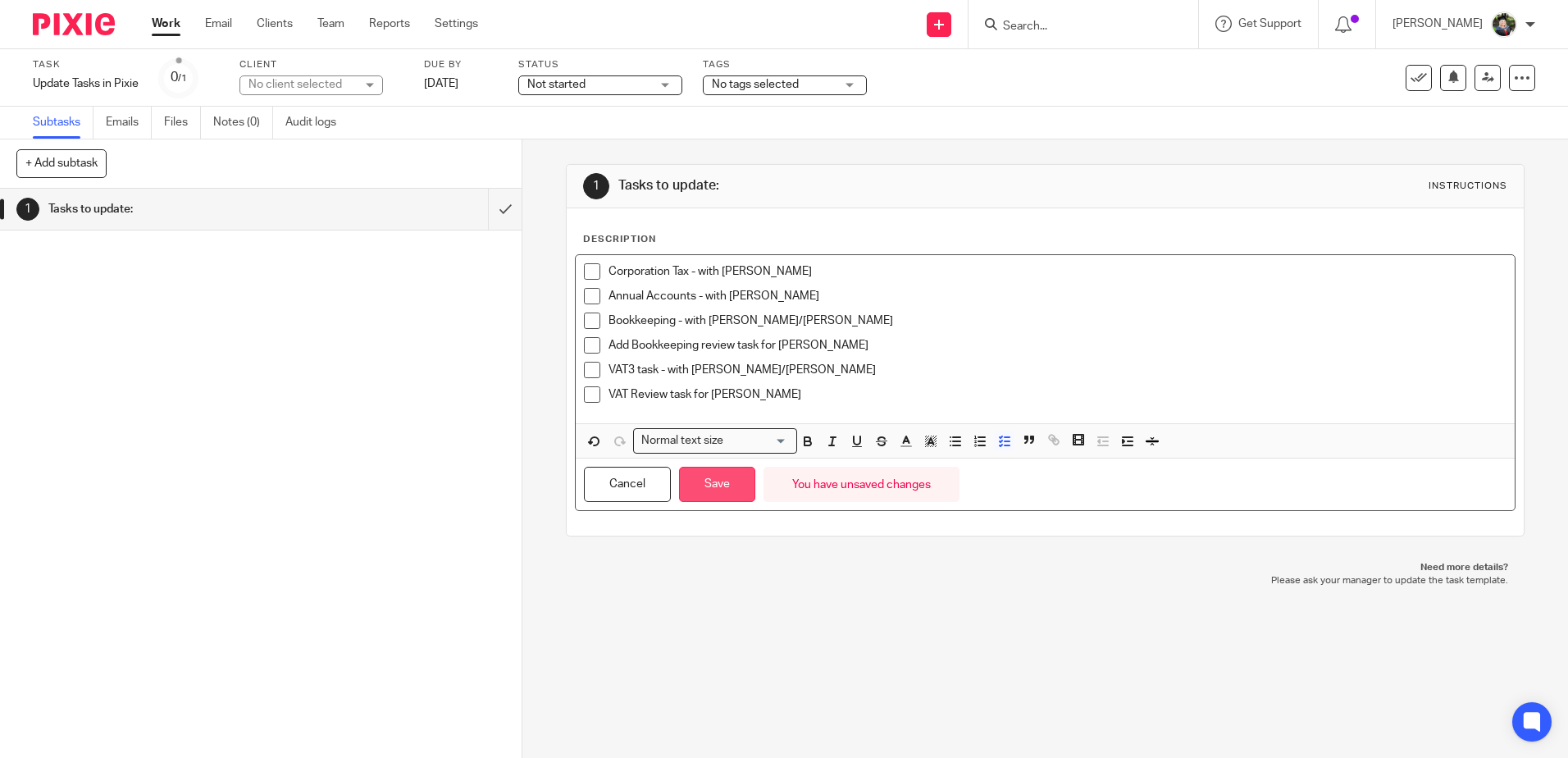
click at [696, 489] on button "Save" at bounding box center [717, 484] width 77 height 35
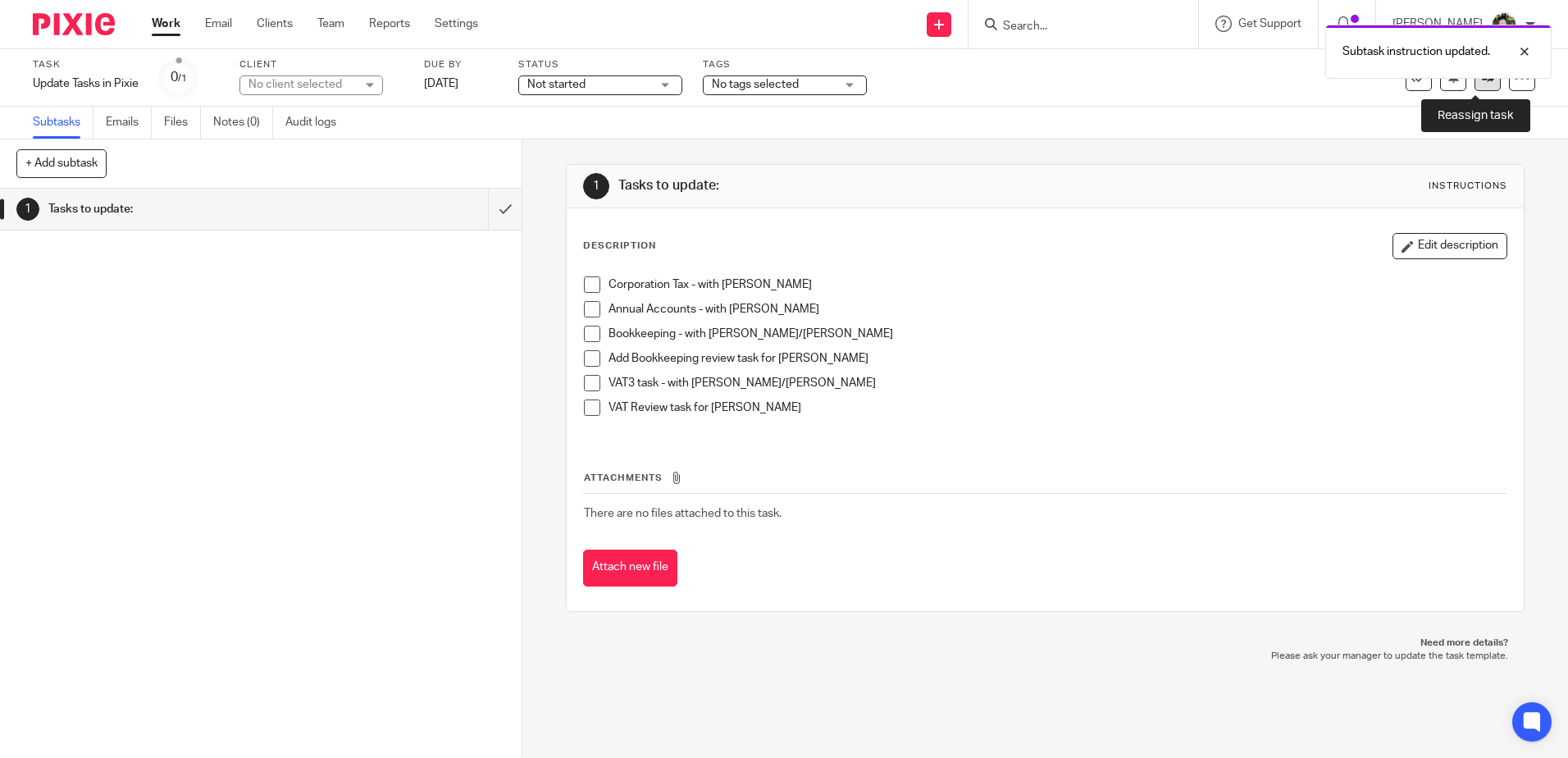
click at [1480, 88] on link at bounding box center [1487, 78] width 26 height 26
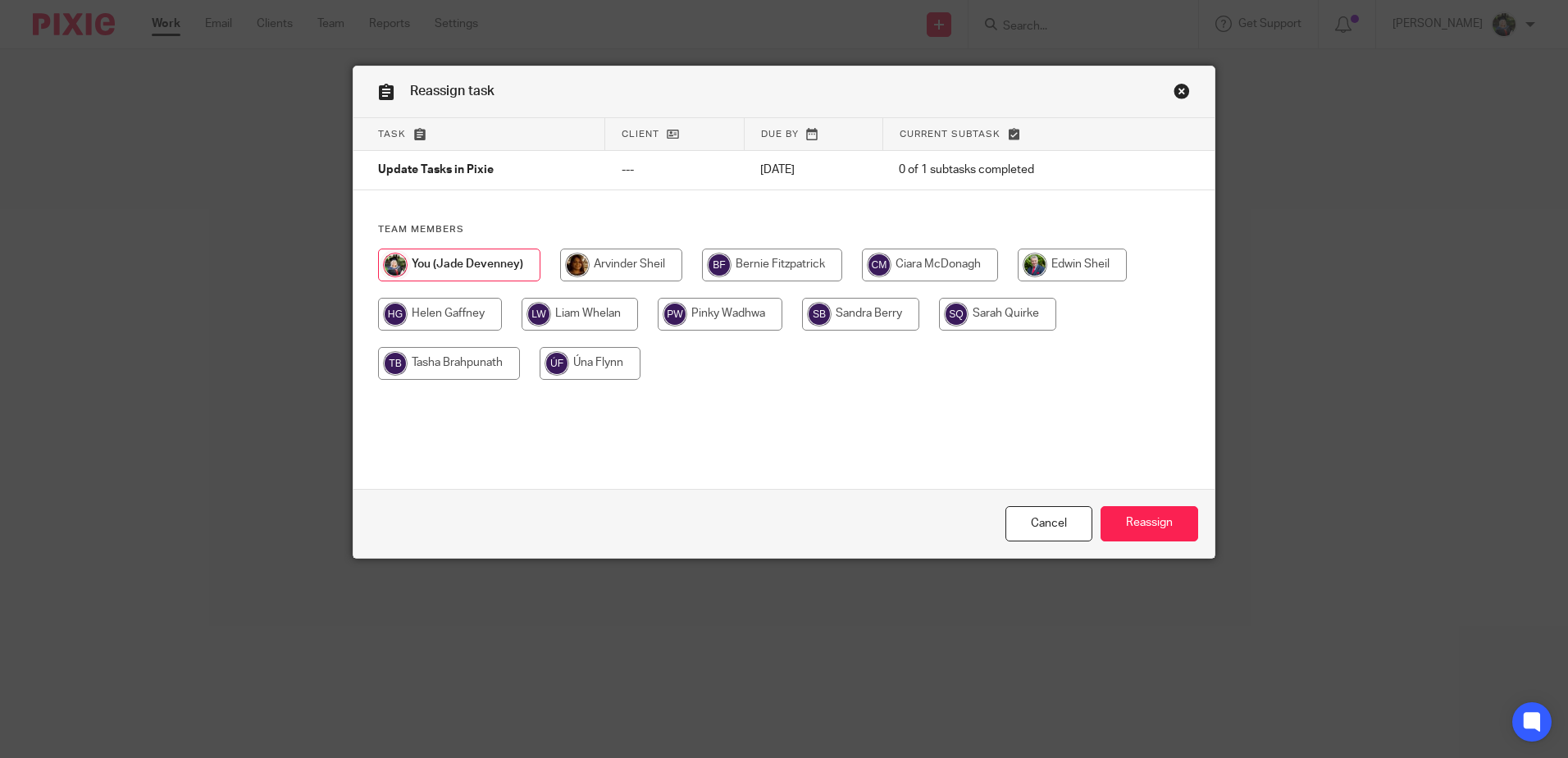
click at [463, 365] on input "radio" at bounding box center [449, 363] width 142 height 33
radio input "true"
click at [1157, 521] on input "Reassign" at bounding box center [1150, 524] width 98 height 35
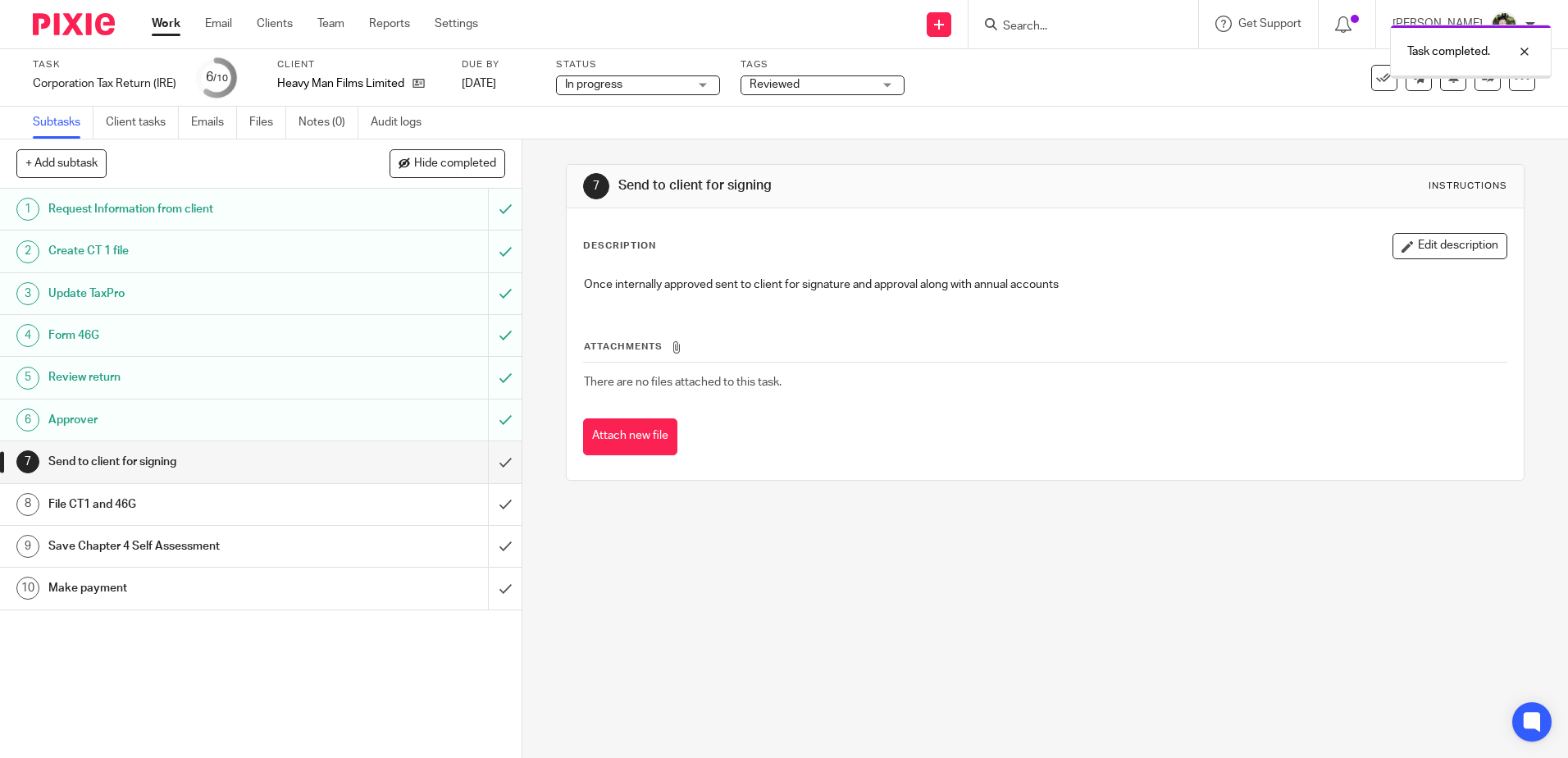
click at [491, 456] on input "submit" at bounding box center [260, 461] width 522 height 41
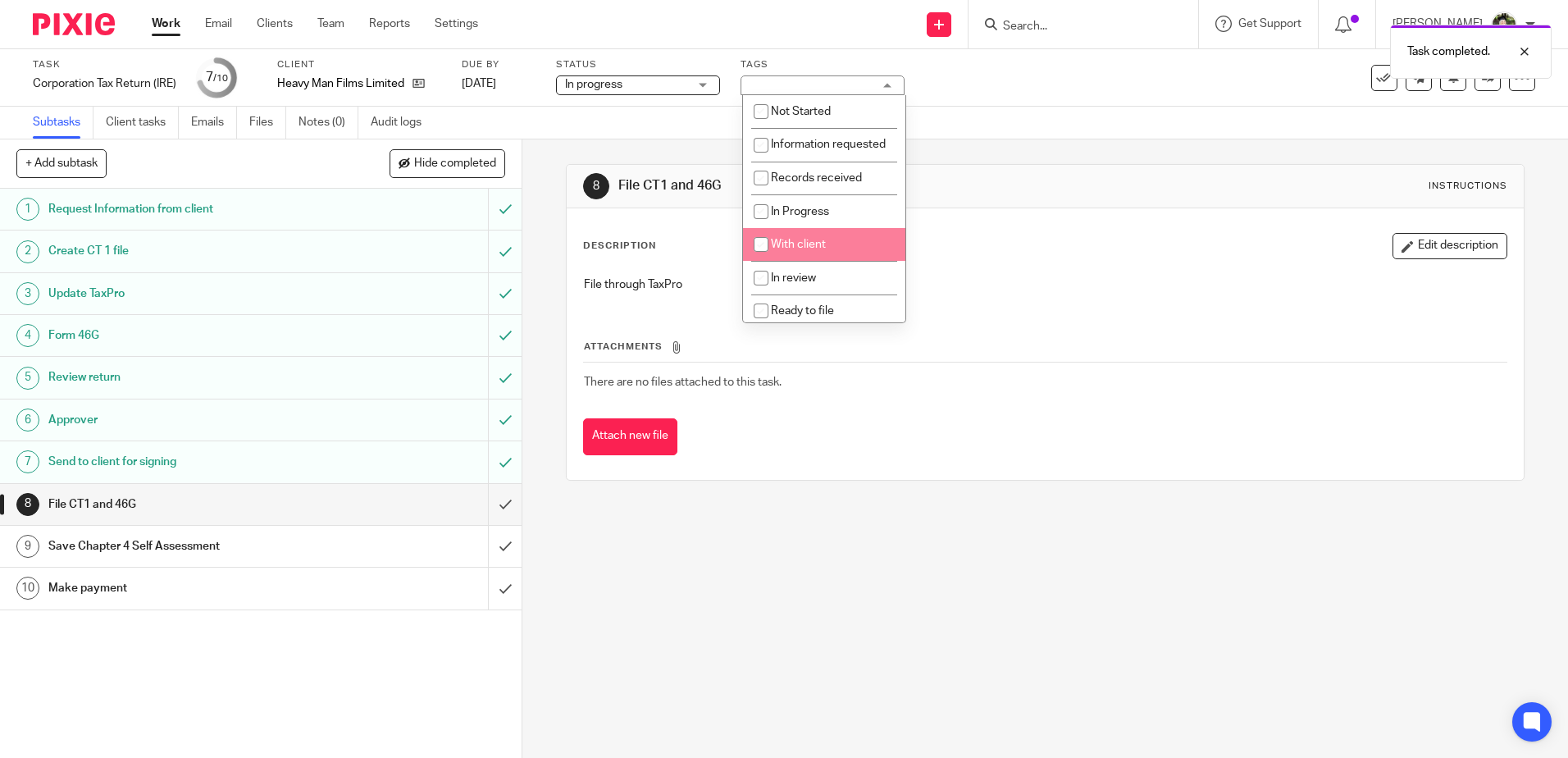
scroll to position [123, 0]
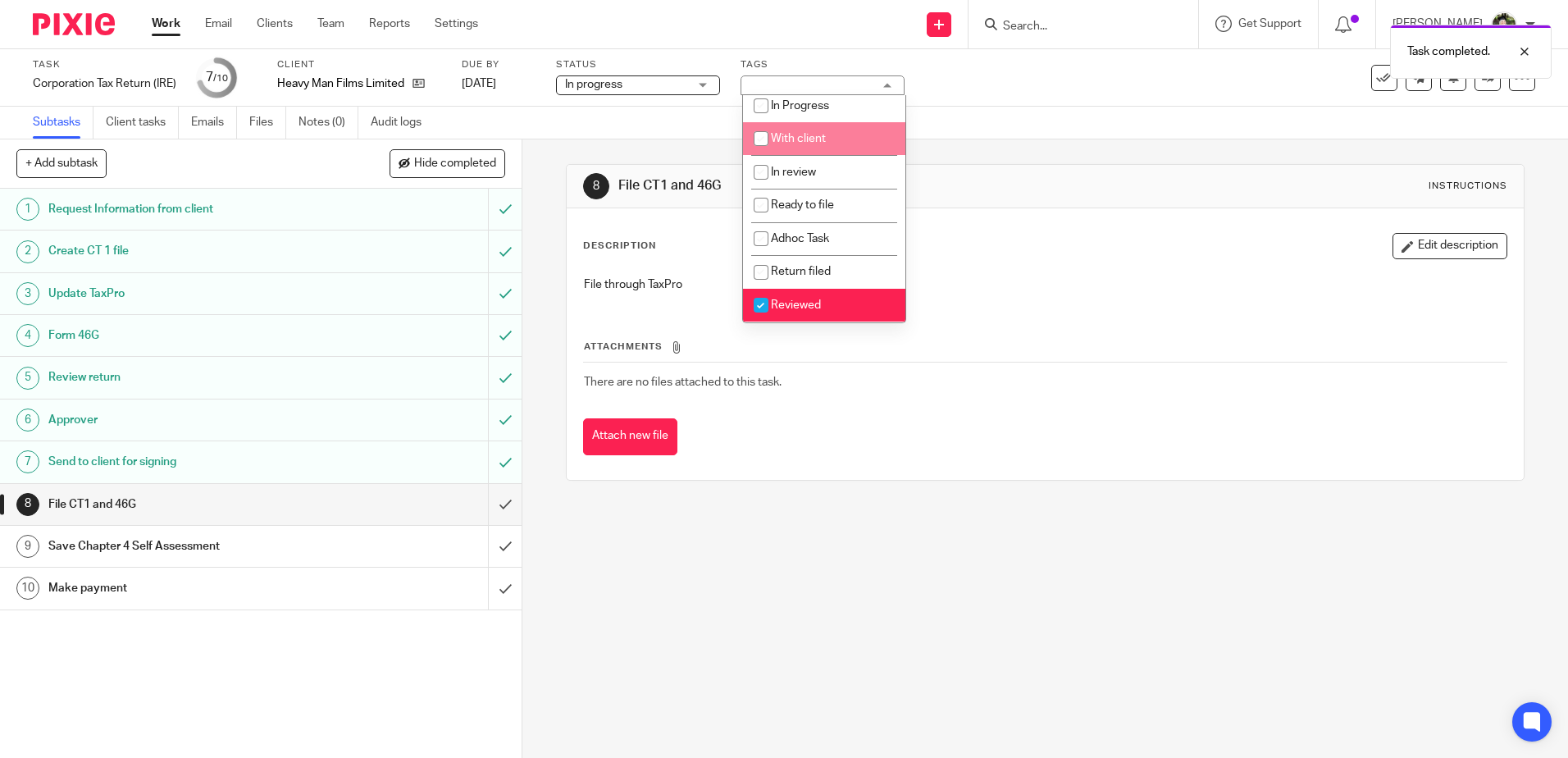
click at [833, 147] on li "With client" at bounding box center [824, 139] width 163 height 33
checkbox input "true"
click at [823, 311] on li "Reviewed" at bounding box center [824, 305] width 163 height 33
checkbox input "false"
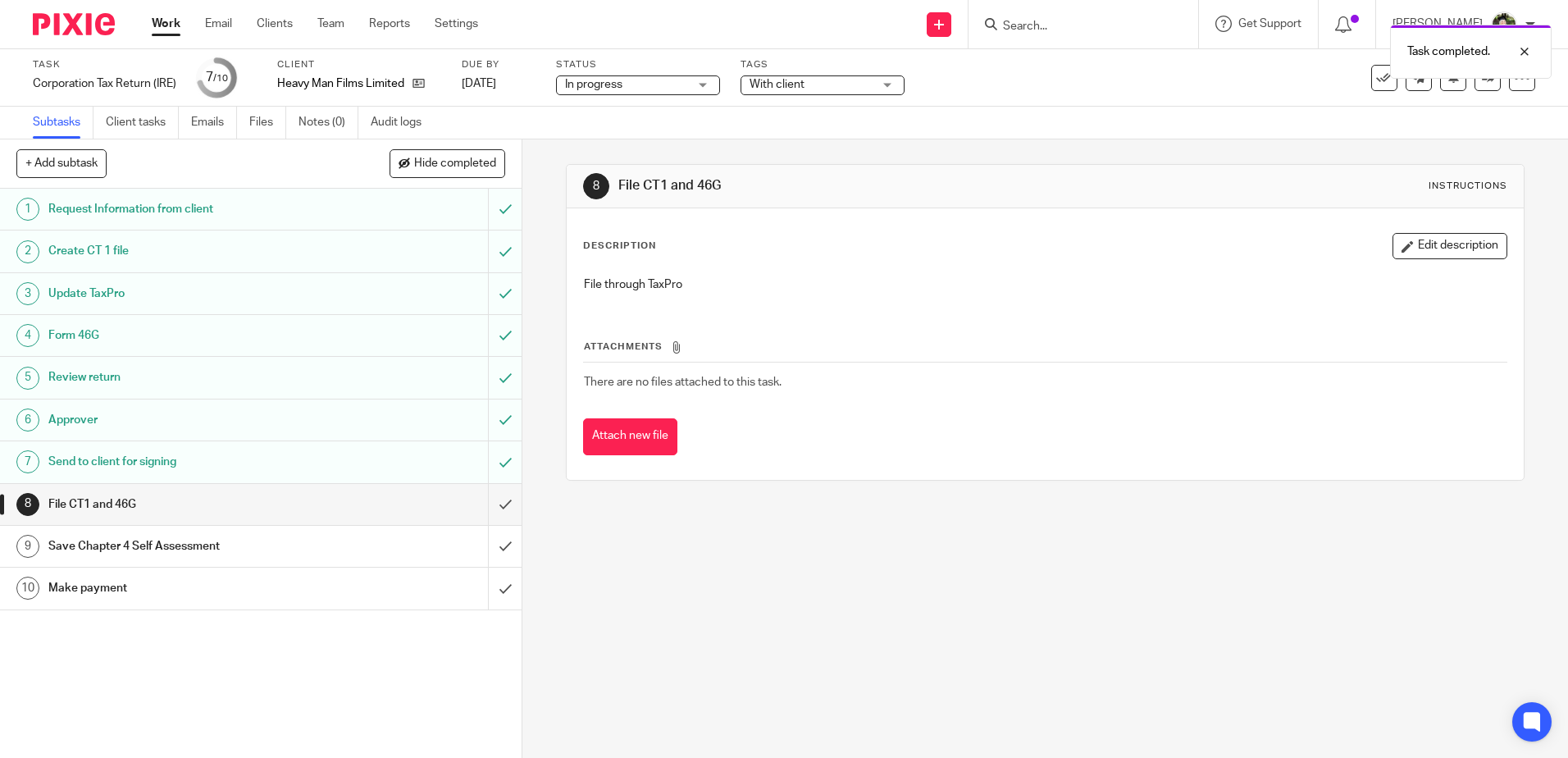
click at [1020, 214] on div "Description Edit description File through TaxPro Attachments There are no files…" at bounding box center [1044, 345] width 956 height 272
click at [161, 23] on link "Work" at bounding box center [167, 23] width 29 height 16
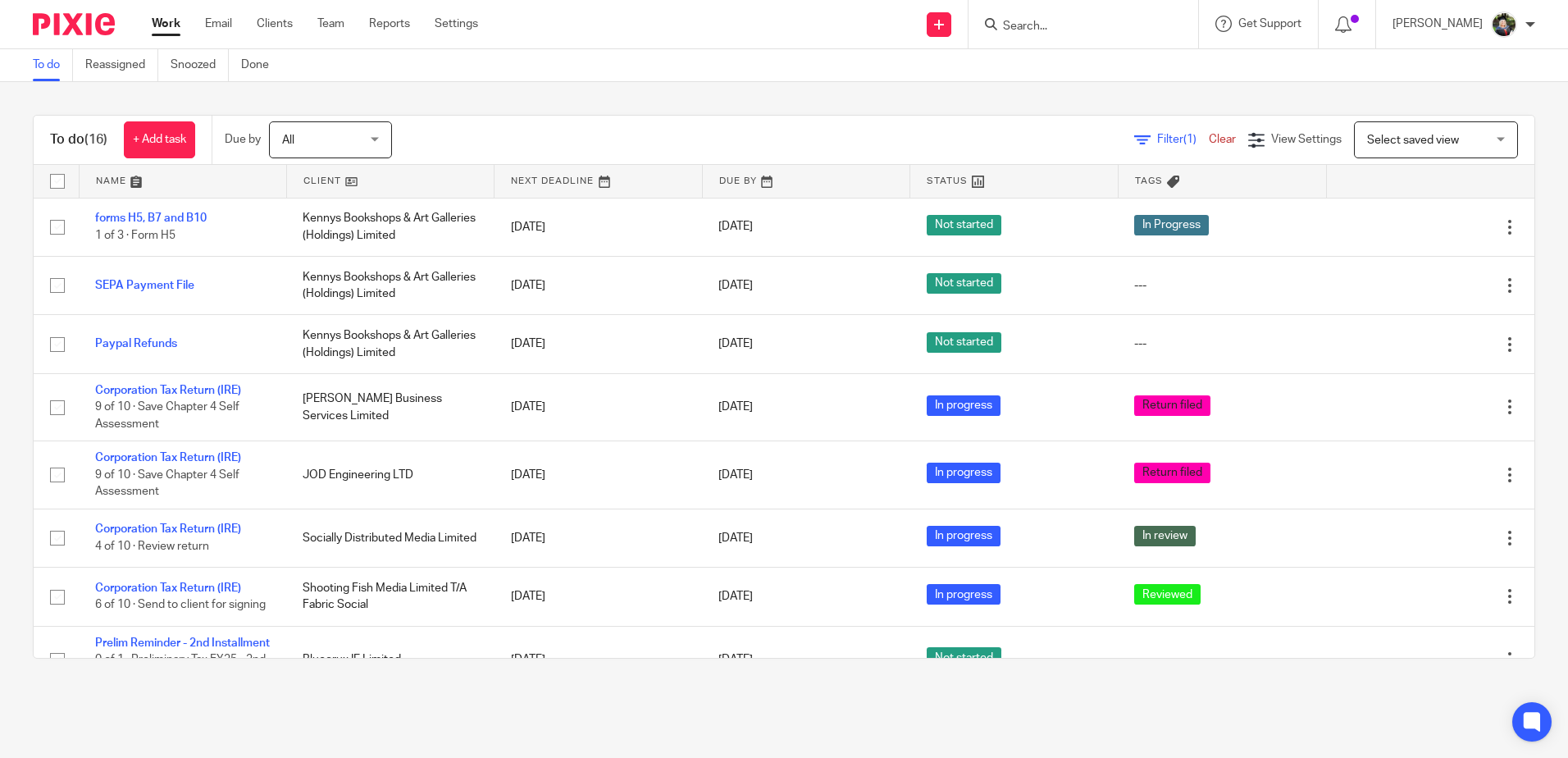
click at [112, 178] on link at bounding box center [183, 181] width 207 height 33
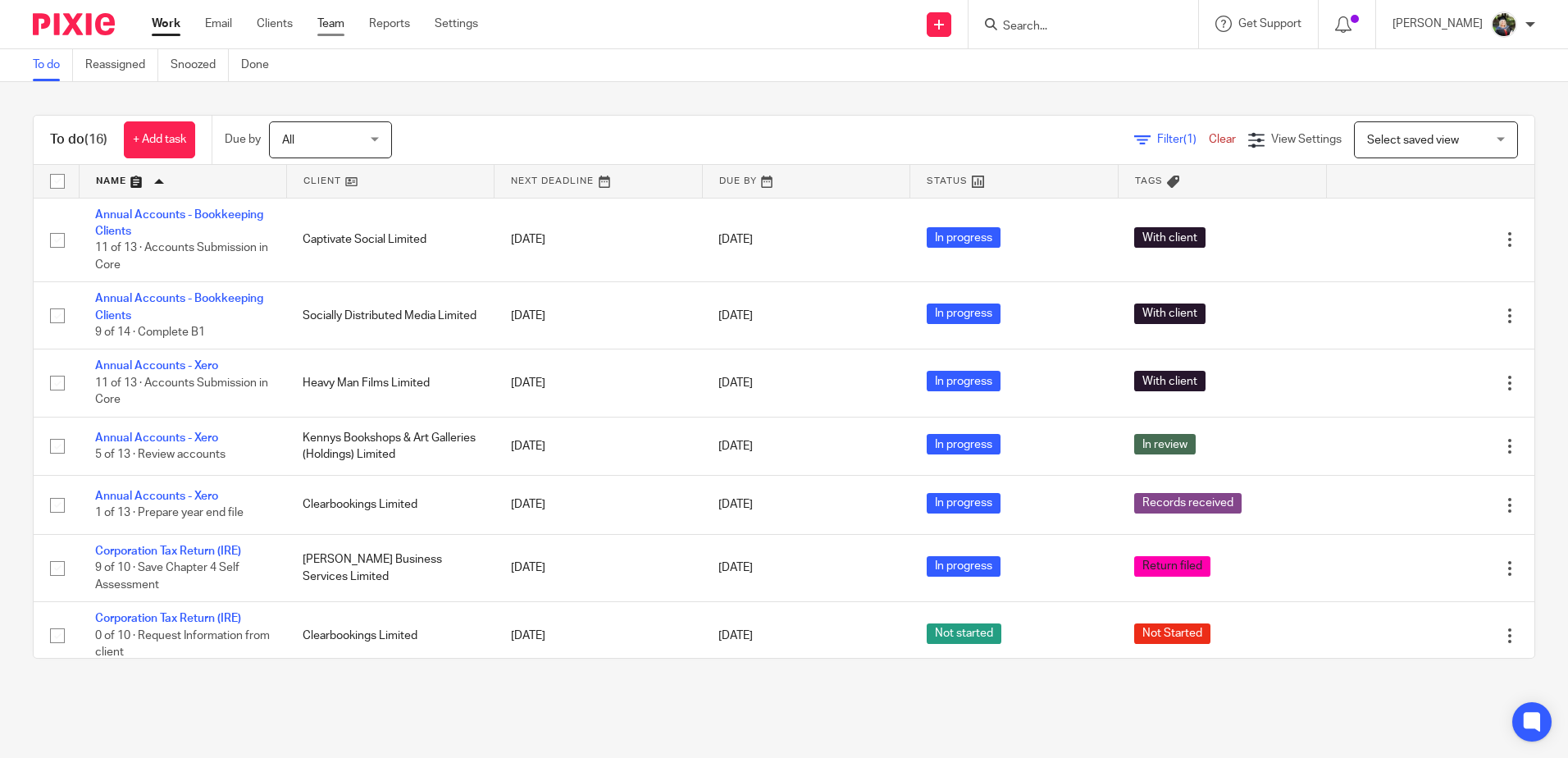
click at [337, 29] on link "Team" at bounding box center [331, 23] width 27 height 16
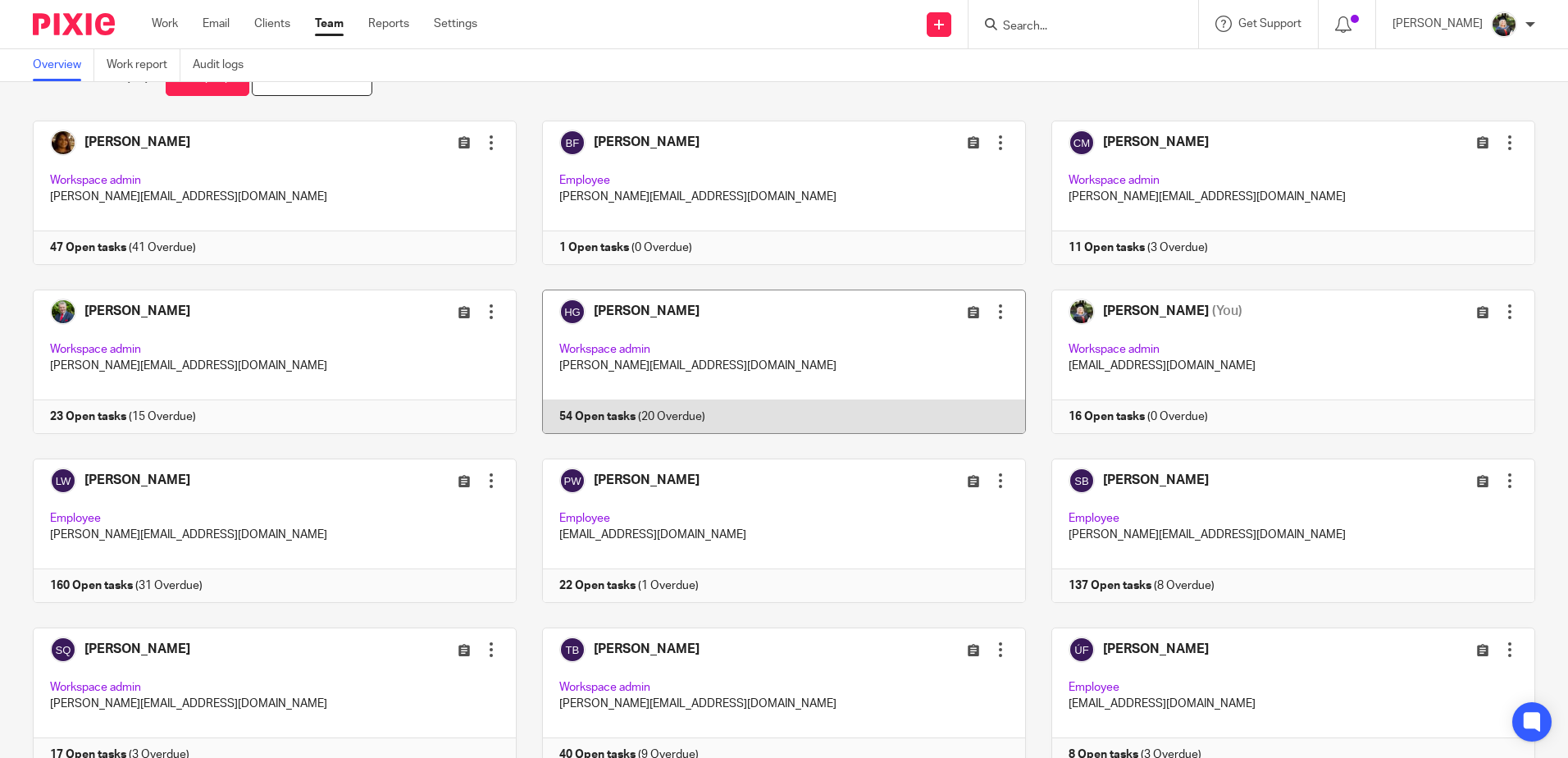
scroll to position [127, 0]
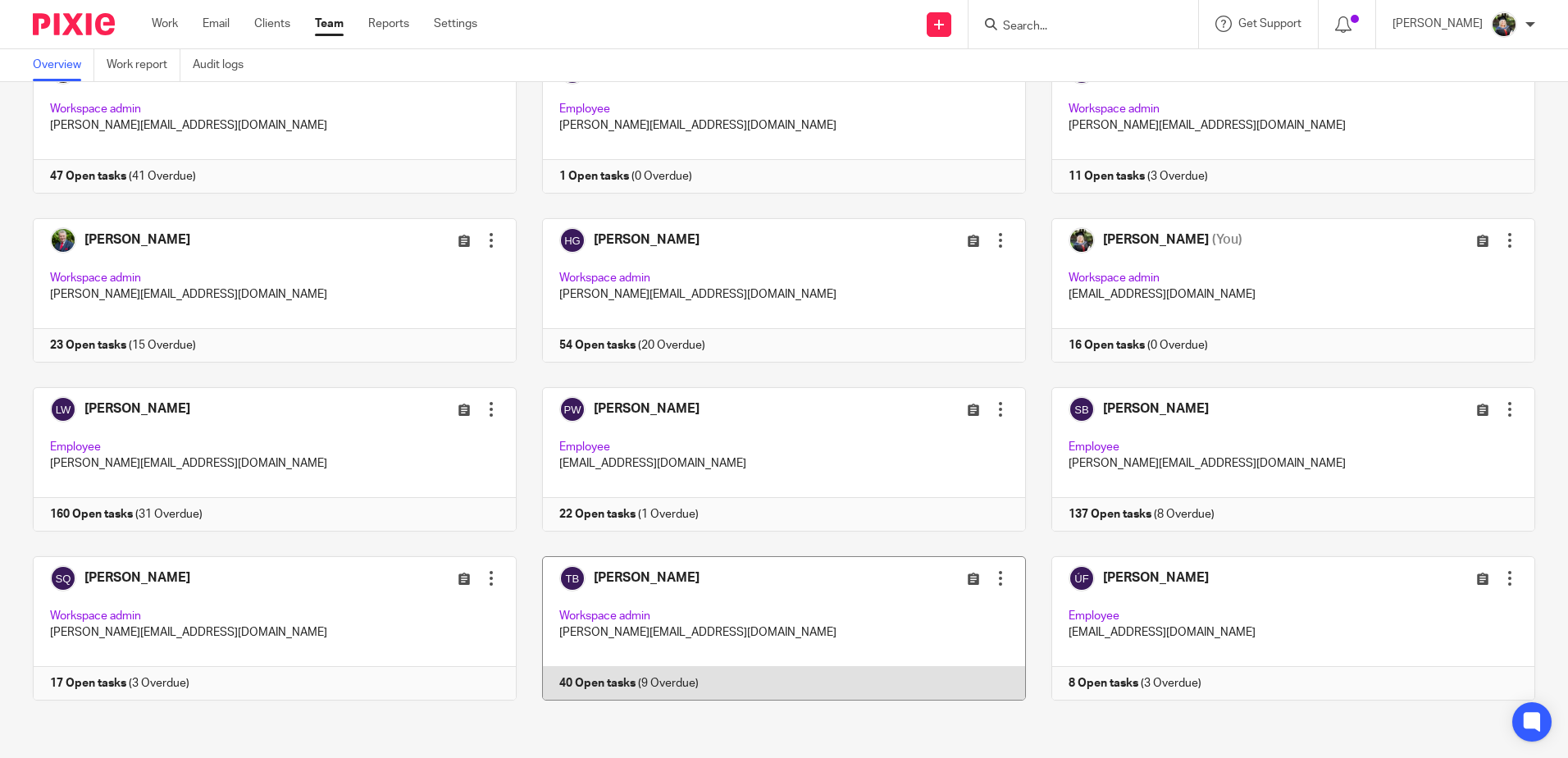
click at [806, 596] on link at bounding box center [772, 628] width 509 height 145
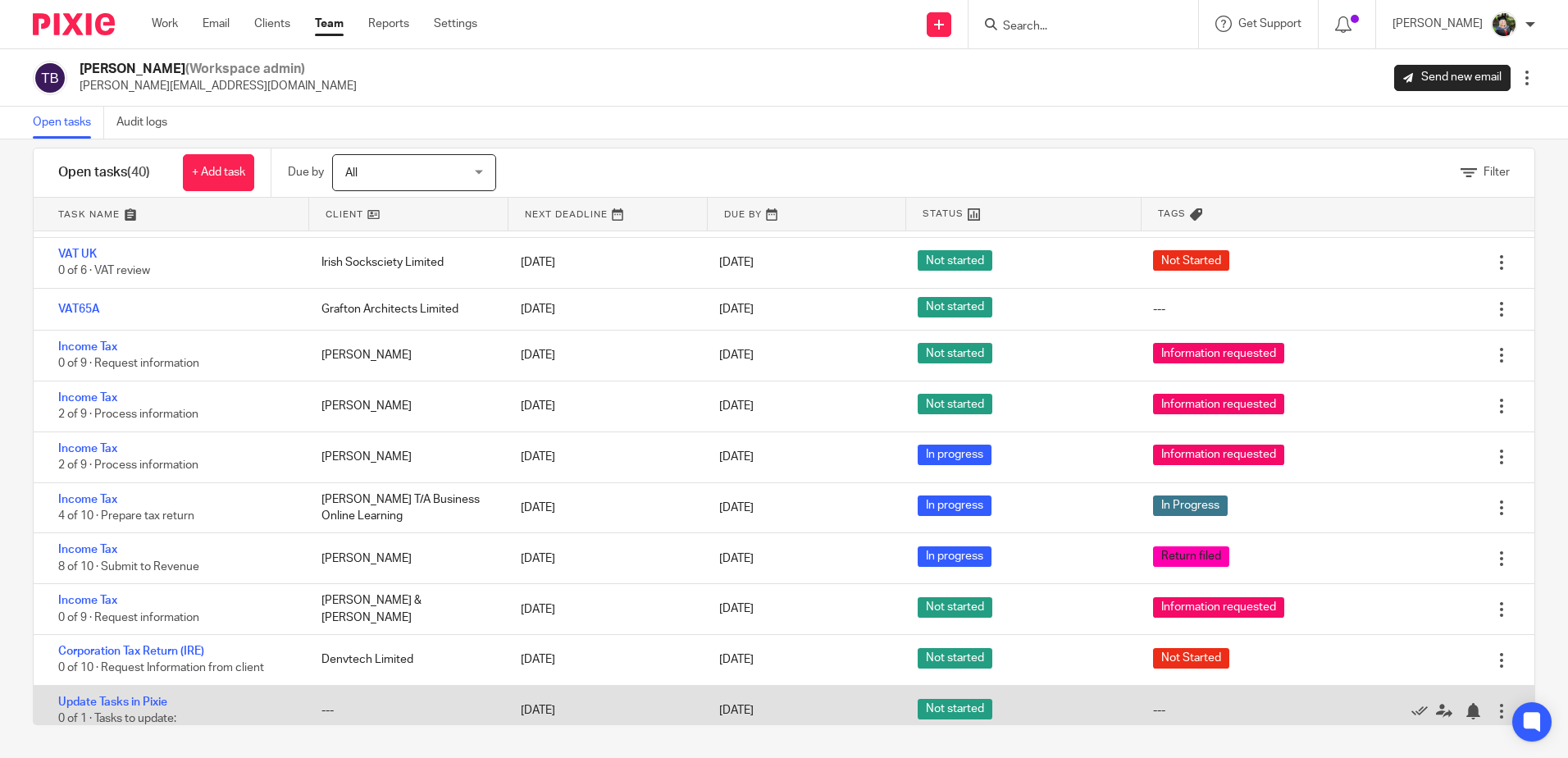
scroll to position [1571, 0]
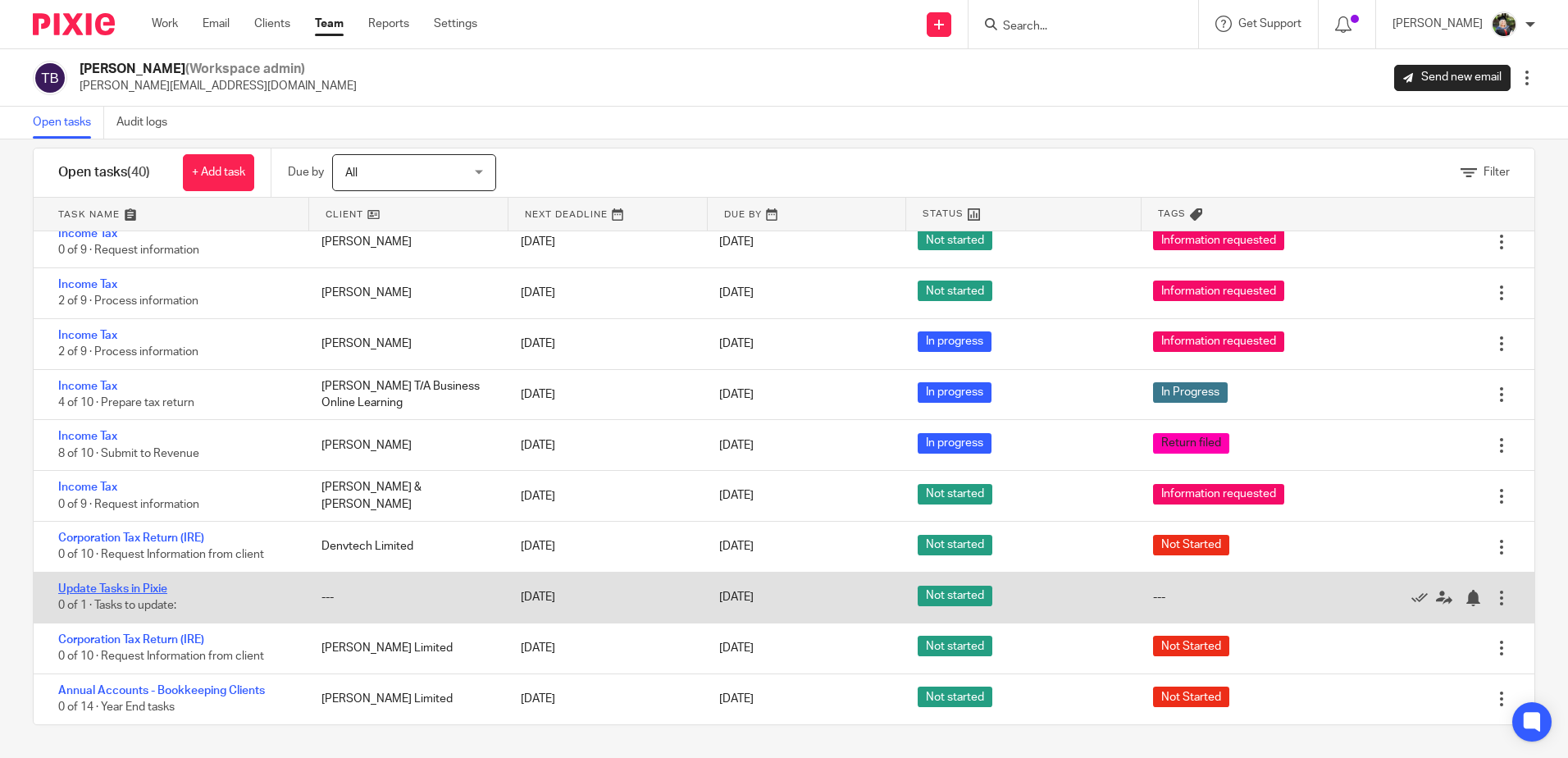
click at [129, 591] on link "Update Tasks in Pixie" at bounding box center [113, 589] width 109 height 11
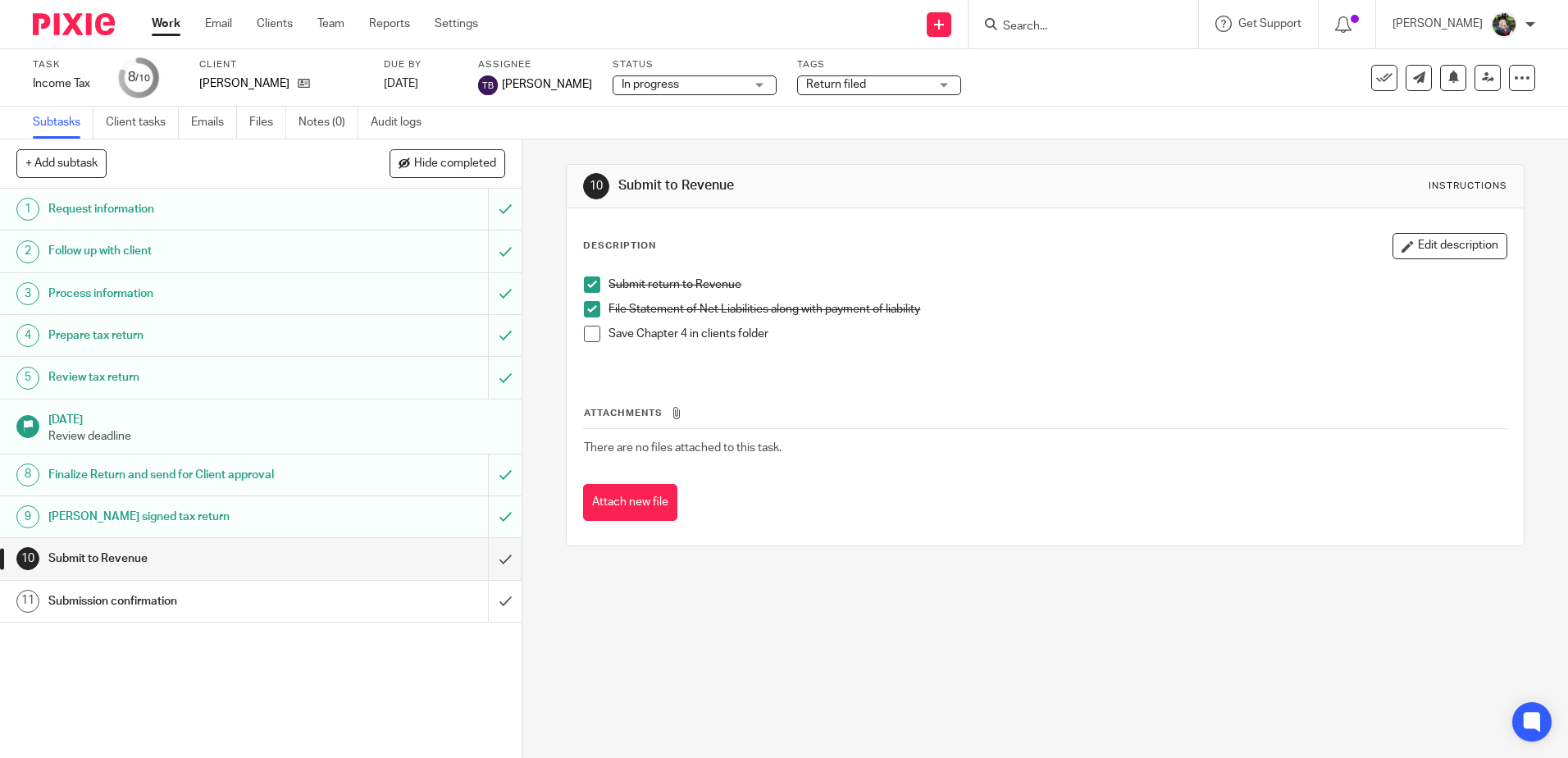
click at [591, 336] on span at bounding box center [592, 333] width 16 height 16
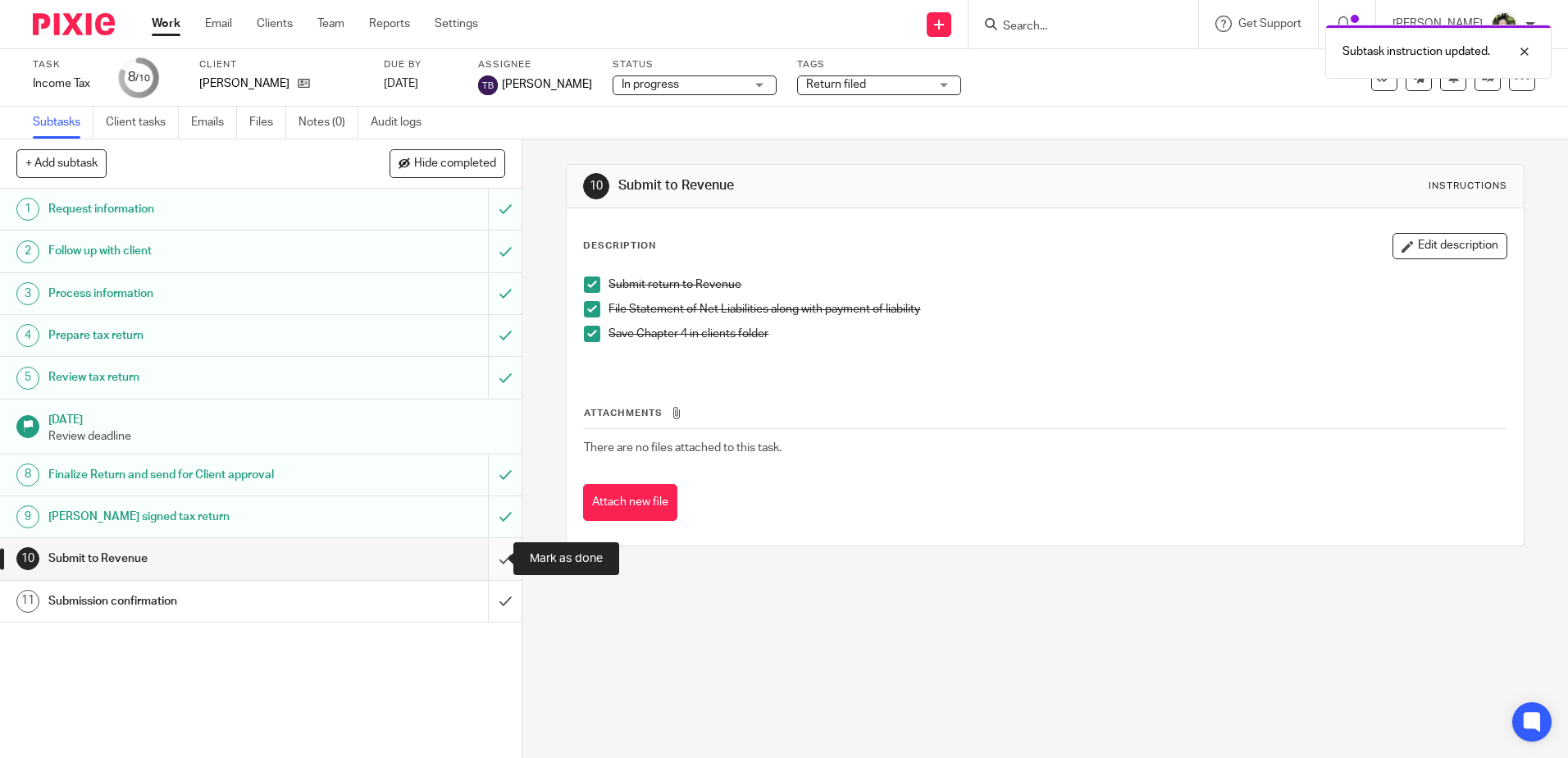
click at [485, 564] on input "submit" at bounding box center [260, 558] width 522 height 41
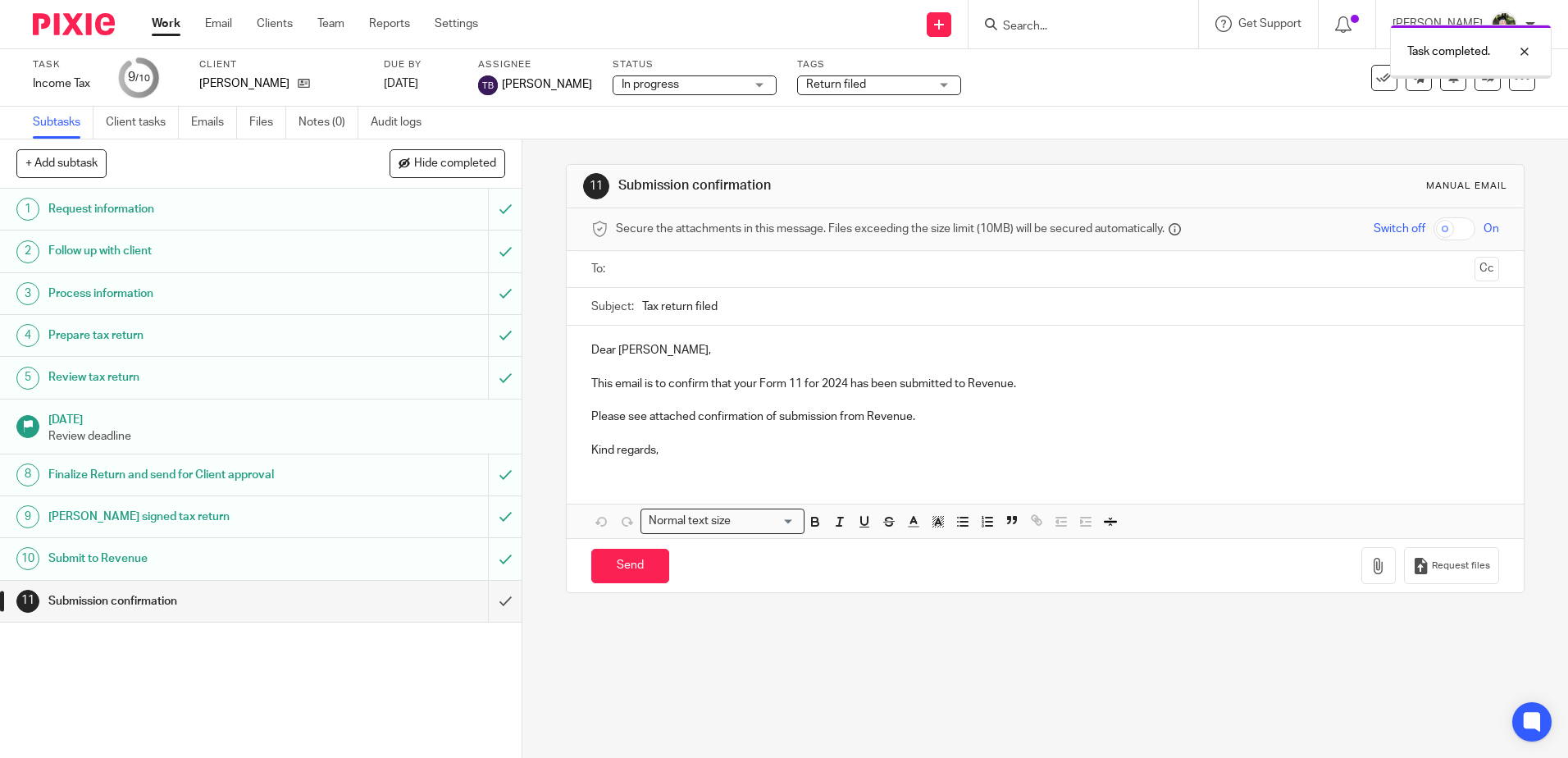
click at [488, 601] on input "submit" at bounding box center [260, 601] width 522 height 41
click at [701, 81] on span "In progress" at bounding box center [683, 85] width 123 height 17
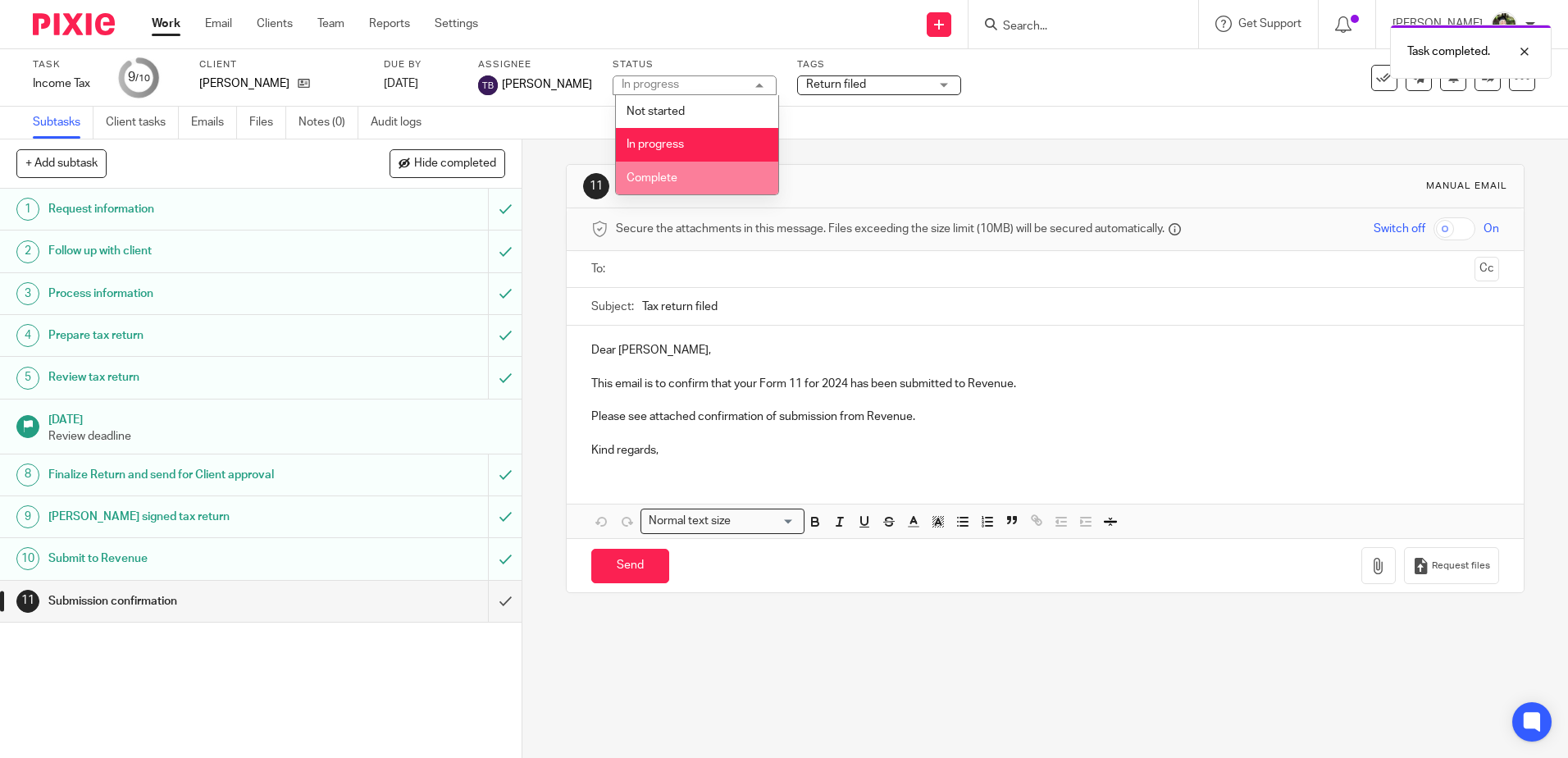
click at [689, 174] on li "Complete" at bounding box center [697, 178] width 163 height 33
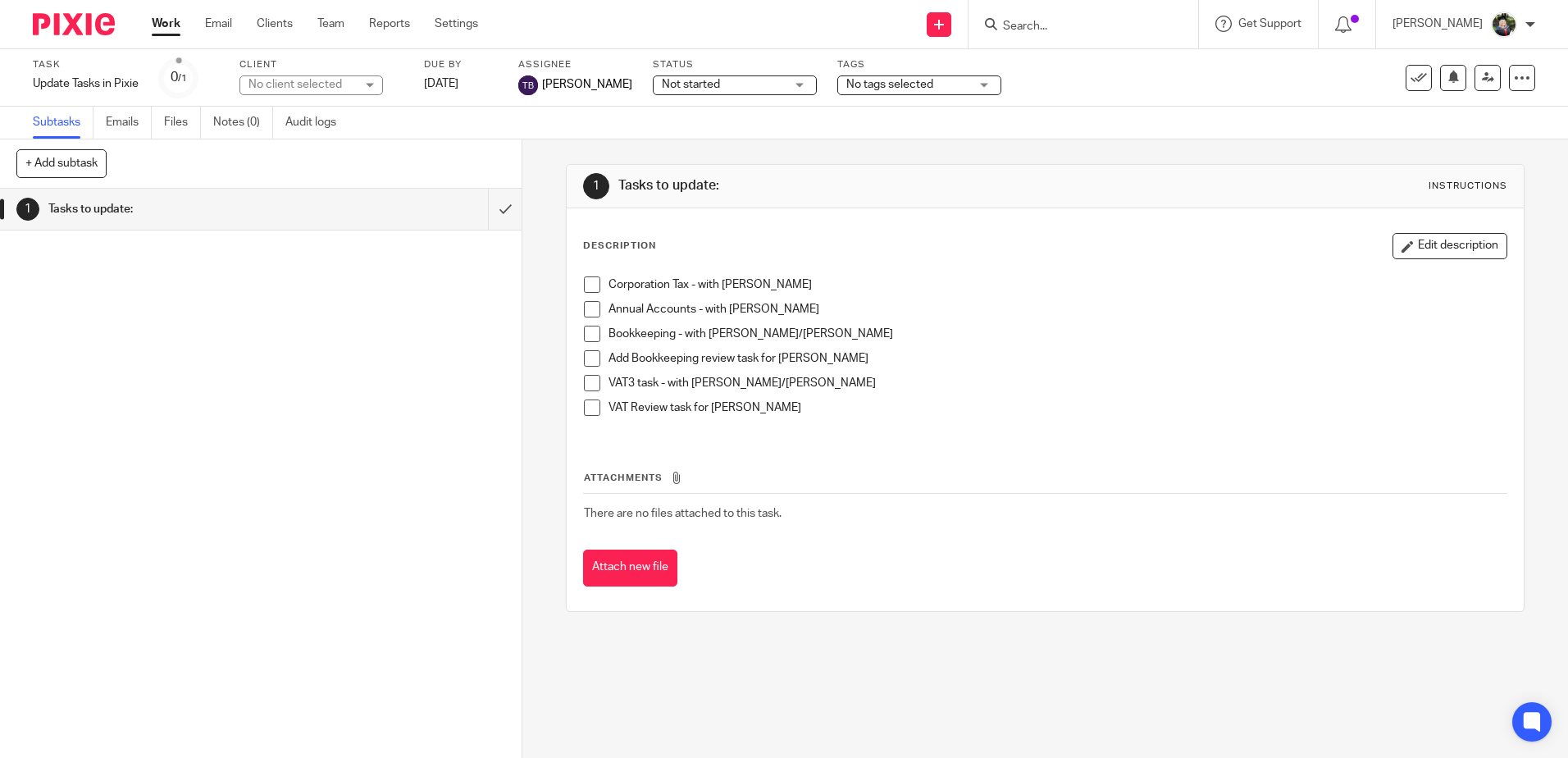
drag, startPoint x: 1438, startPoint y: 243, endPoint x: 1316, endPoint y: 272, distance: 125.4
click at [1438, 243] on button "Edit description" at bounding box center [1450, 245] width 115 height 26
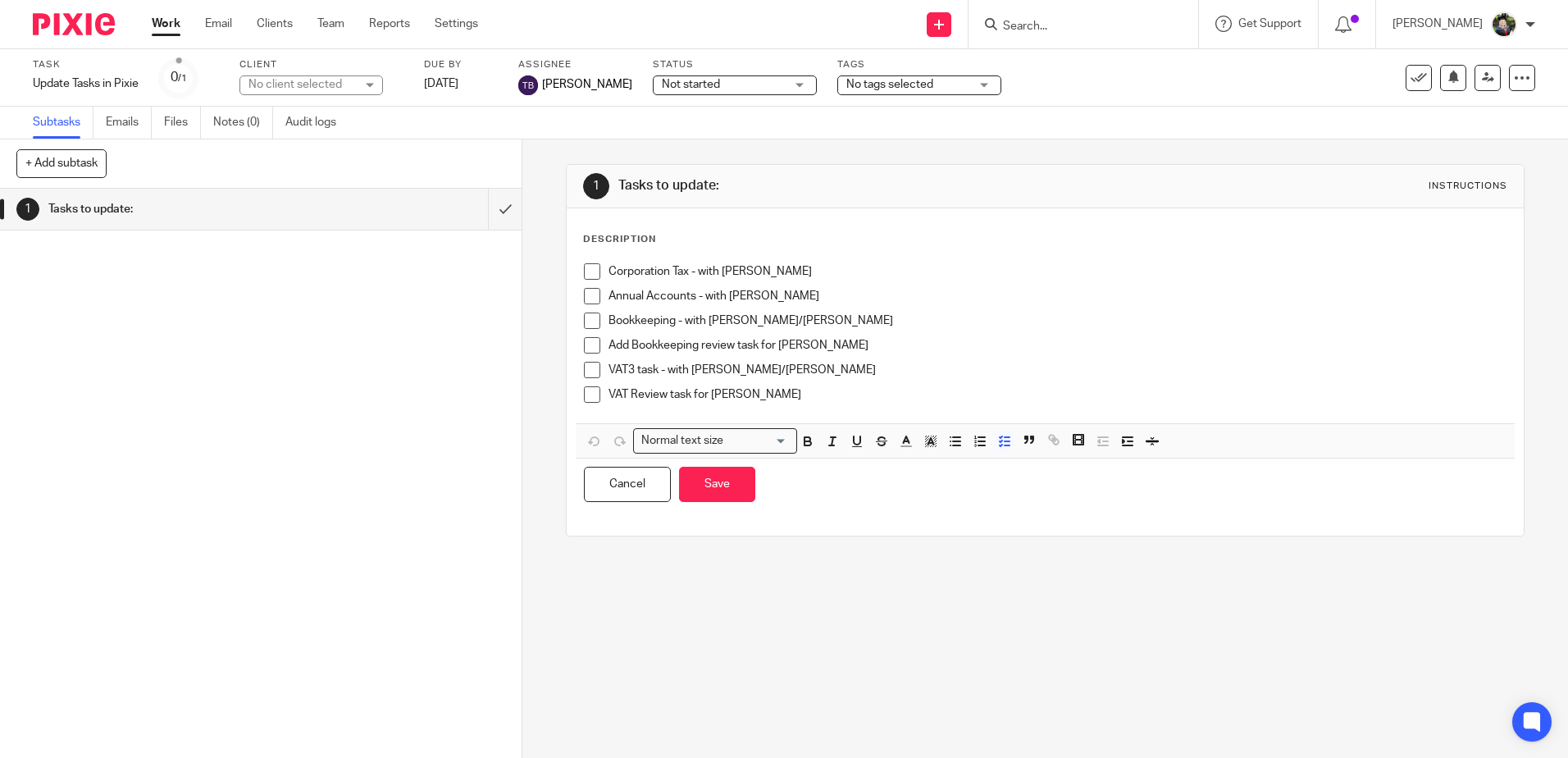
click at [826, 311] on div "Annual Accounts - with Sarah" at bounding box center [1057, 301] width 897 height 25
click at [859, 323] on p "Bookkeeping - with Edwin/Arvinder" at bounding box center [1057, 320] width 897 height 16
click at [728, 502] on div "Cancel Save You have unsaved changes" at bounding box center [1044, 484] width 938 height 52
click at [714, 486] on button "Save" at bounding box center [717, 484] width 77 height 35
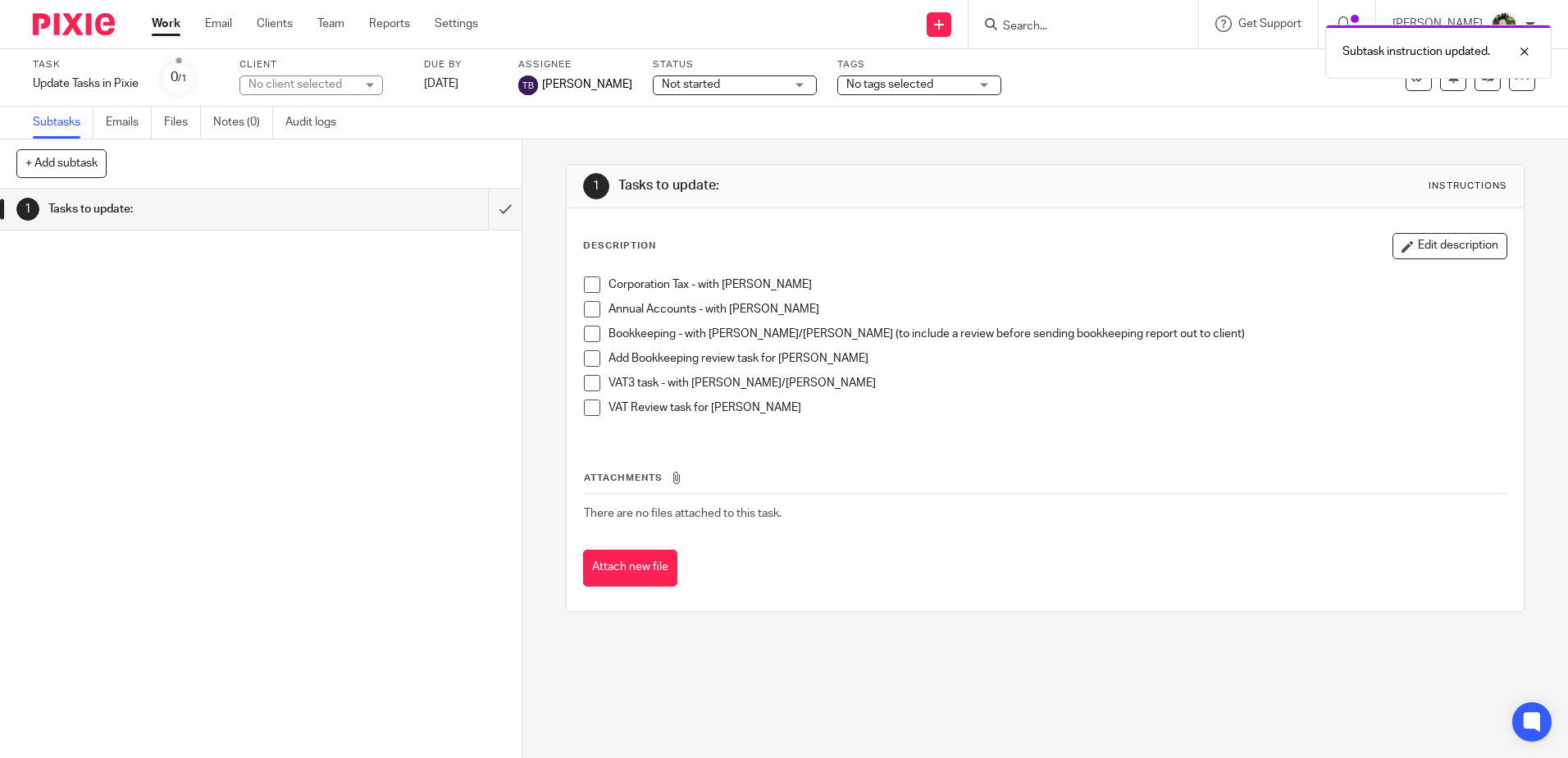
click at [1055, 60] on div "Subtask instruction updated." at bounding box center [1168, 47] width 768 height 62
drag, startPoint x: 169, startPoint y: 26, endPoint x: 204, endPoint y: 32, distance: 35.5
click at [169, 26] on link "Work" at bounding box center [167, 23] width 29 height 16
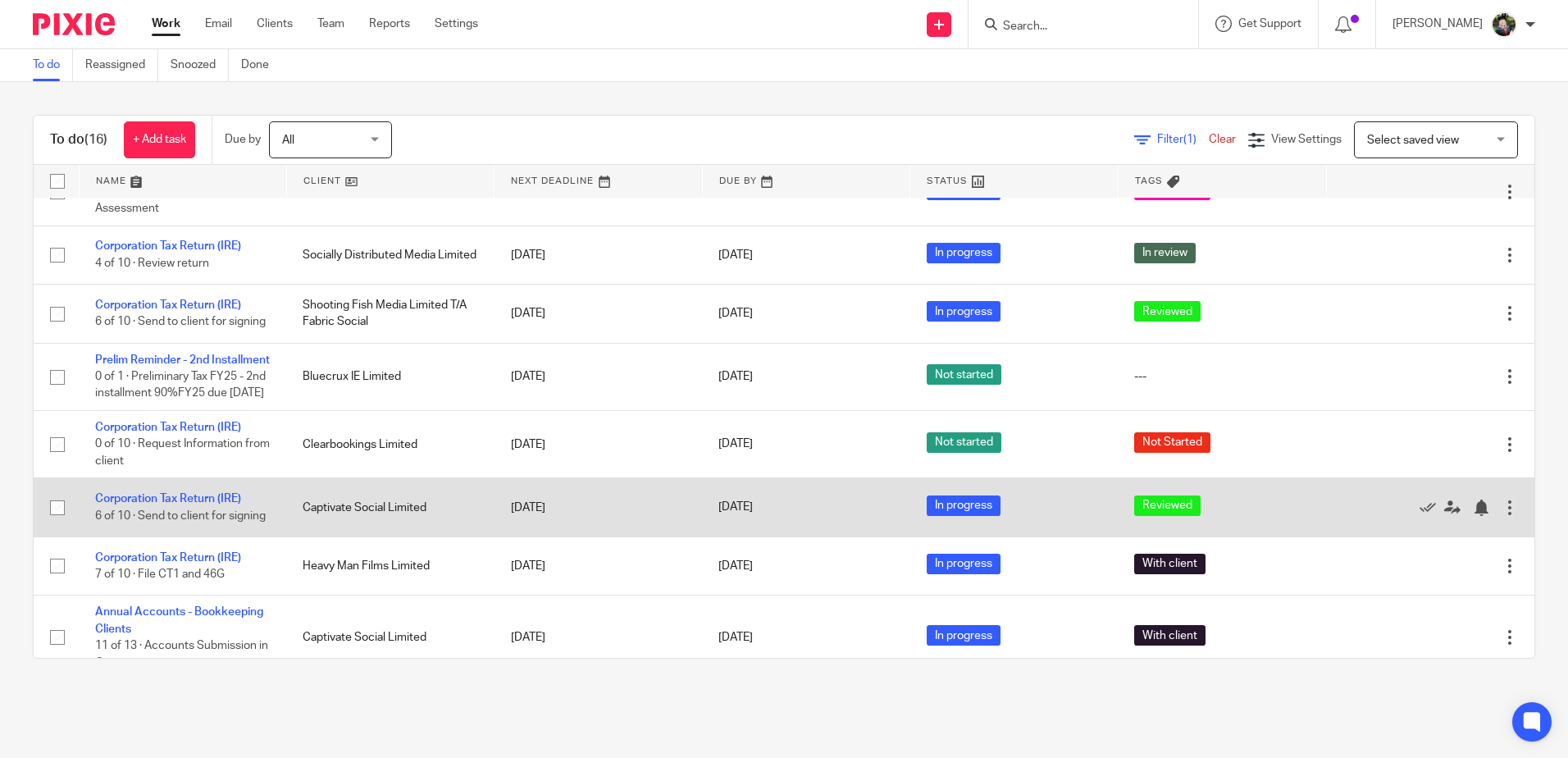
scroll to position [280, 0]
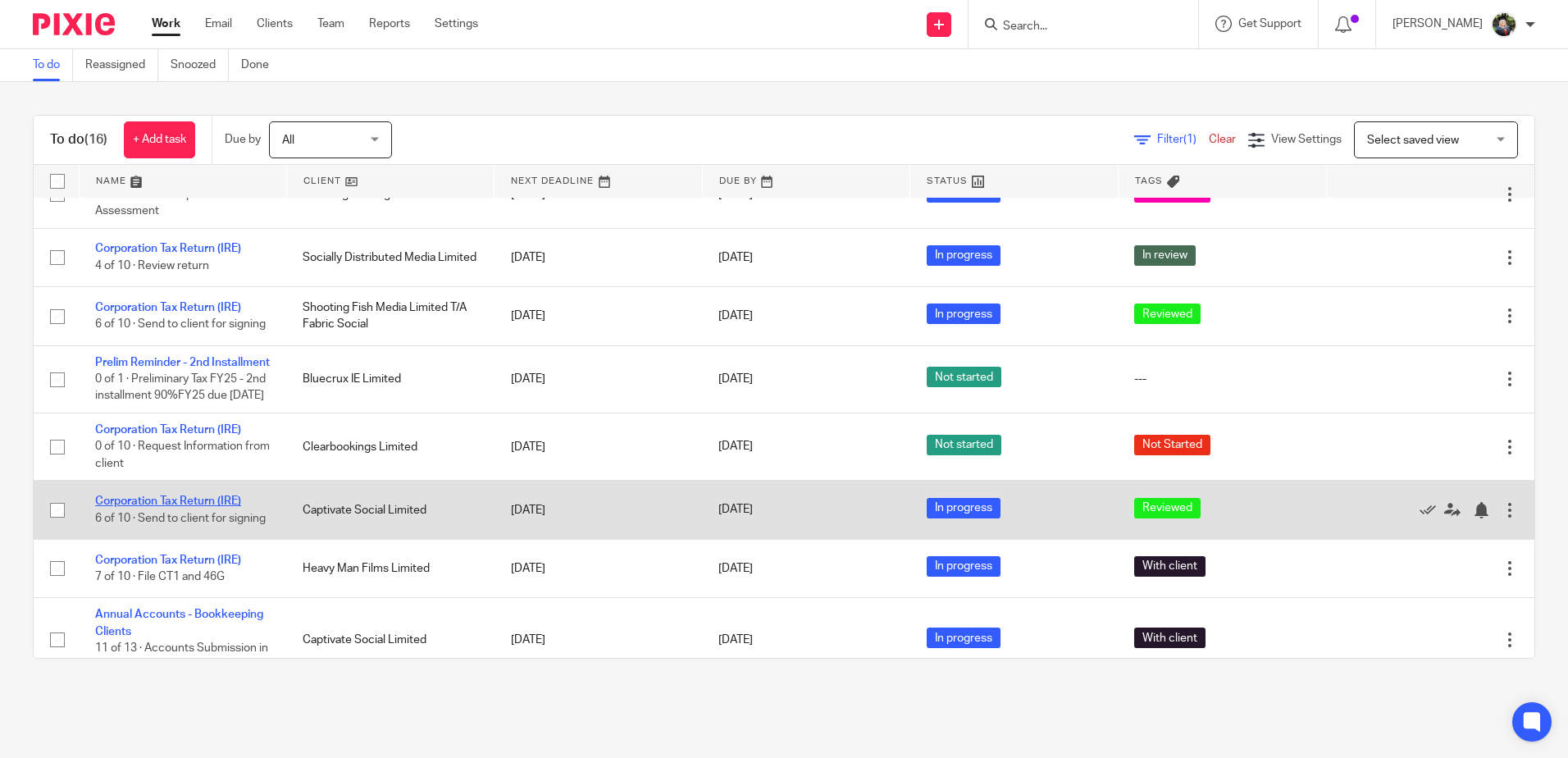
click at [167, 506] on link "Corporation Tax Return (IRE)" at bounding box center [168, 501] width 146 height 11
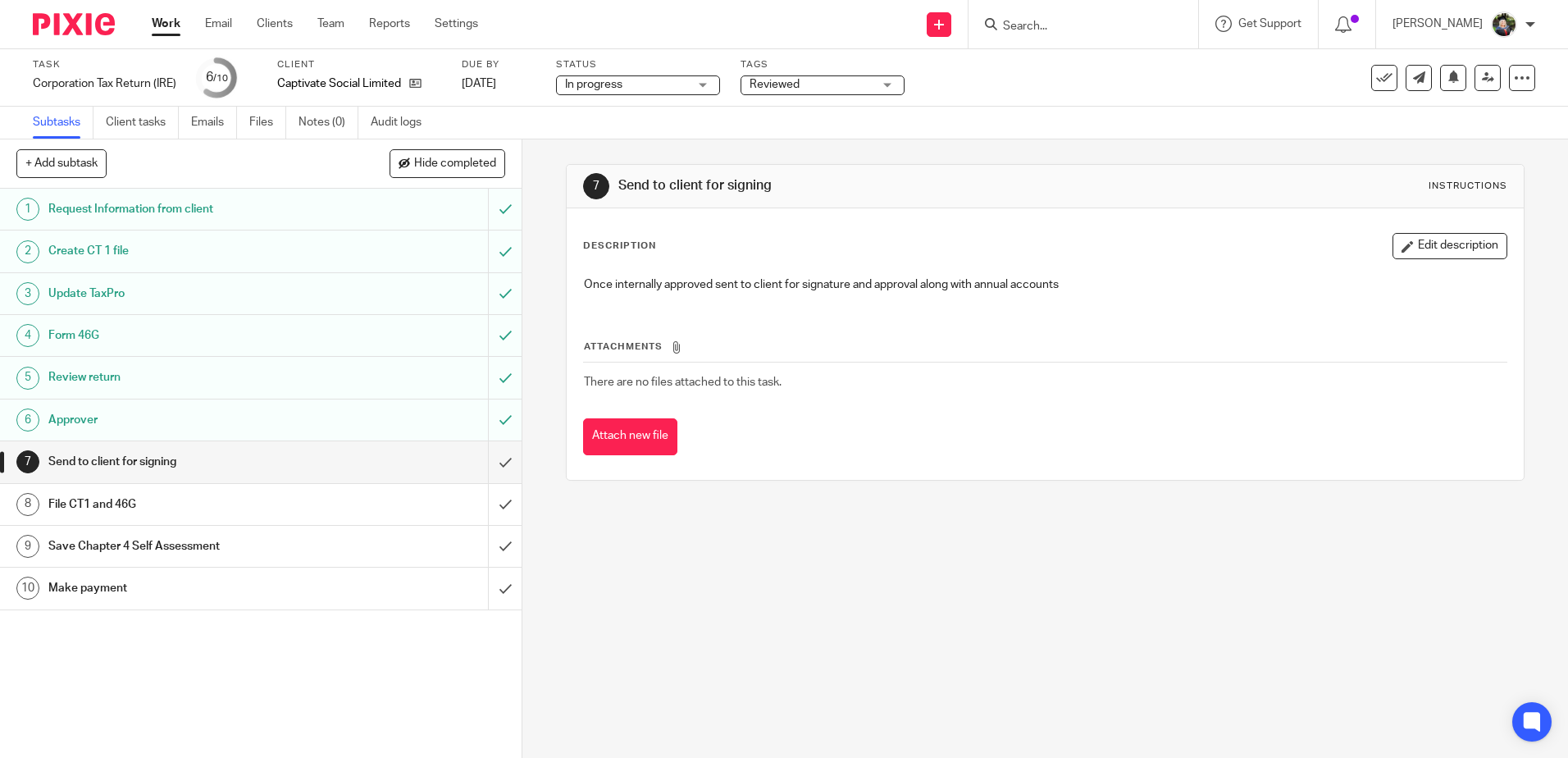
click at [817, 82] on span "Reviewed" at bounding box center [811, 85] width 123 height 17
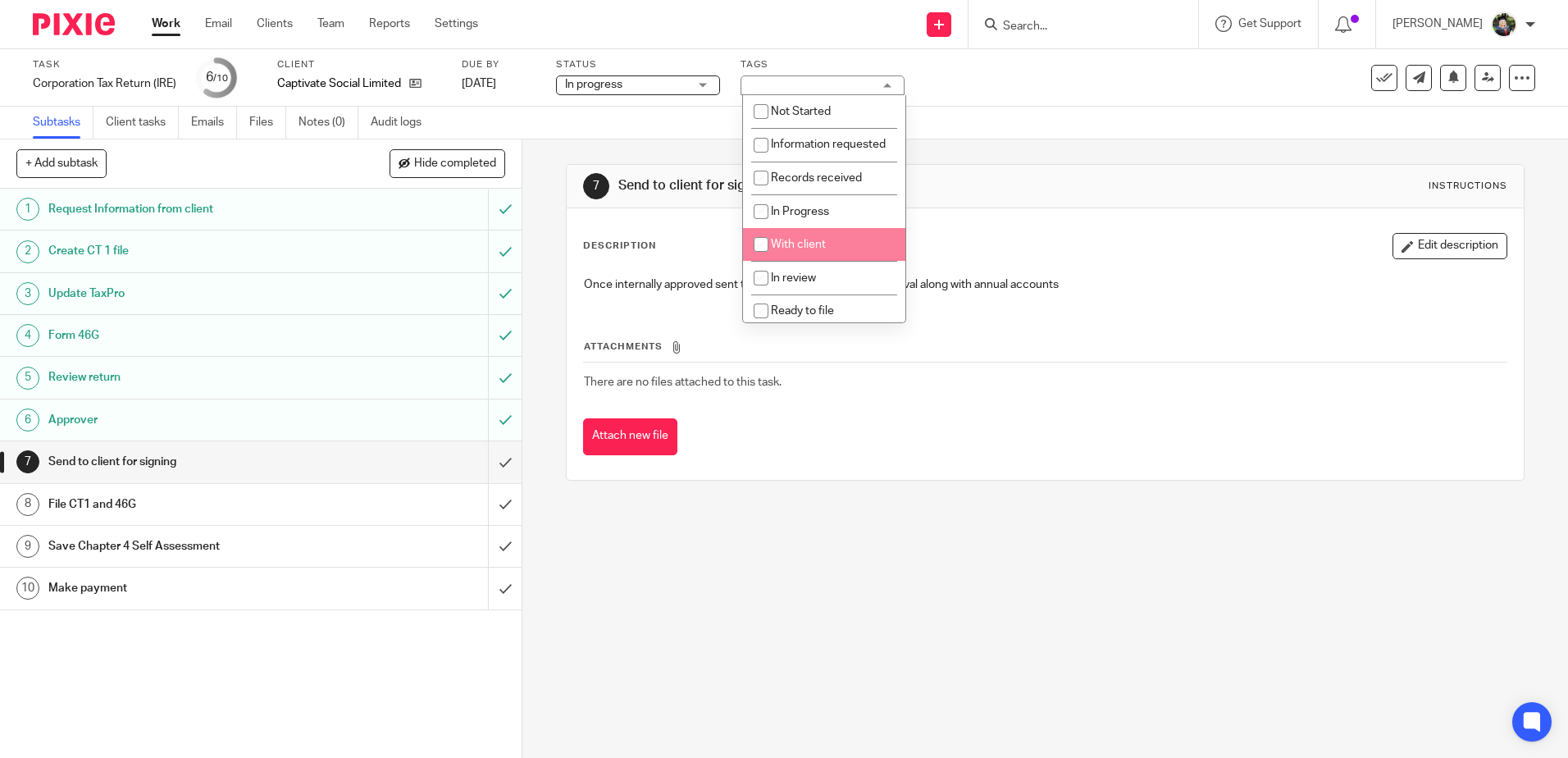
click at [837, 258] on li "With client" at bounding box center [824, 244] width 163 height 33
checkbox input "true"
click at [1035, 196] on div "7 Send to client for signing Instructions" at bounding box center [1044, 186] width 924 height 26
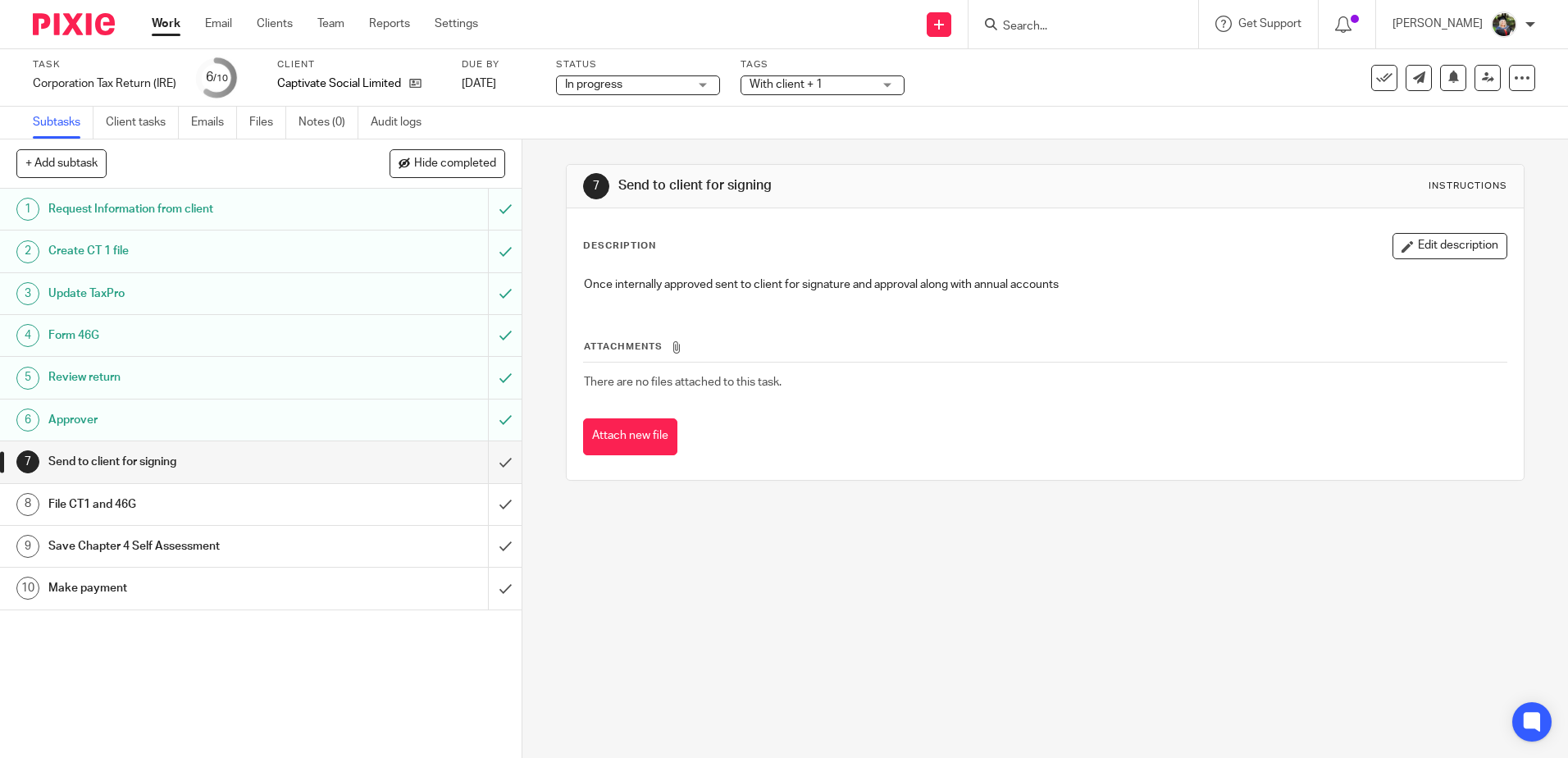
click at [844, 84] on span "With client + 1" at bounding box center [811, 85] width 123 height 17
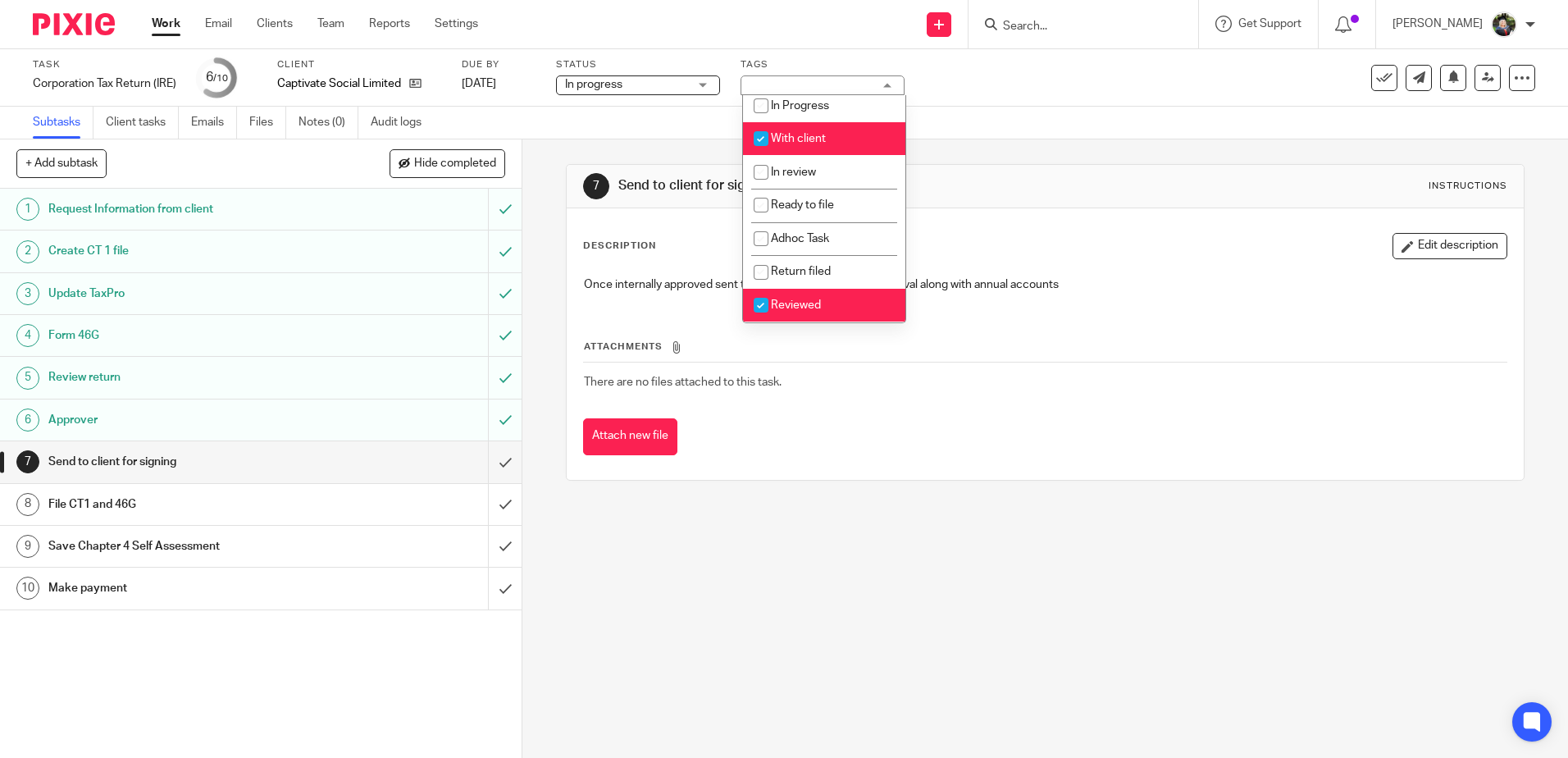
scroll to position [123, 0]
click at [813, 300] on li "Reviewed" at bounding box center [824, 305] width 163 height 33
checkbox input "false"
click at [1056, 197] on div "7 Send to client for signing Instructions" at bounding box center [1044, 186] width 924 height 26
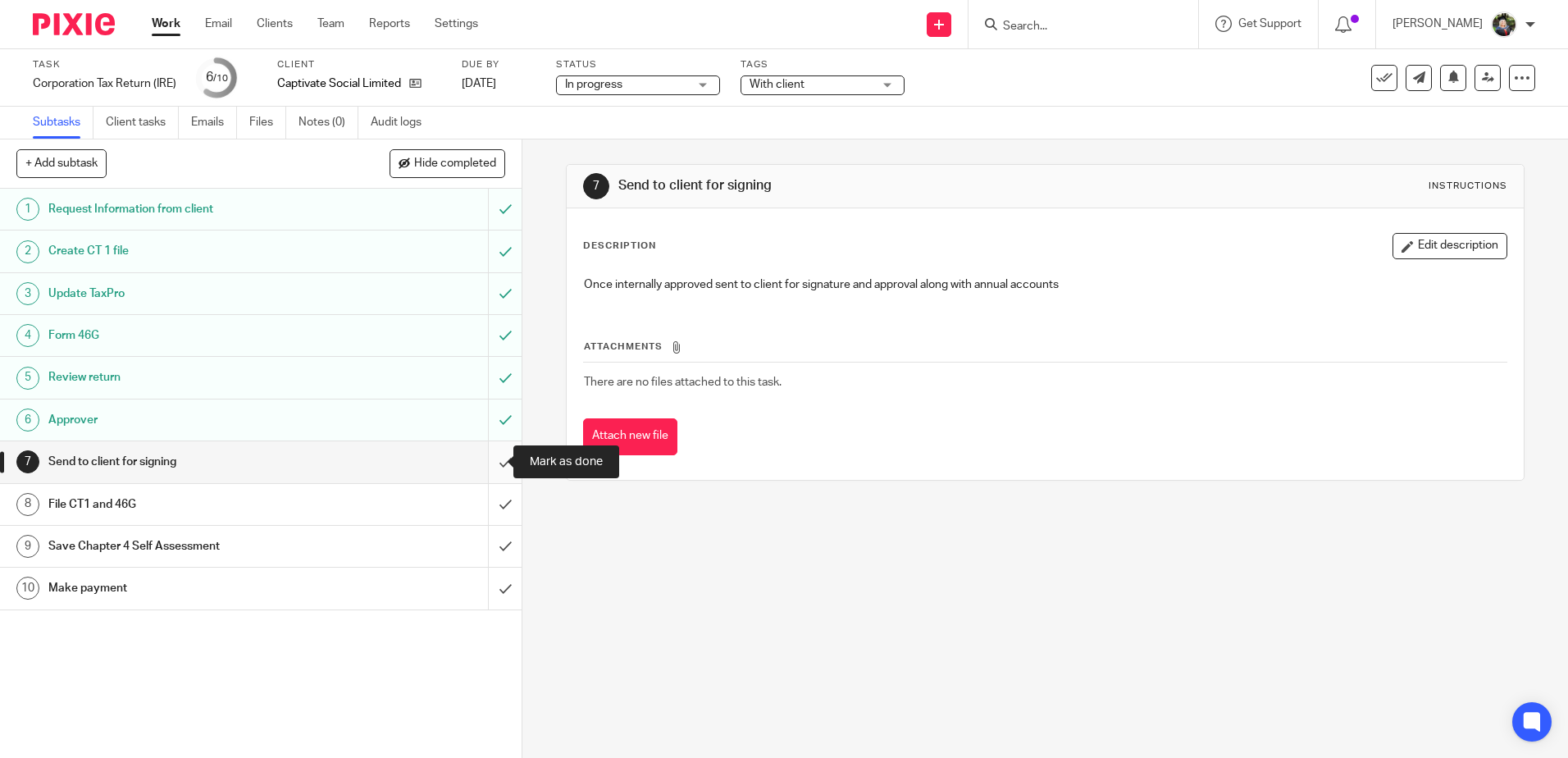
click at [482, 461] on input "submit" at bounding box center [260, 461] width 522 height 41
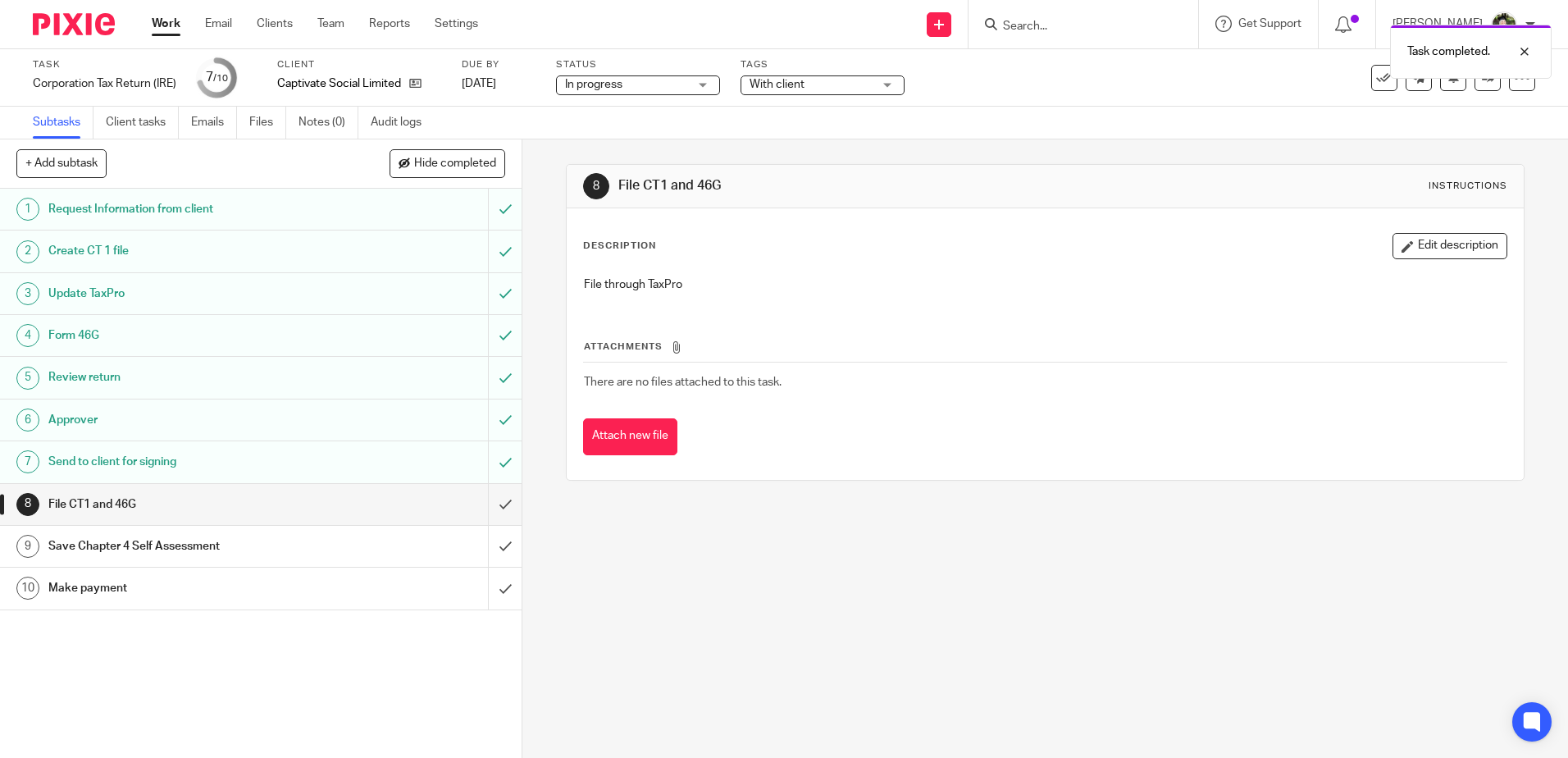
click at [167, 24] on link "Work" at bounding box center [167, 23] width 29 height 16
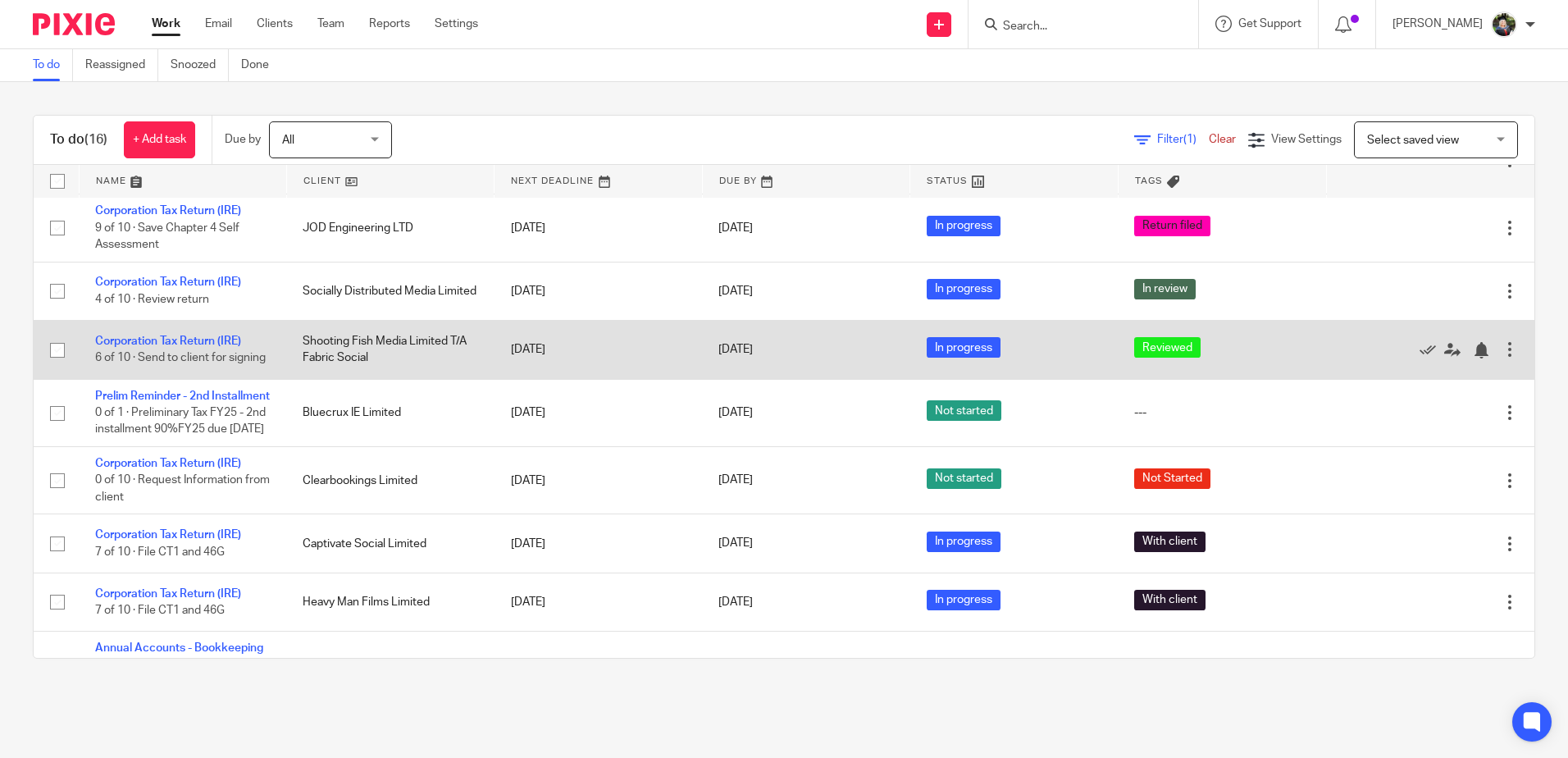
scroll to position [246, 0]
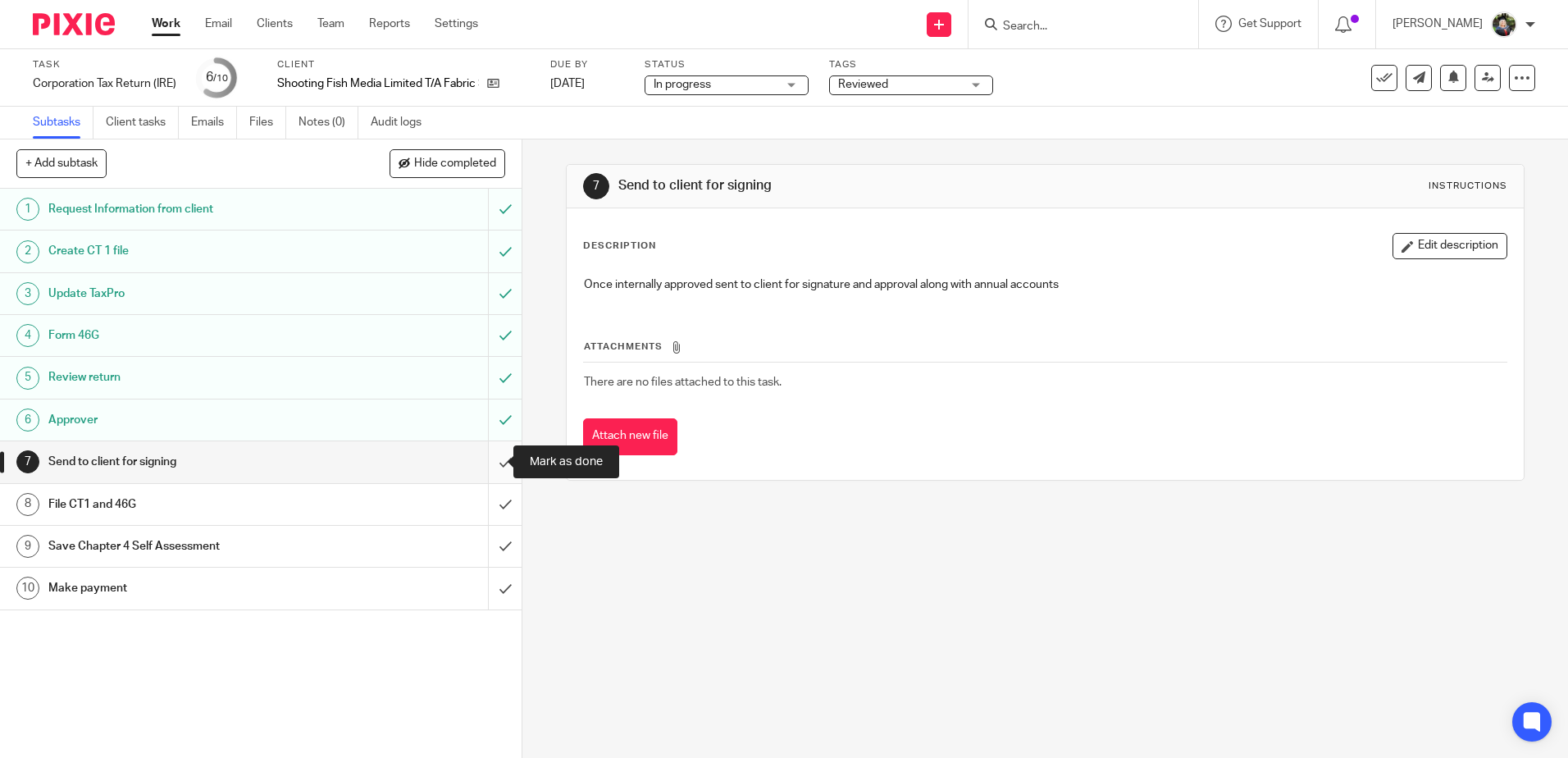
click at [479, 461] on input "submit" at bounding box center [260, 461] width 522 height 41
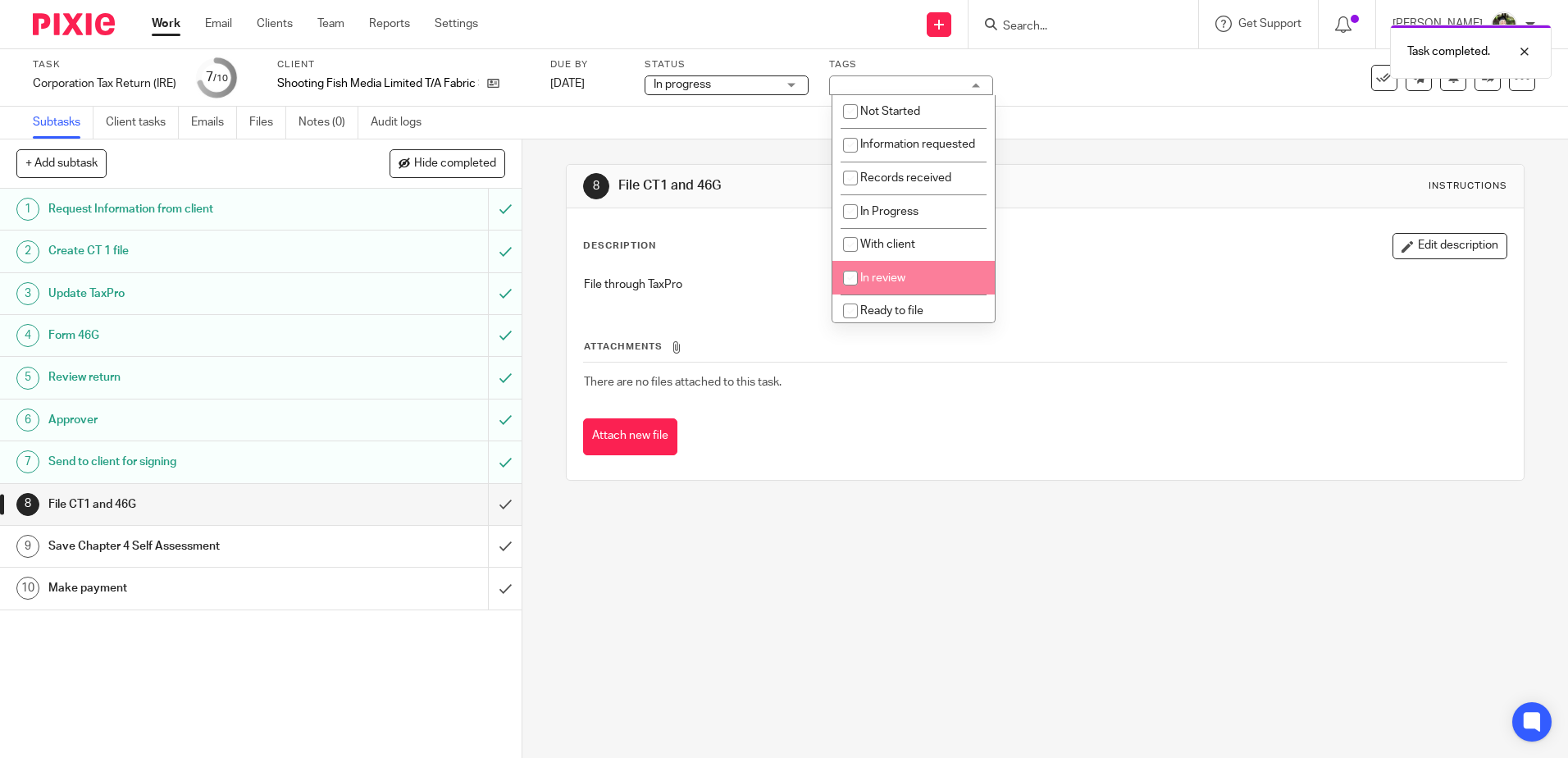
scroll to position [82, 0]
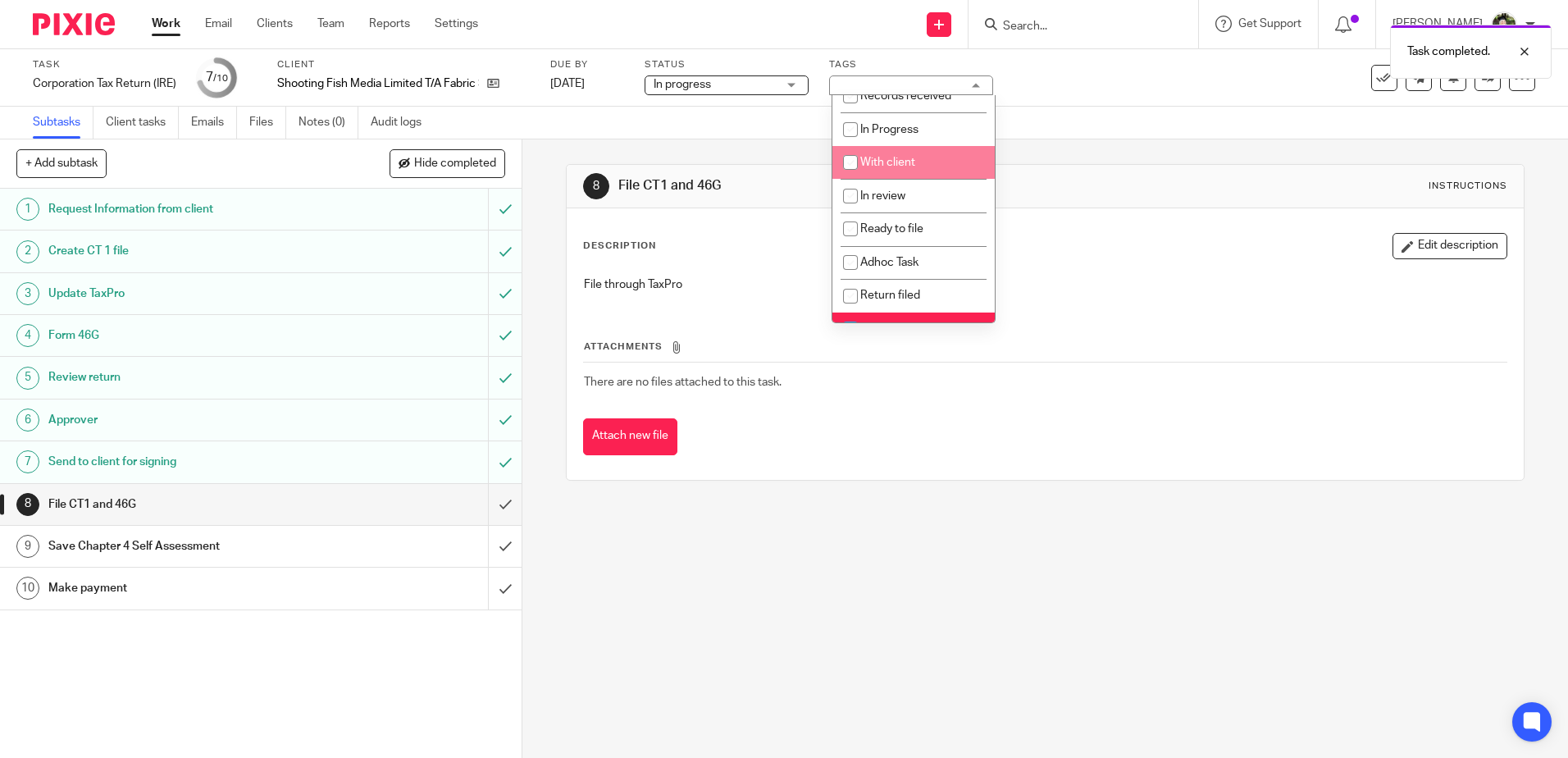
click at [919, 177] on li "With client" at bounding box center [914, 163] width 163 height 33
checkbox input "true"
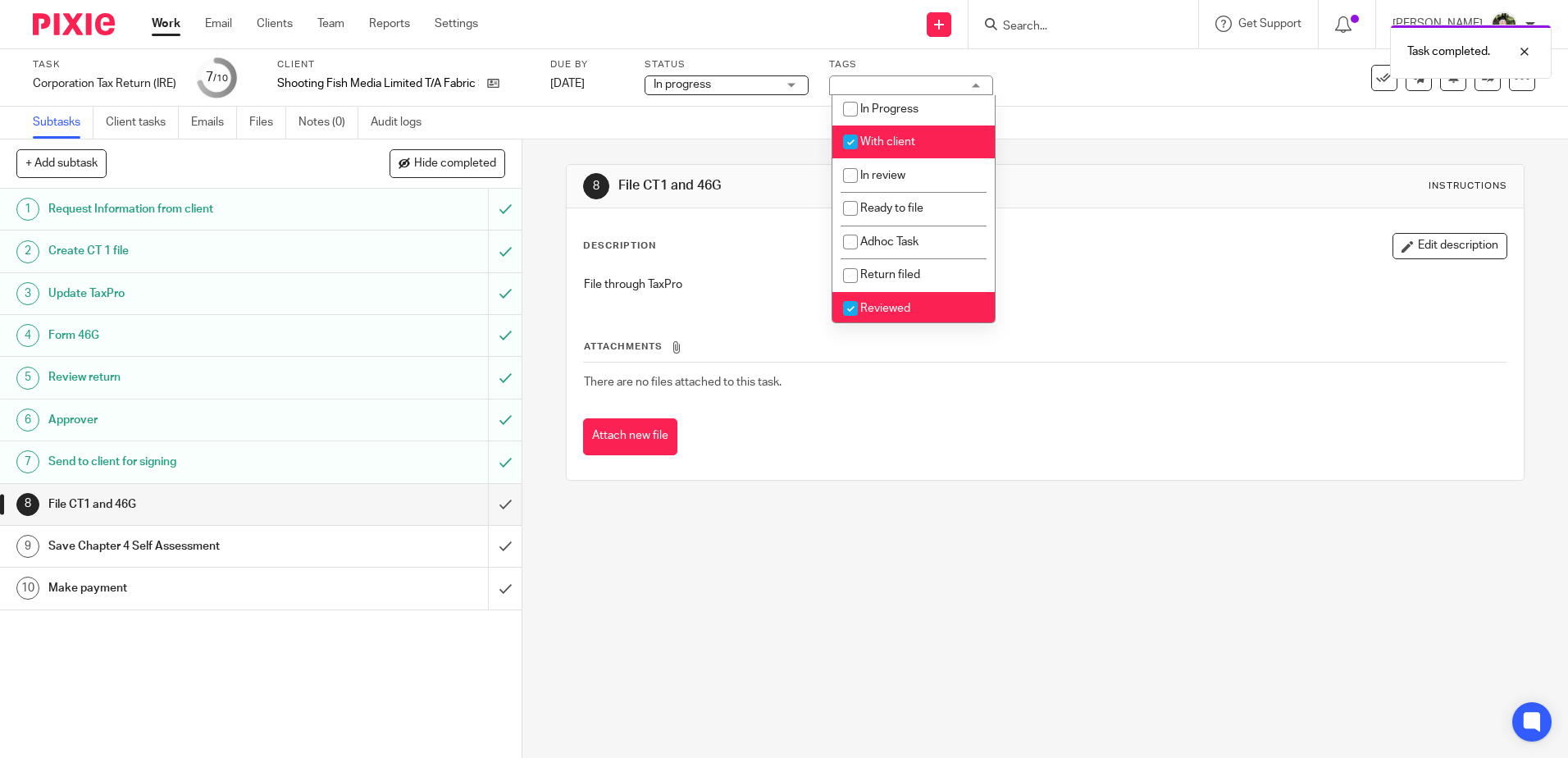
scroll to position [123, 0]
click at [907, 301] on span "Reviewed" at bounding box center [885, 305] width 50 height 11
checkbox input "false"
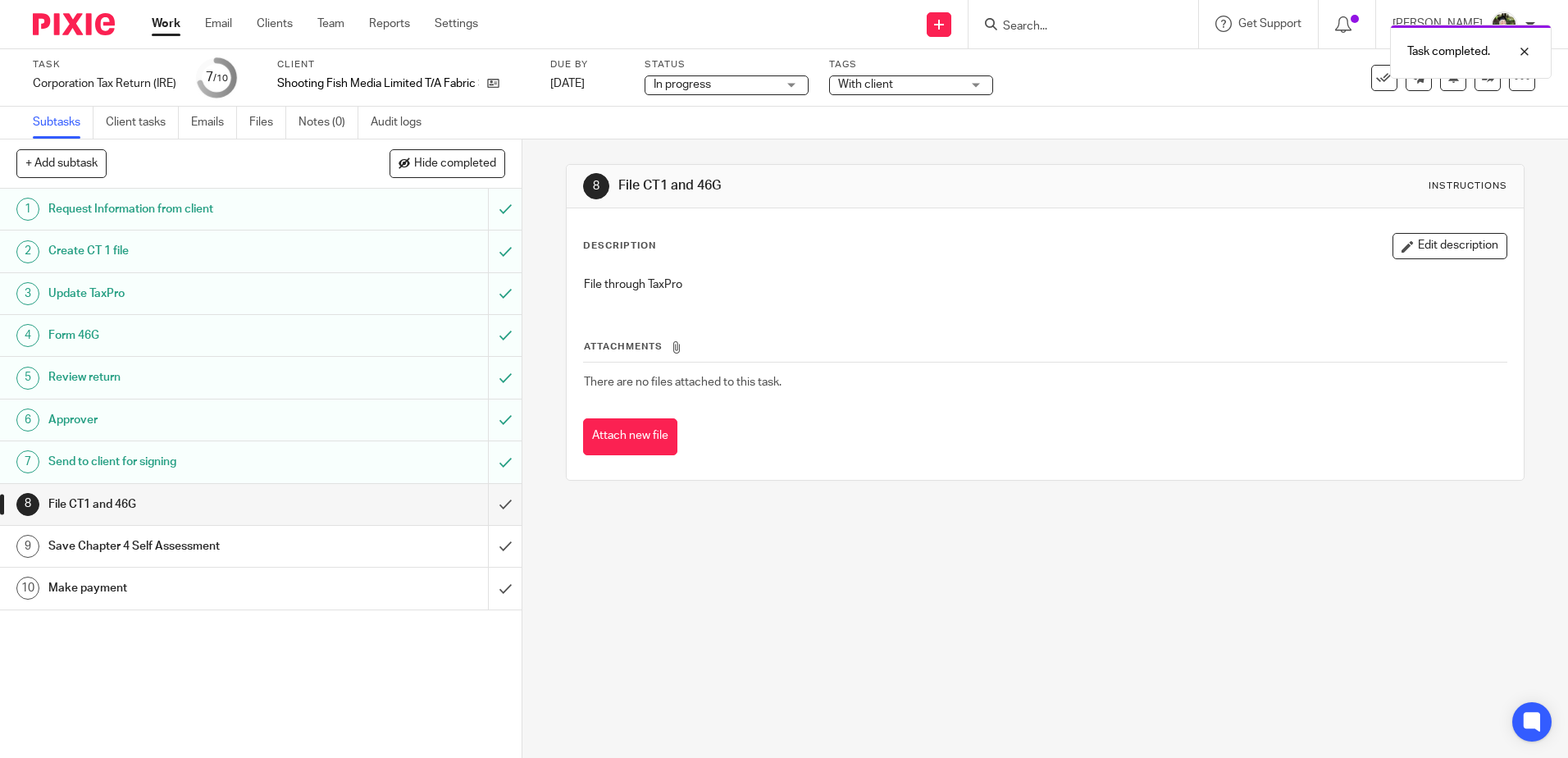
click at [1091, 269] on div "File through TaxPro" at bounding box center [1044, 286] width 938 height 37
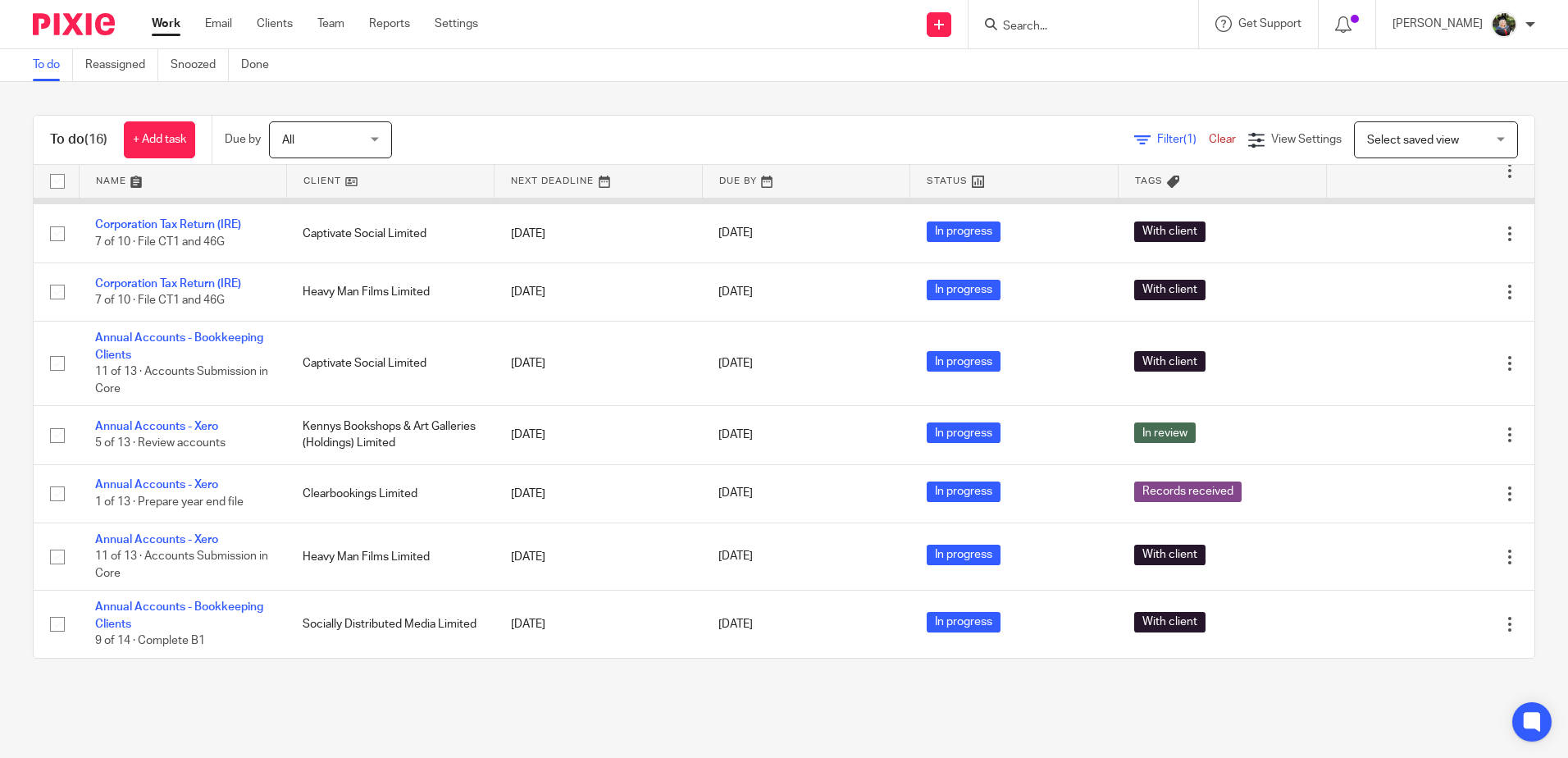
scroll to position [591, 0]
